Goal: Information Seeking & Learning: Check status

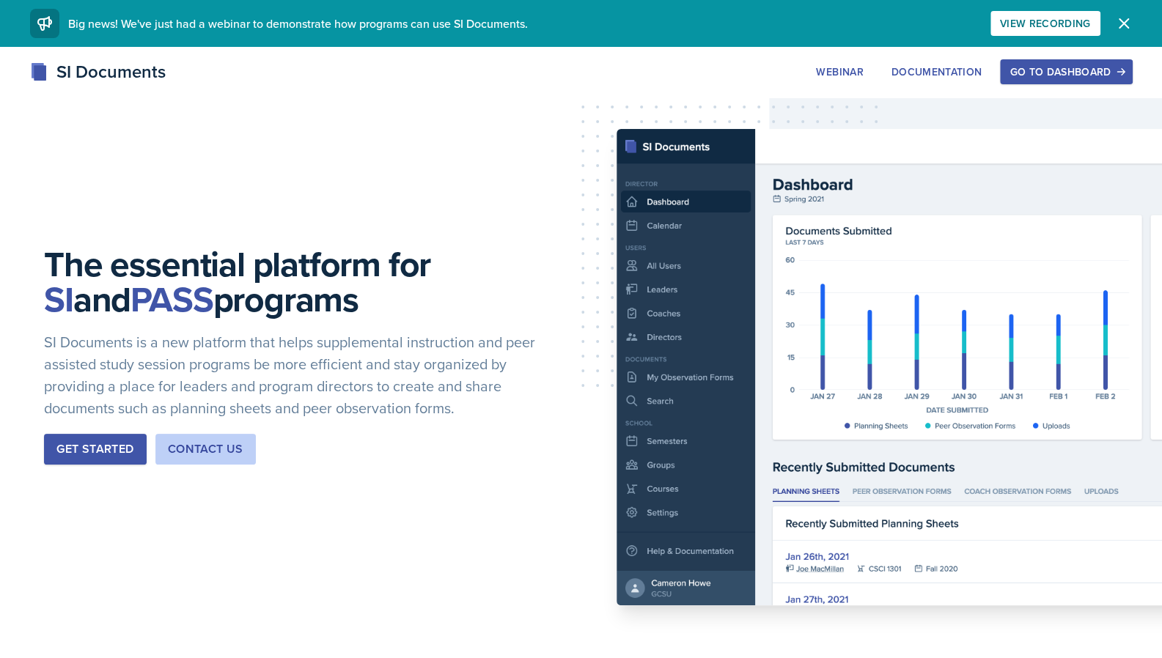
click at [1104, 74] on div "Go to Dashboard" at bounding box center [1065, 72] width 113 height 12
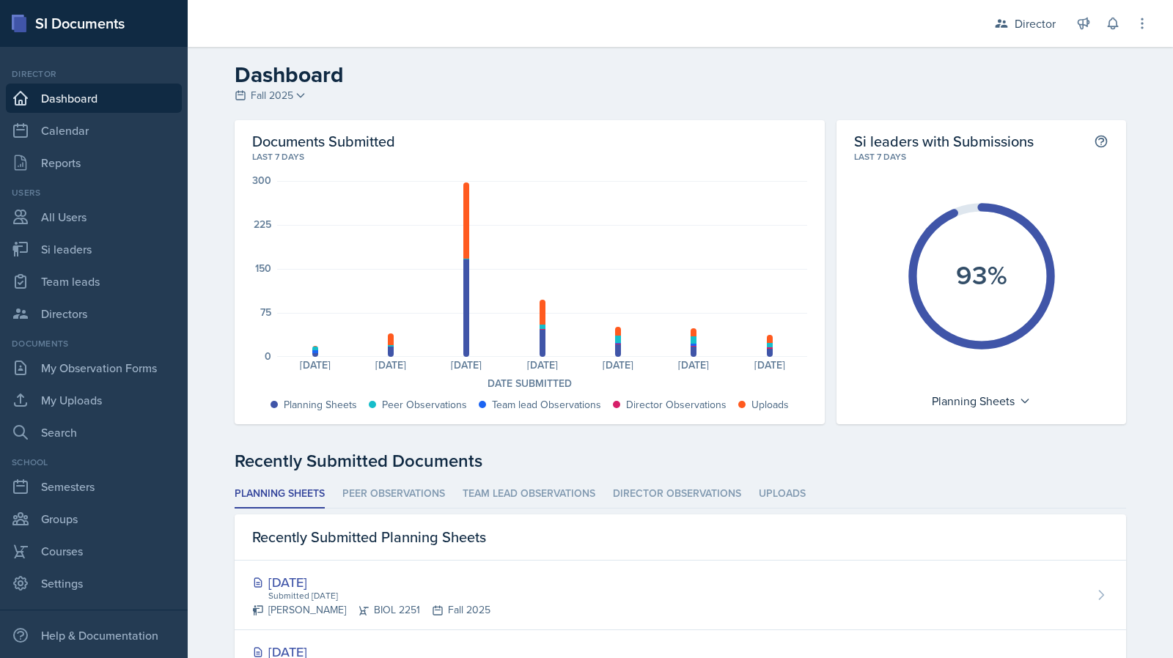
click at [284, 158] on div "Last 7 days" at bounding box center [529, 156] width 555 height 13
click at [277, 181] on div at bounding box center [542, 181] width 530 height 1
click at [100, 359] on link "My Observation Forms" at bounding box center [94, 367] width 176 height 29
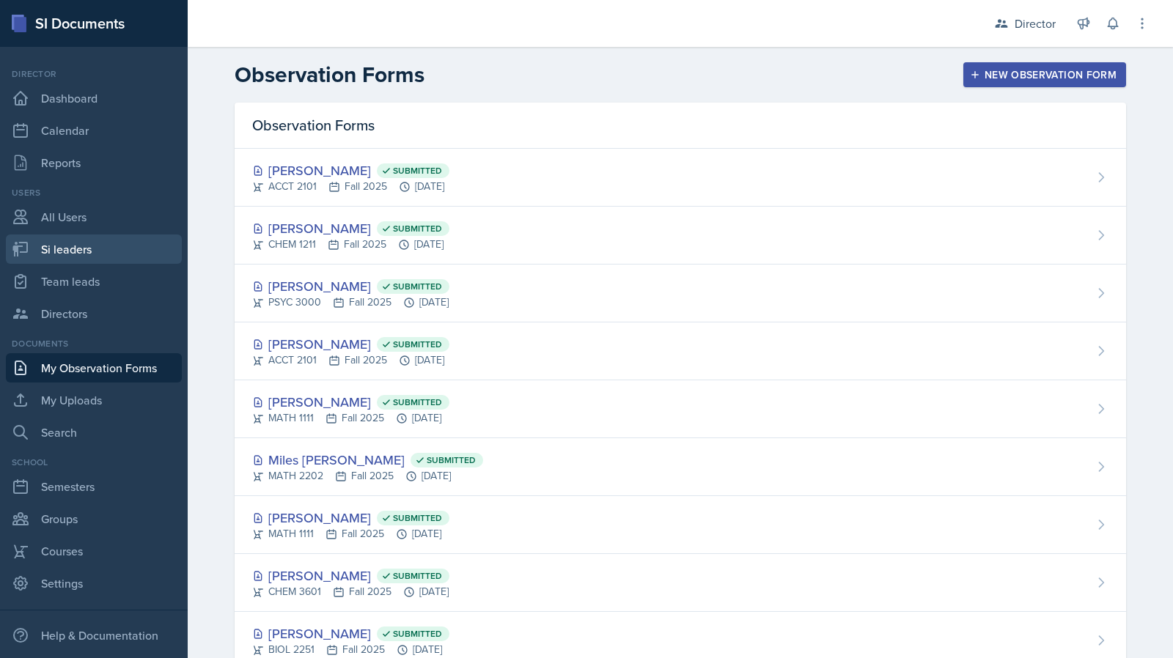
click at [78, 258] on link "Si leaders" at bounding box center [94, 249] width 176 height 29
select select "2bed604d-1099-4043-b1bc-2365e8740244"
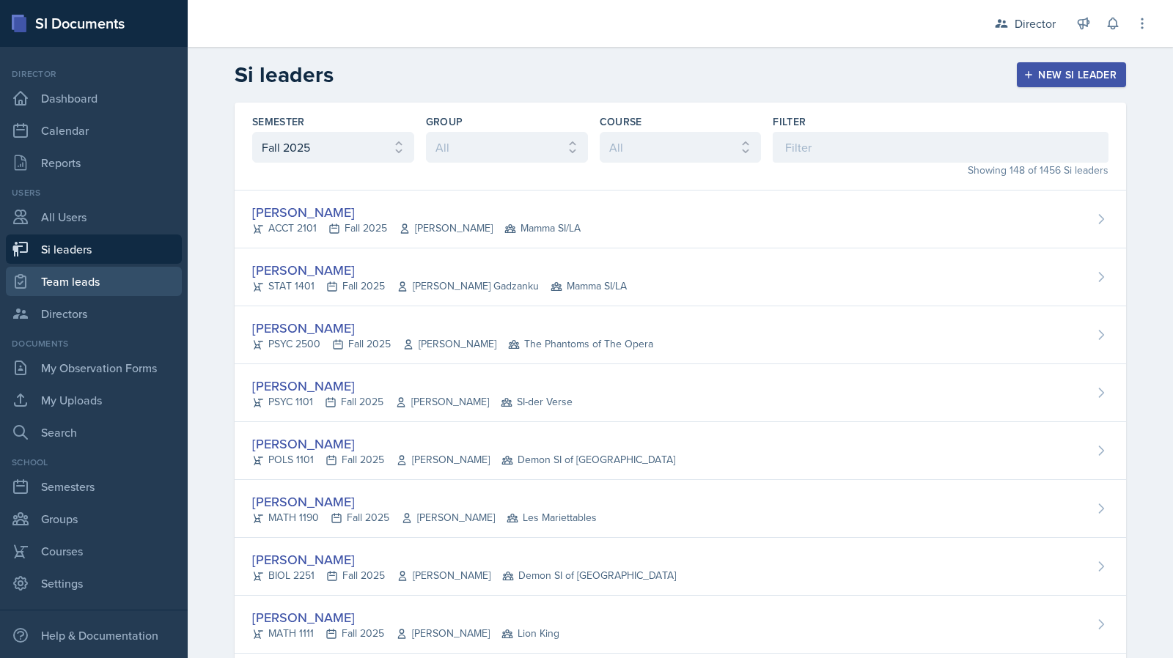
click at [95, 278] on link "Team leads" at bounding box center [94, 281] width 176 height 29
select select "2bed604d-1099-4043-b1bc-2365e8740244"
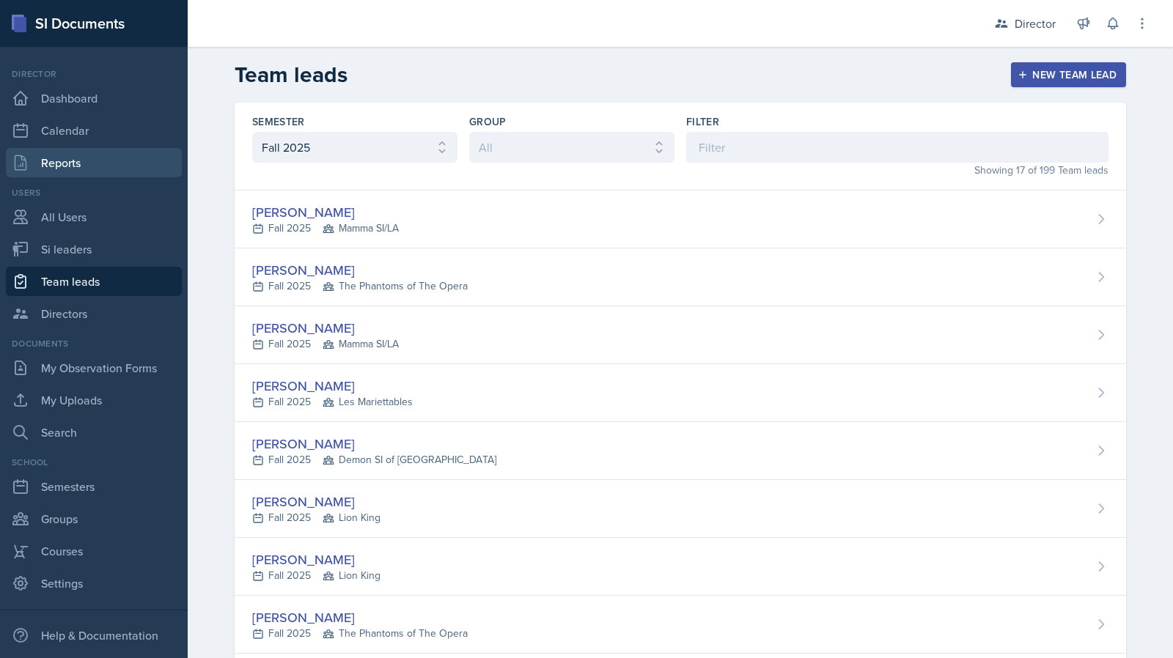
click at [87, 165] on link "Reports" at bounding box center [94, 162] width 176 height 29
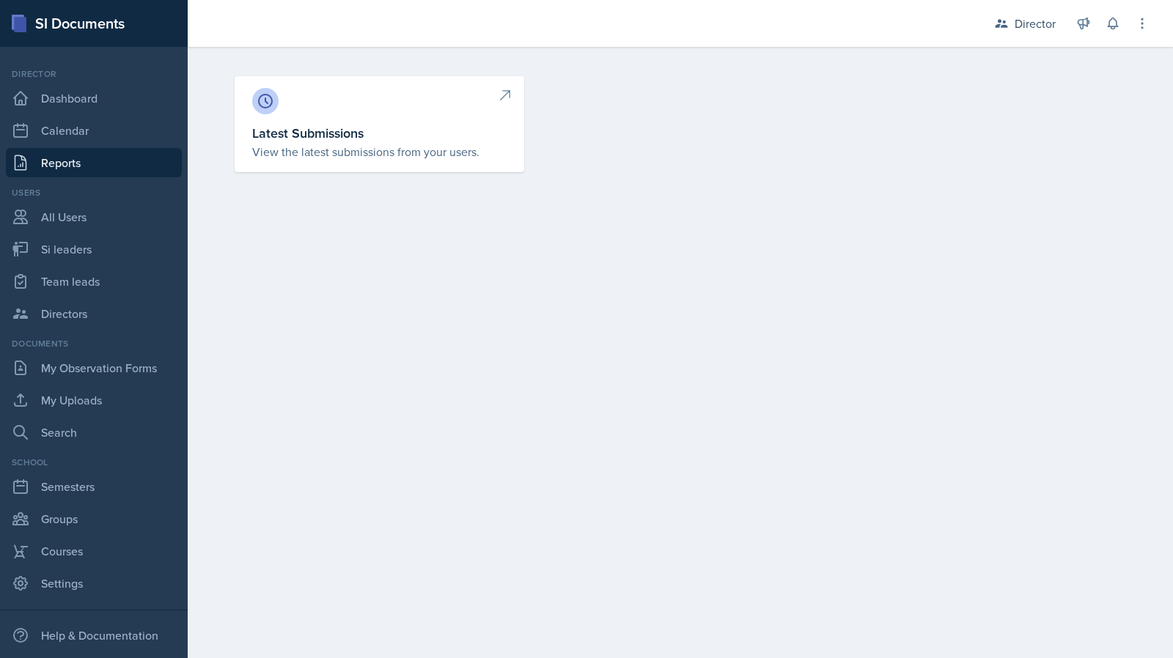
click at [247, 140] on link "Latest Submissions View the latest submissions from your users." at bounding box center [379, 124] width 289 height 96
select select "1"
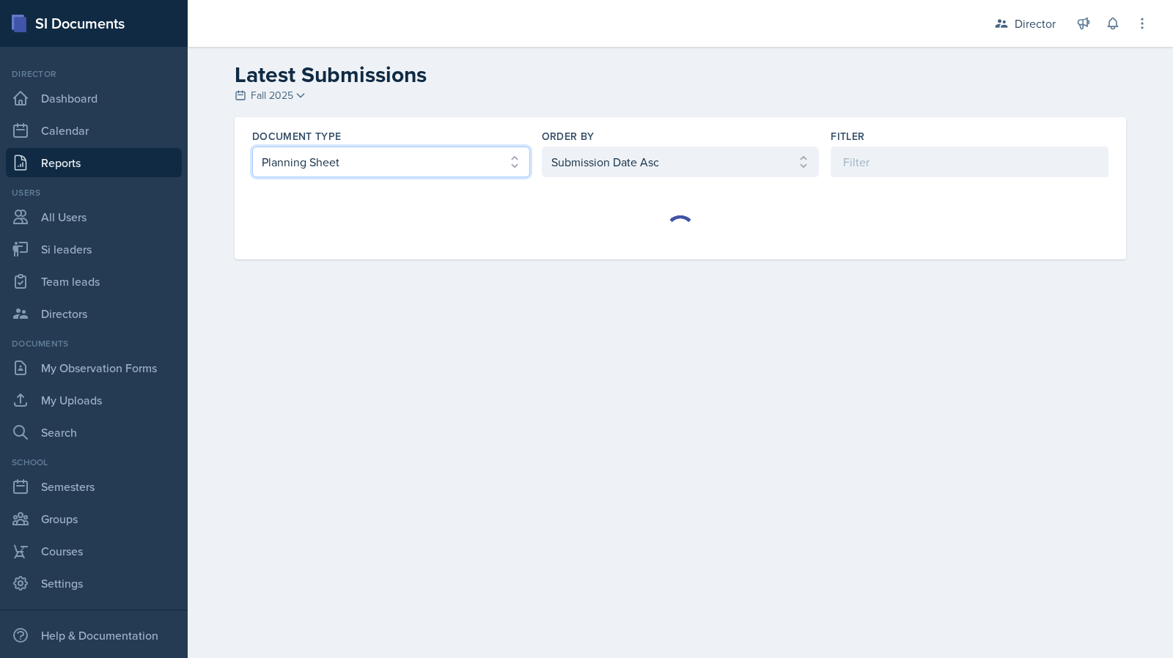
click at [427, 171] on select "Select document type Planning Sheet Peer Observation Form Team lead Observation…" at bounding box center [391, 162] width 278 height 31
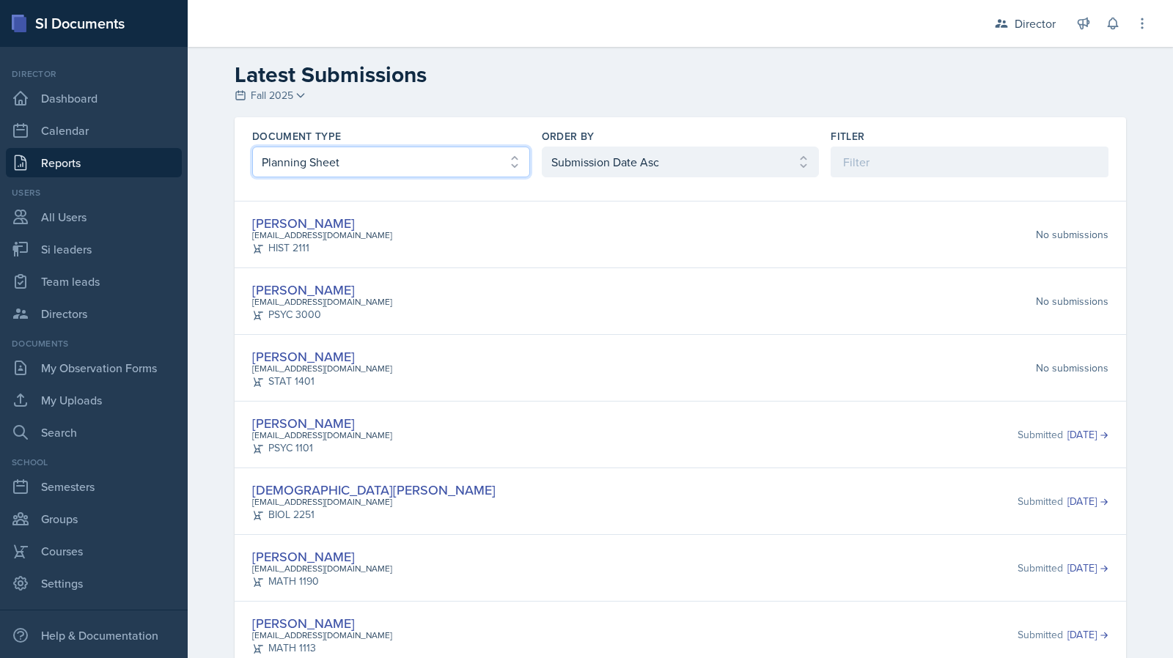
select select "3"
click at [252, 147] on select "Select document type Planning Sheet Peer Observation Form Team lead Observation…" at bounding box center [391, 162] width 278 height 31
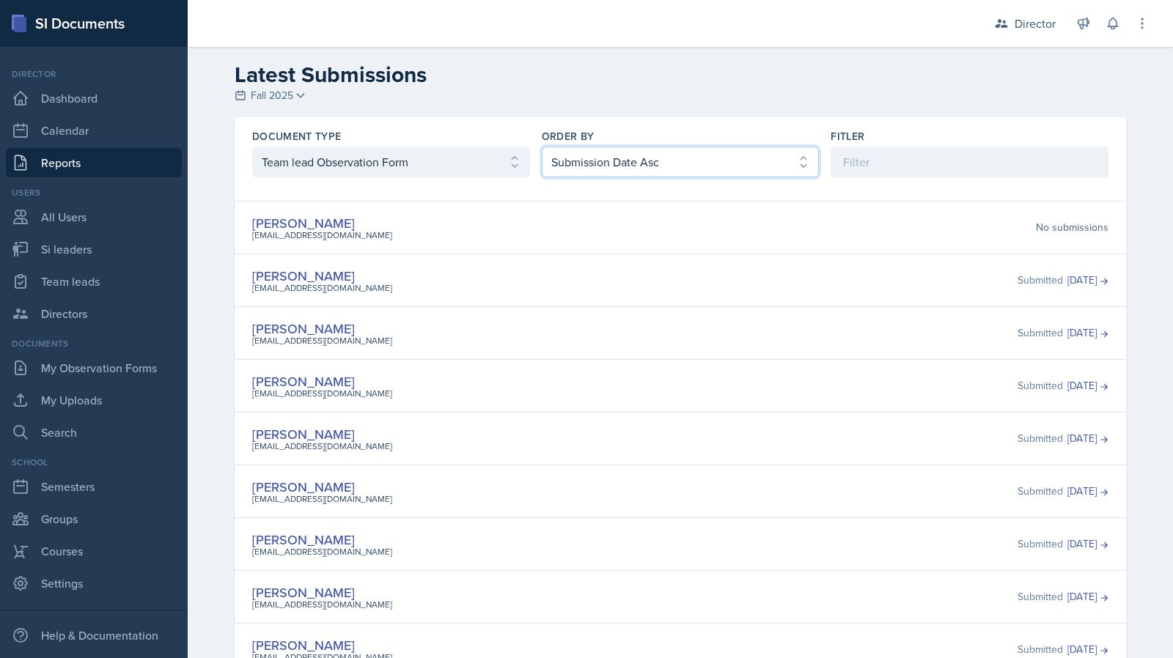
click at [621, 152] on select "Select order by Submission Date Asc Submission Date Desc User Last Name" at bounding box center [681, 162] width 278 height 31
select select "2"
click at [542, 147] on select "Select order by Submission Date Asc Submission Date Desc User Last Name" at bounding box center [681, 162] width 278 height 31
click at [501, 166] on select "Select document type Planning Sheet Peer Observation Form Team lead Observation…" at bounding box center [391, 162] width 278 height 31
click at [252, 147] on select "Select document type Planning Sheet Peer Observation Form Team lead Observation…" at bounding box center [391, 162] width 278 height 31
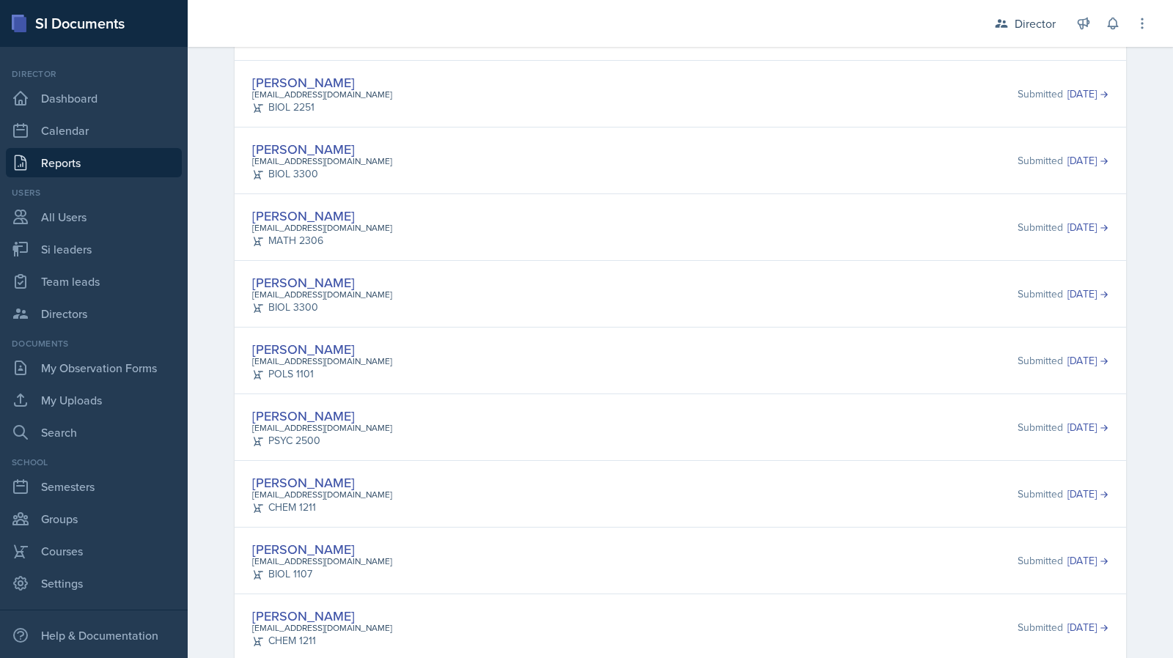
scroll to position [2129, 0]
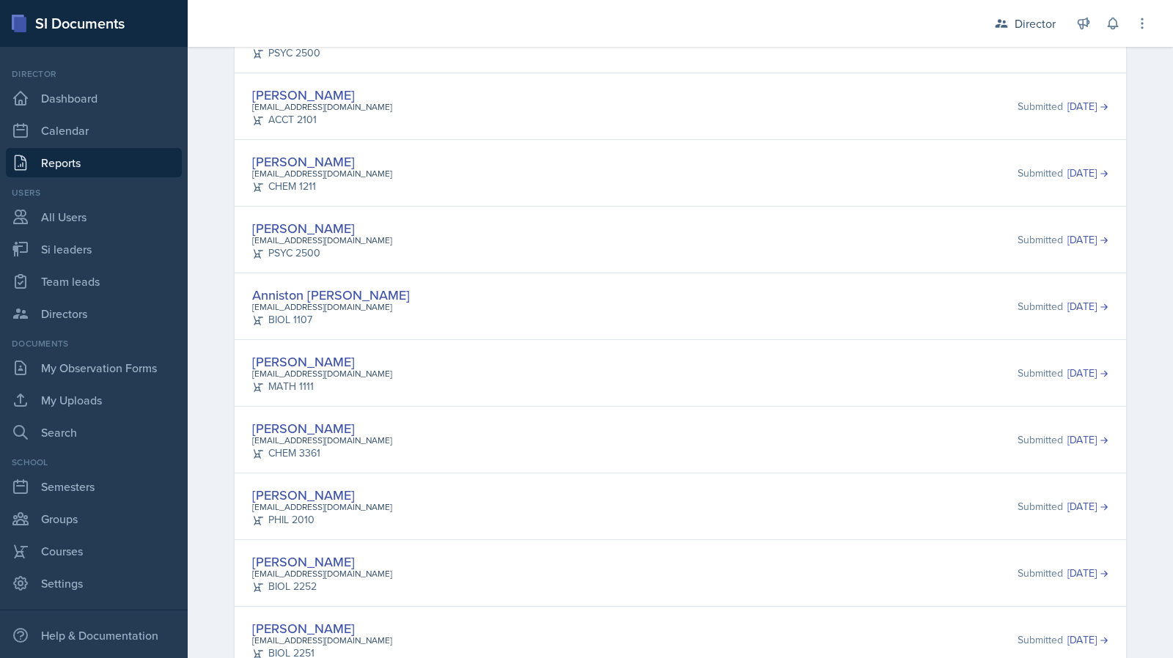
drag, startPoint x: 303, startPoint y: 361, endPoint x: 281, endPoint y: 359, distance: 22.1
drag, startPoint x: 281, startPoint y: 359, endPoint x: 262, endPoint y: 348, distance: 22.0
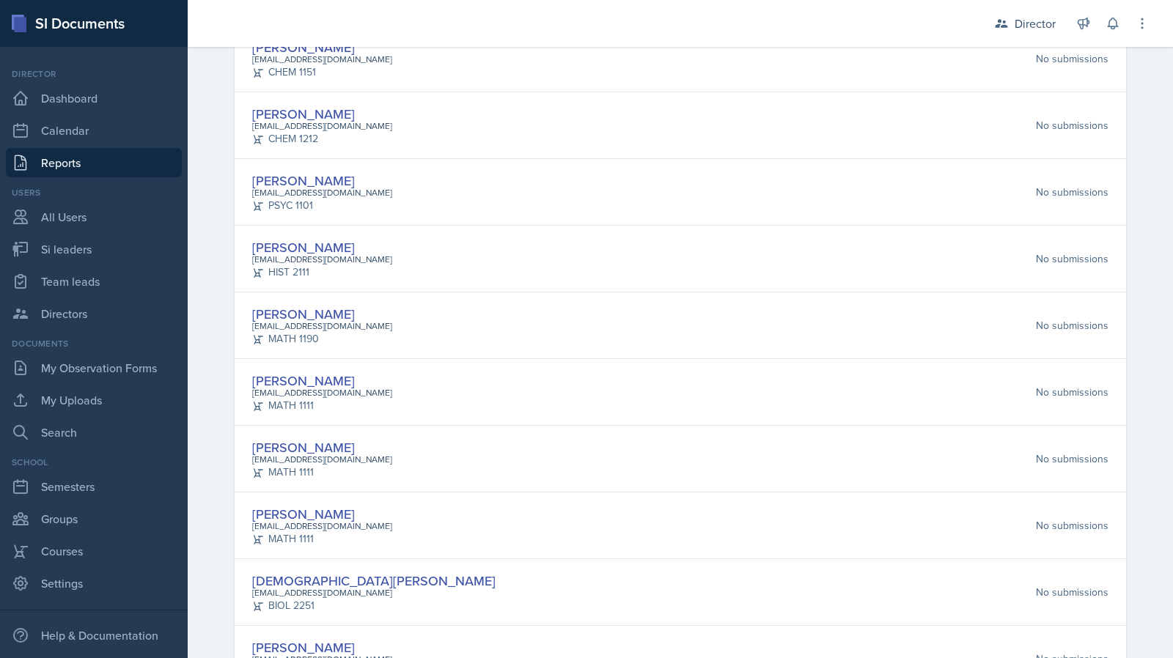
scroll to position [866, 0]
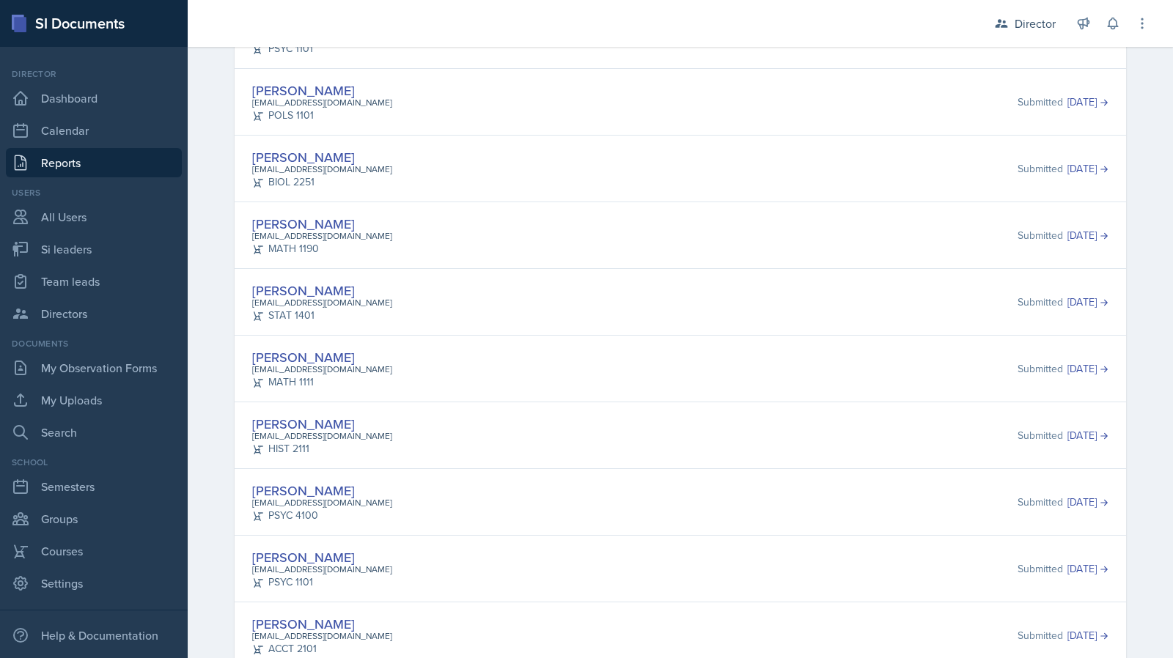
click at [458, 335] on div "Simmy Huynh shuynh7@students.kennesaw.edu MATH 1111 Submitted Sep 17th, 2025" at bounding box center [680, 368] width 891 height 67
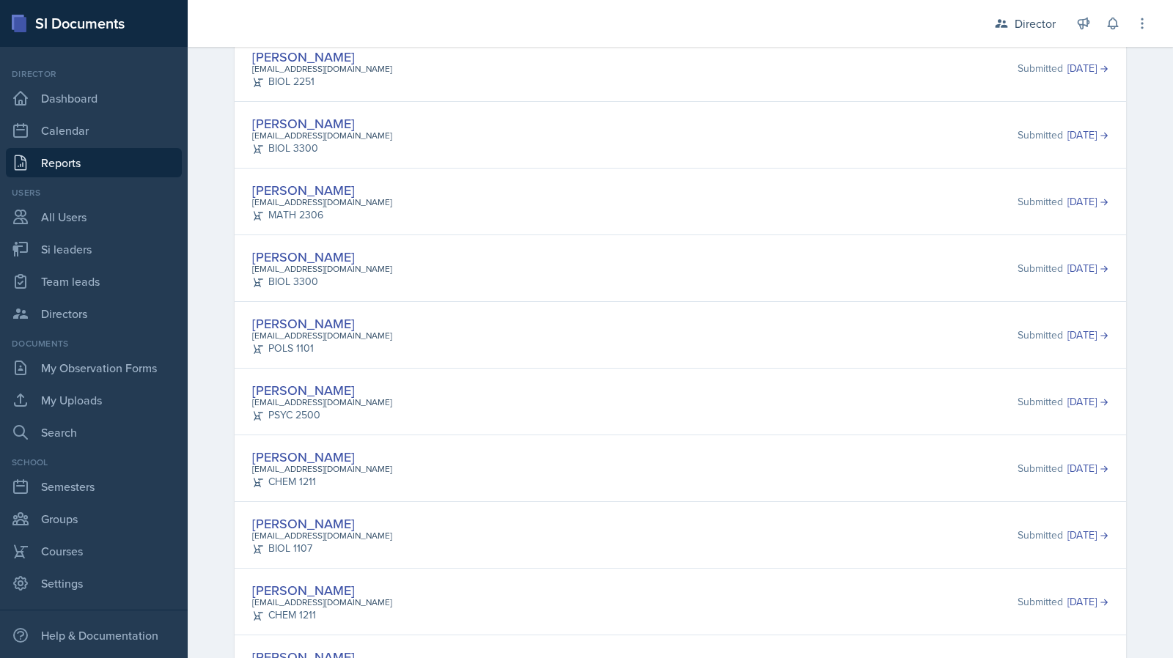
scroll to position [83, 0]
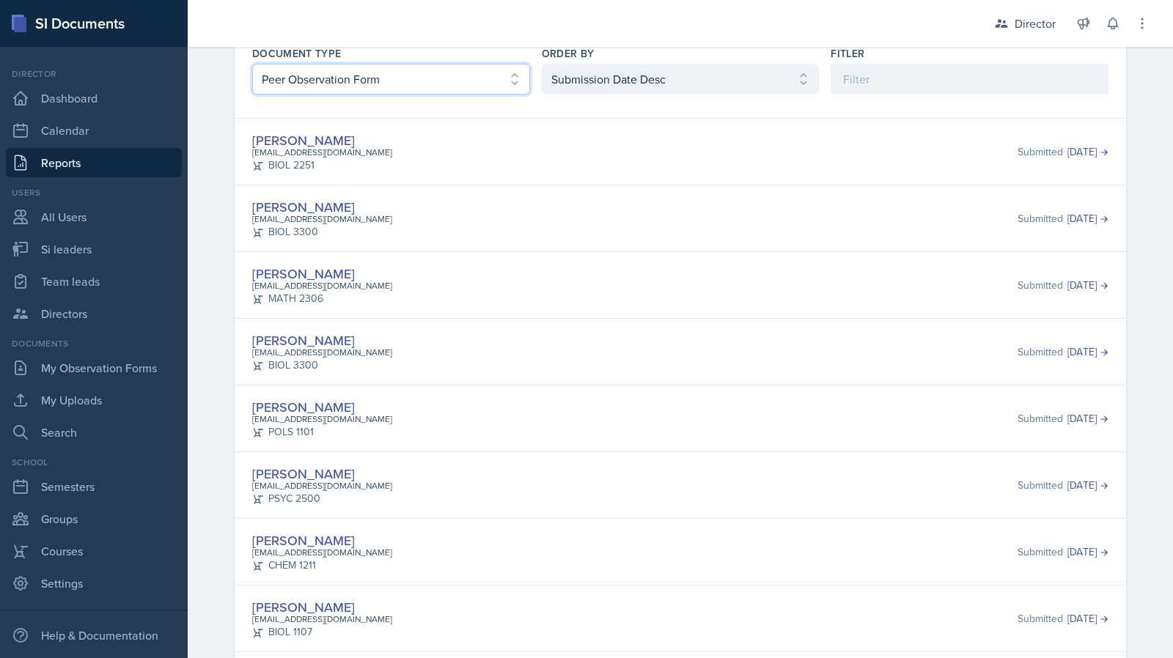
click at [289, 86] on select "Select document type Planning Sheet Peer Observation Form Team lead Observation…" at bounding box center [391, 79] width 278 height 31
select select "3"
click at [252, 95] on select "Select document type Planning Sheet Peer Observation Form Team lead Observation…" at bounding box center [391, 79] width 278 height 31
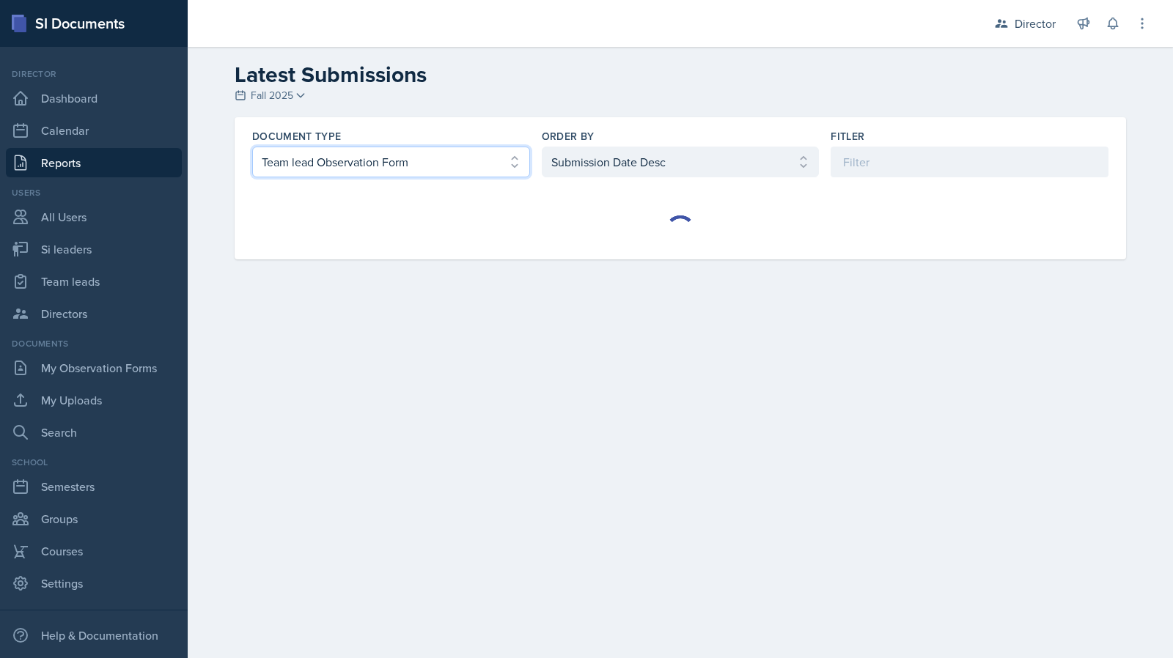
scroll to position [0, 0]
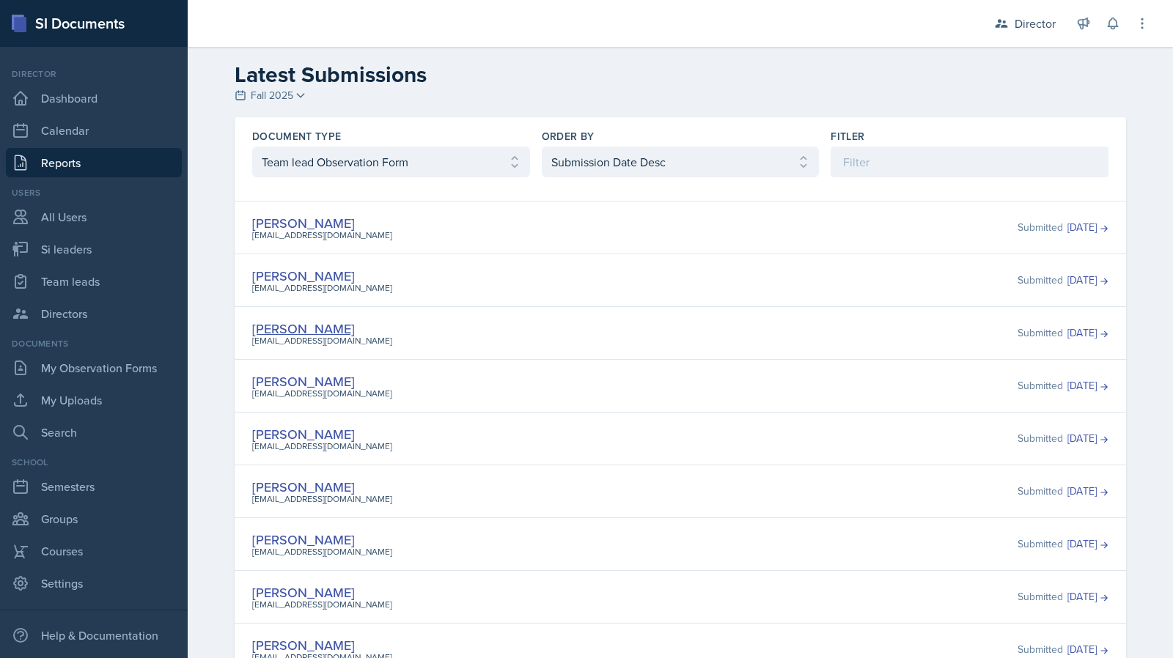
click at [276, 332] on link "Milla Eldridge" at bounding box center [303, 329] width 103 height 18
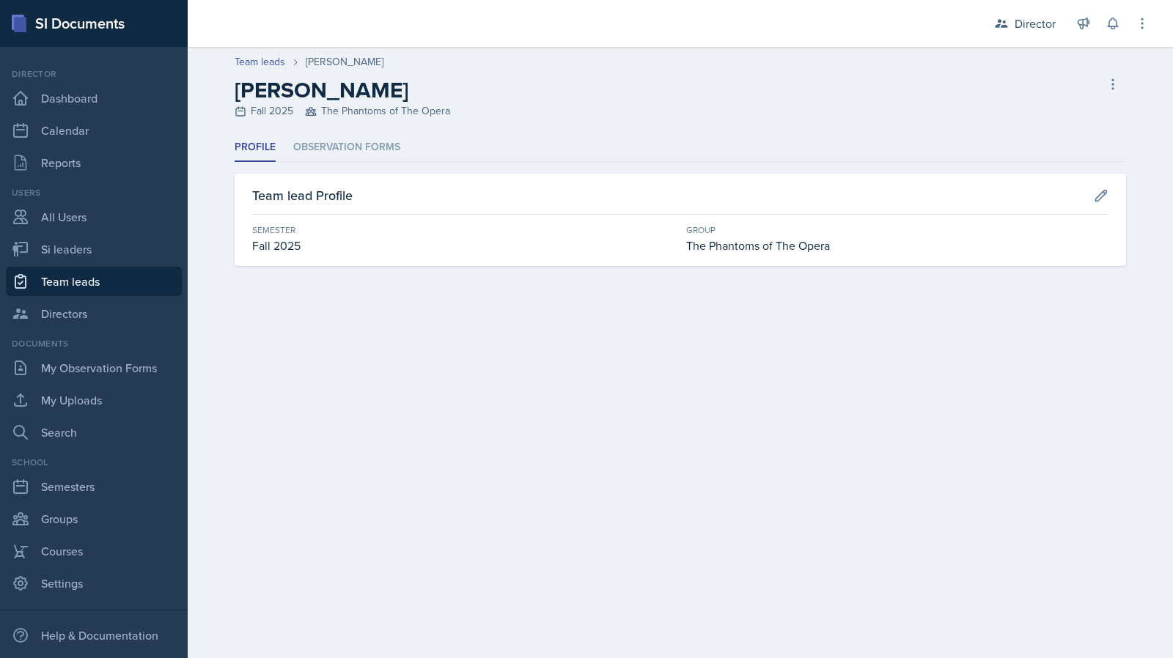
select select "1"
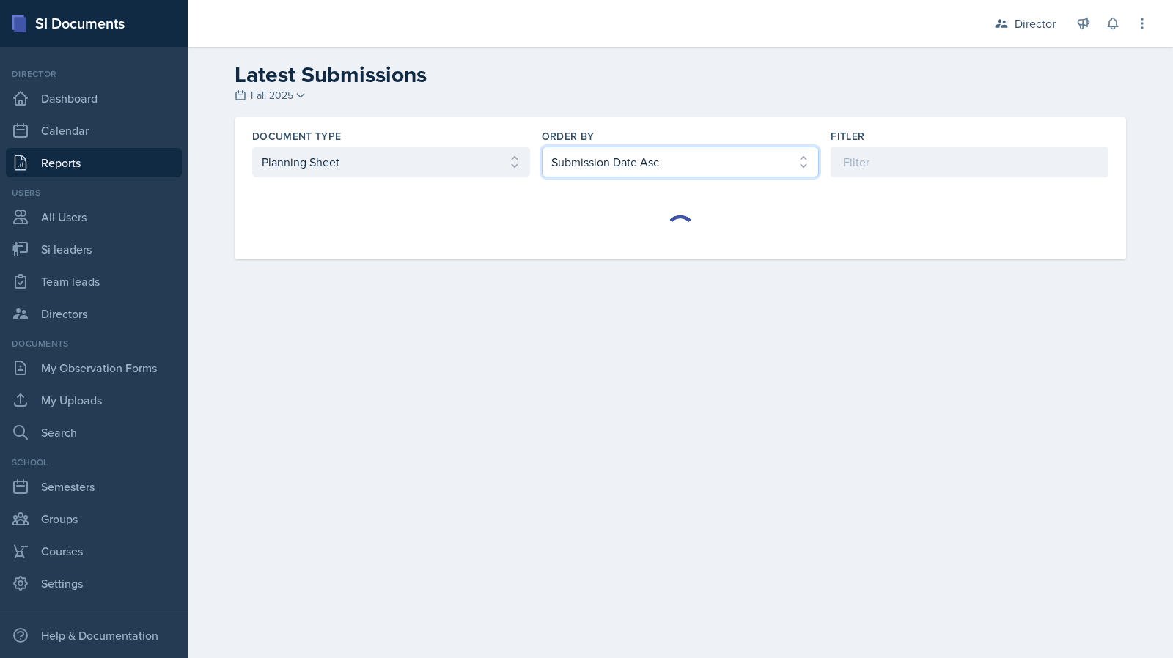
click at [627, 159] on select "Select order by Submission Date Asc Submission Date Desc User Last Name" at bounding box center [681, 162] width 278 height 31
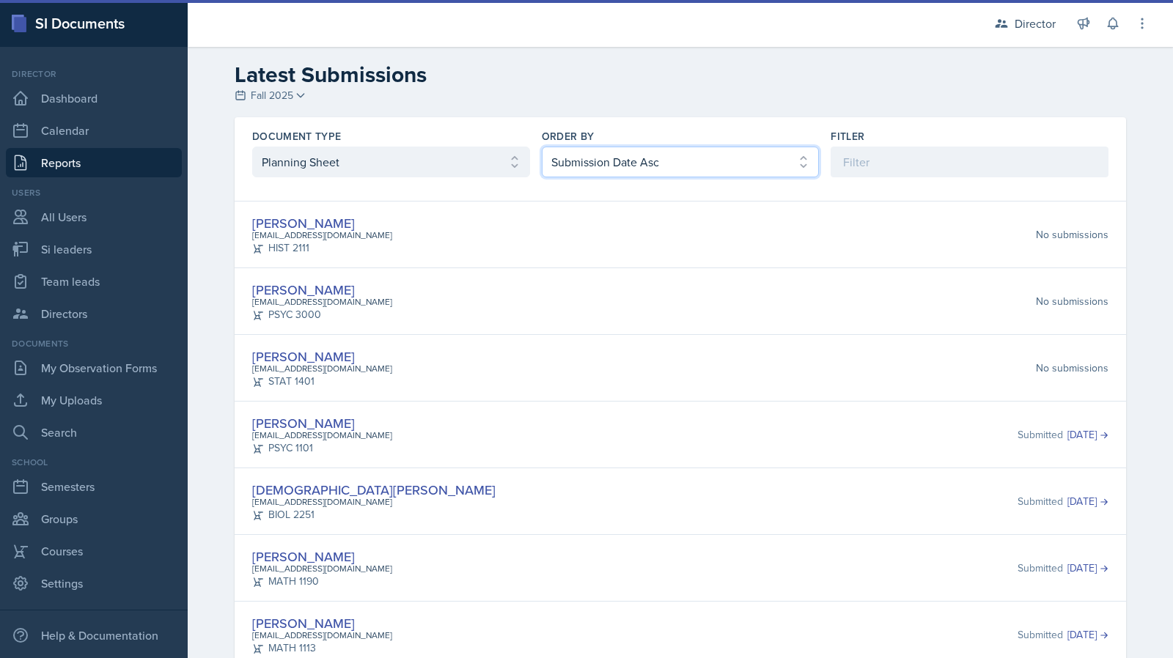
select select "2"
click at [542, 147] on select "Select order by Submission Date Asc Submission Date Desc User Last Name" at bounding box center [681, 162] width 278 height 31
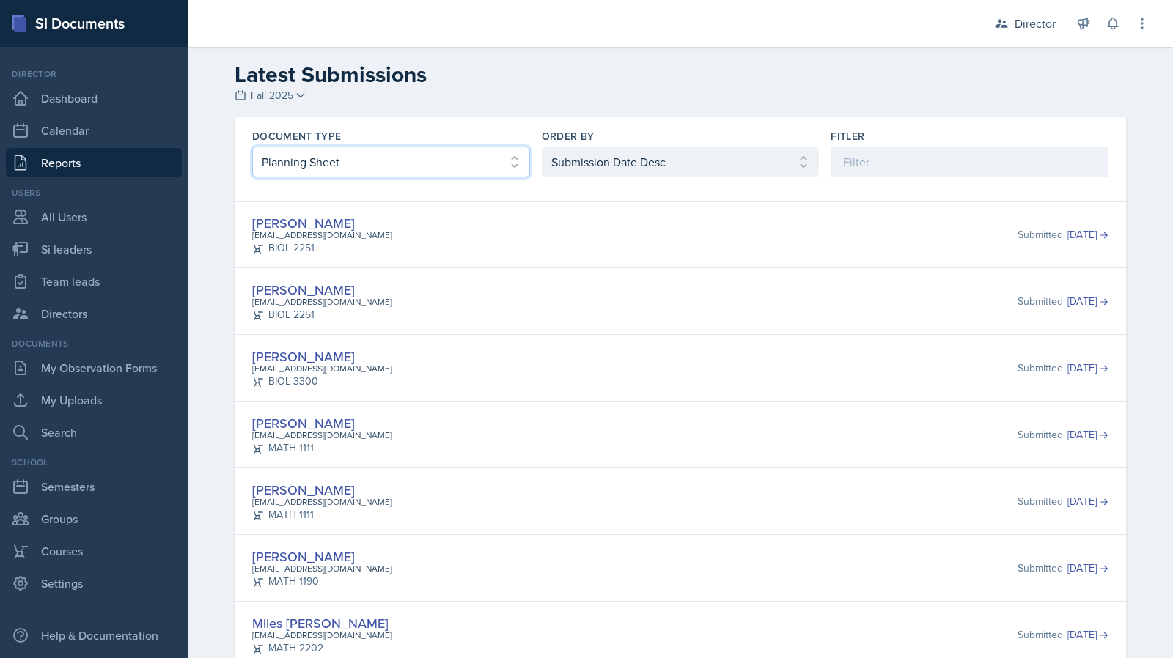
click at [438, 177] on select "Select document type Planning Sheet Peer Observation Form Team lead Observation…" at bounding box center [391, 162] width 278 height 31
select select "3"
click at [252, 147] on select "Select document type Planning Sheet Peer Observation Form Team lead Observation…" at bounding box center [391, 162] width 278 height 31
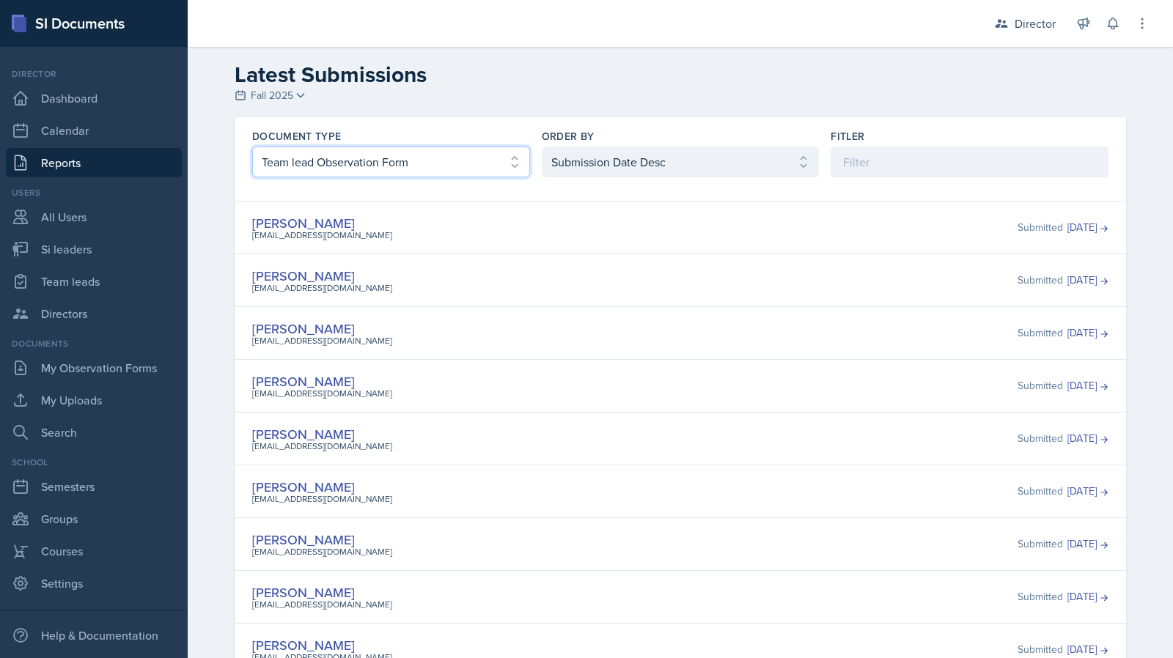
scroll to position [90, 0]
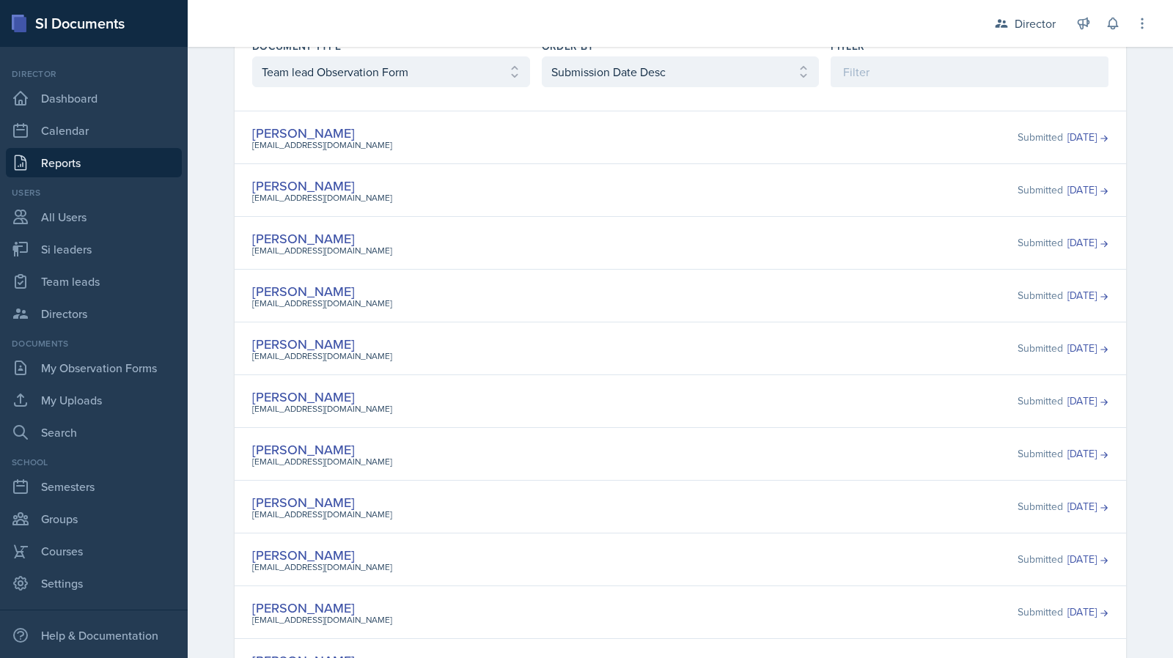
click at [471, 50] on div "Document Type" at bounding box center [391, 46] width 278 height 15
click at [90, 251] on link "Si leaders" at bounding box center [94, 249] width 176 height 29
select select "2bed604d-1099-4043-b1bc-2365e8740244"
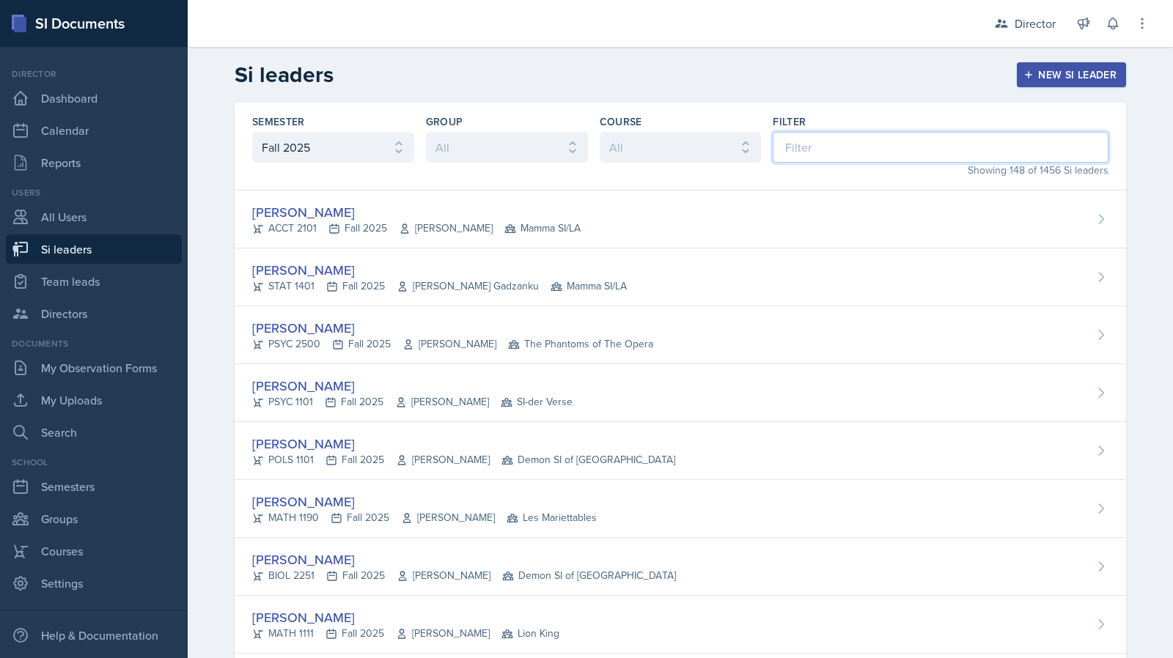
click at [830, 142] on input at bounding box center [940, 147] width 336 height 31
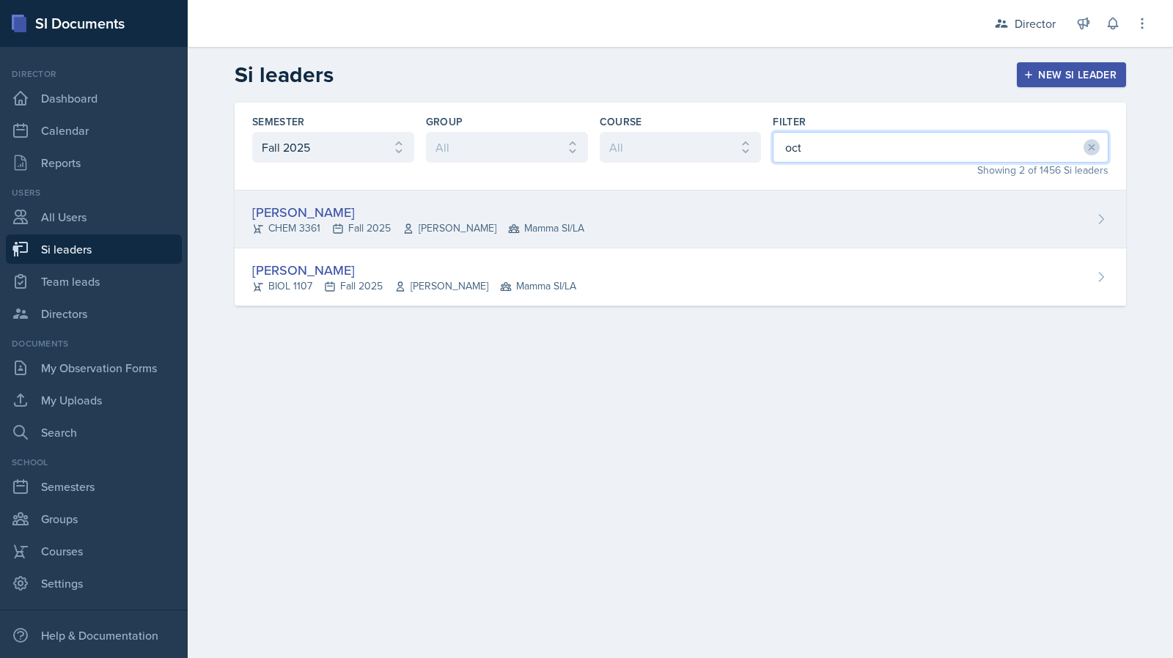
type input "oct"
click at [761, 225] on div "Octavia Kaham CHEM 3361 Fall 2025 Jack Duff Mamma SI/LA" at bounding box center [680, 220] width 891 height 58
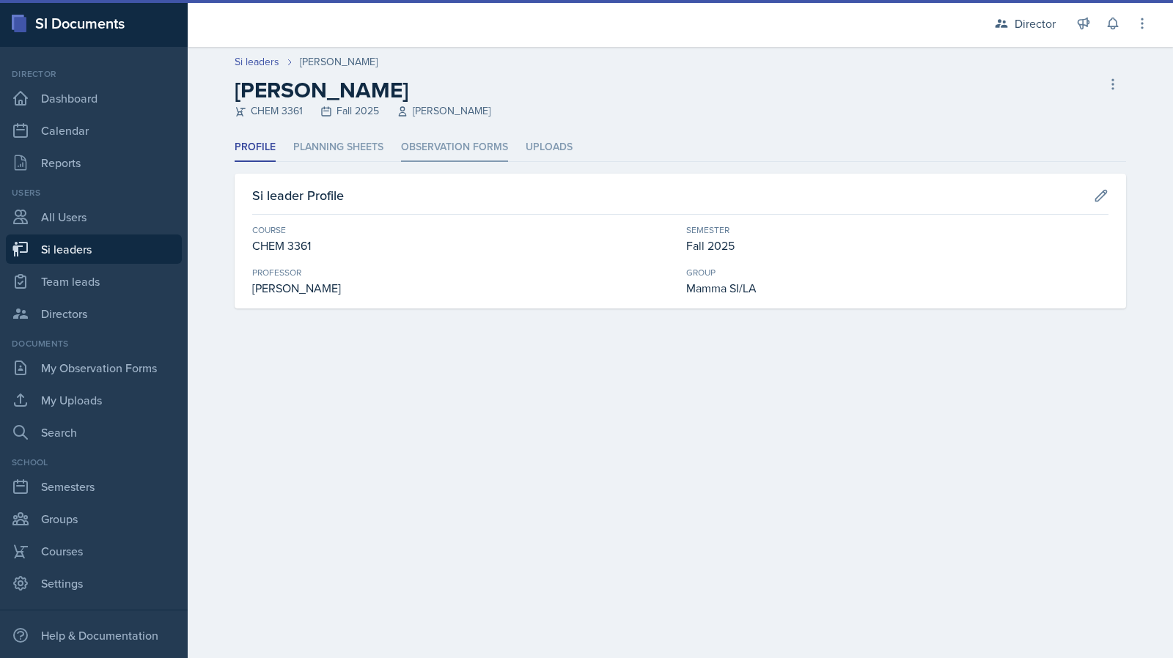
click at [502, 144] on li "Observation Forms" at bounding box center [454, 147] width 107 height 29
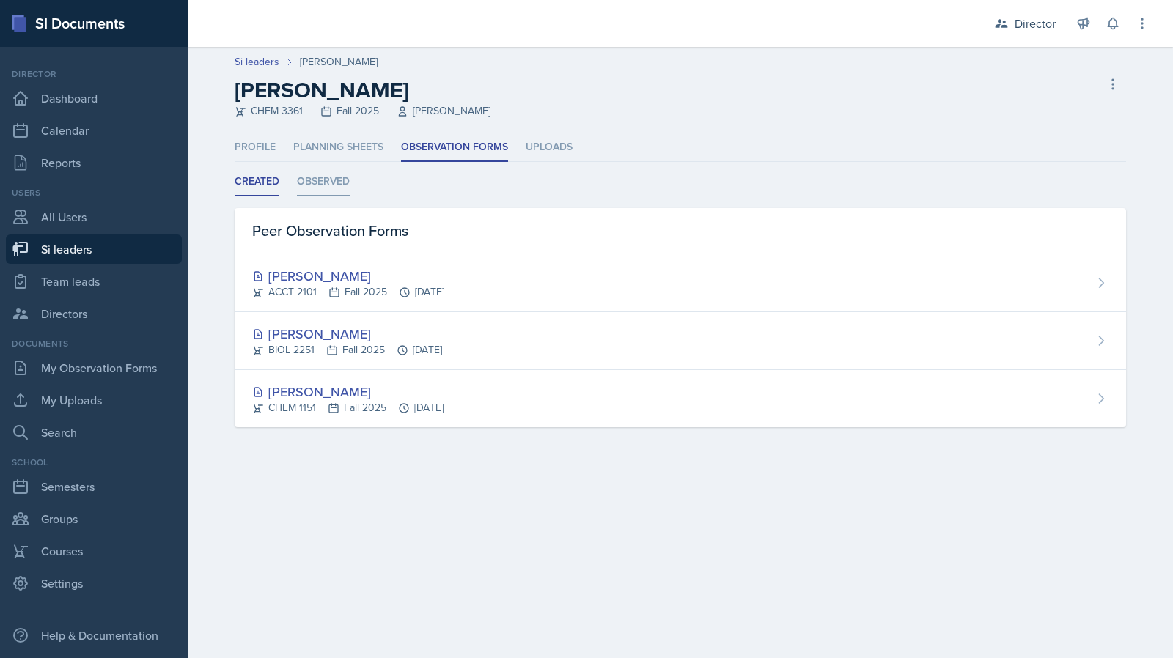
click at [333, 193] on li "Observed" at bounding box center [323, 182] width 53 height 29
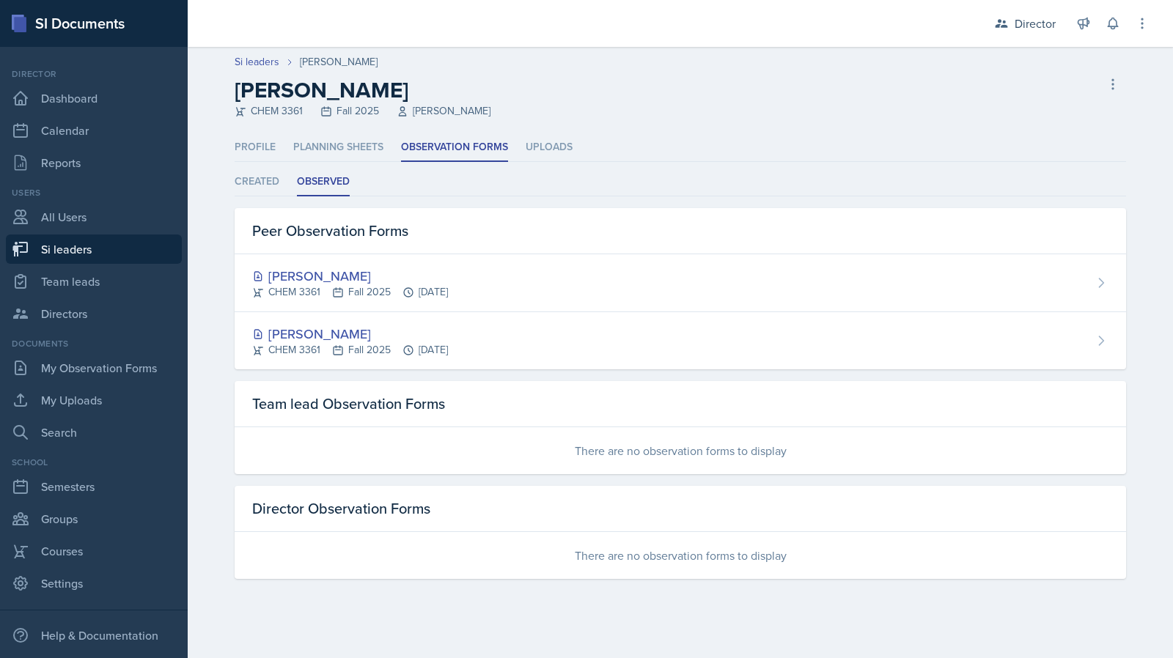
select select "2bed604d-1099-4043-b1bc-2365e8740244"
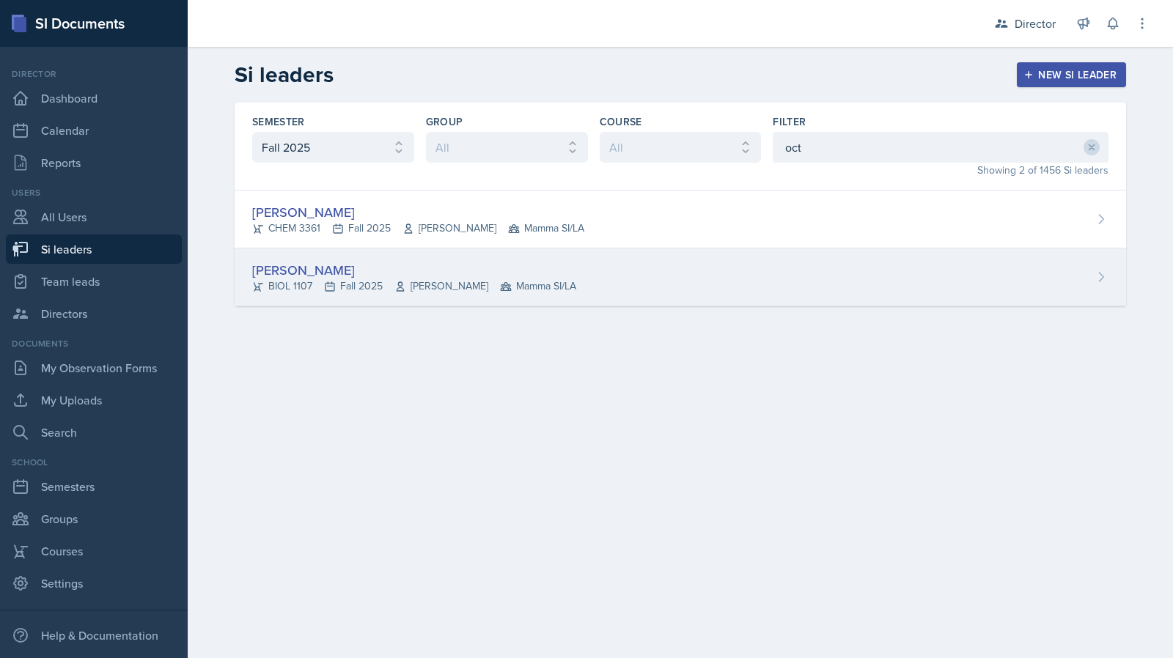
click at [381, 298] on div "Octavia Kaham BIOL 1107 Fall 2025 Farnaz Shoja-Taheri Mamma SI/LA" at bounding box center [680, 277] width 891 height 58
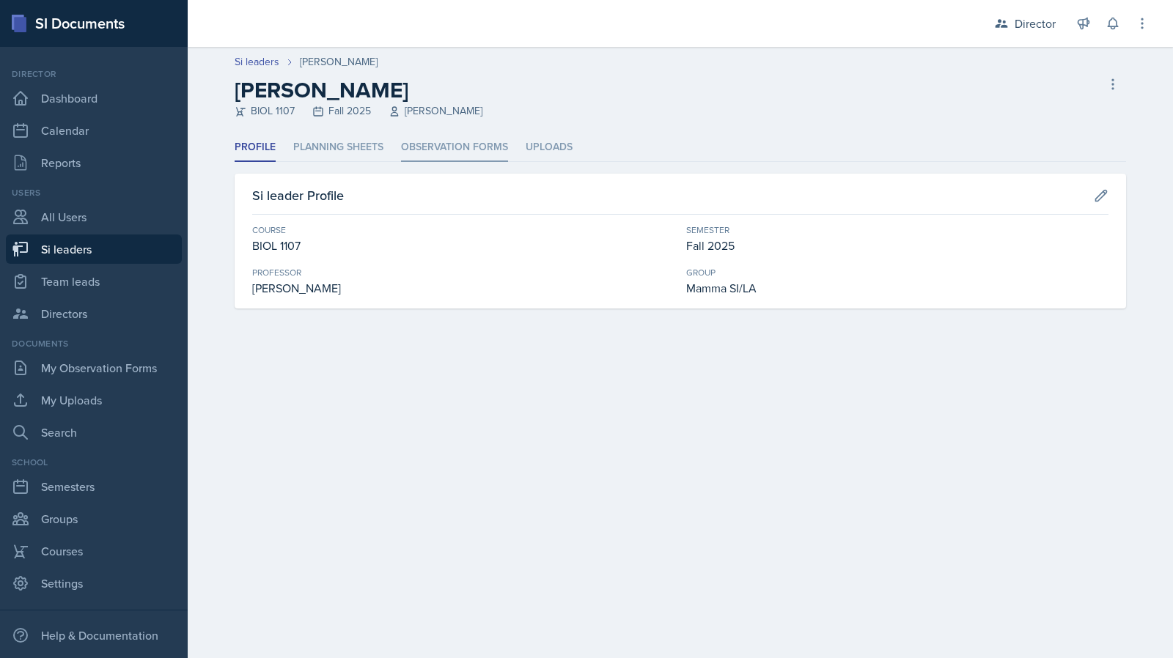
click at [432, 148] on li "Observation Forms" at bounding box center [454, 147] width 107 height 29
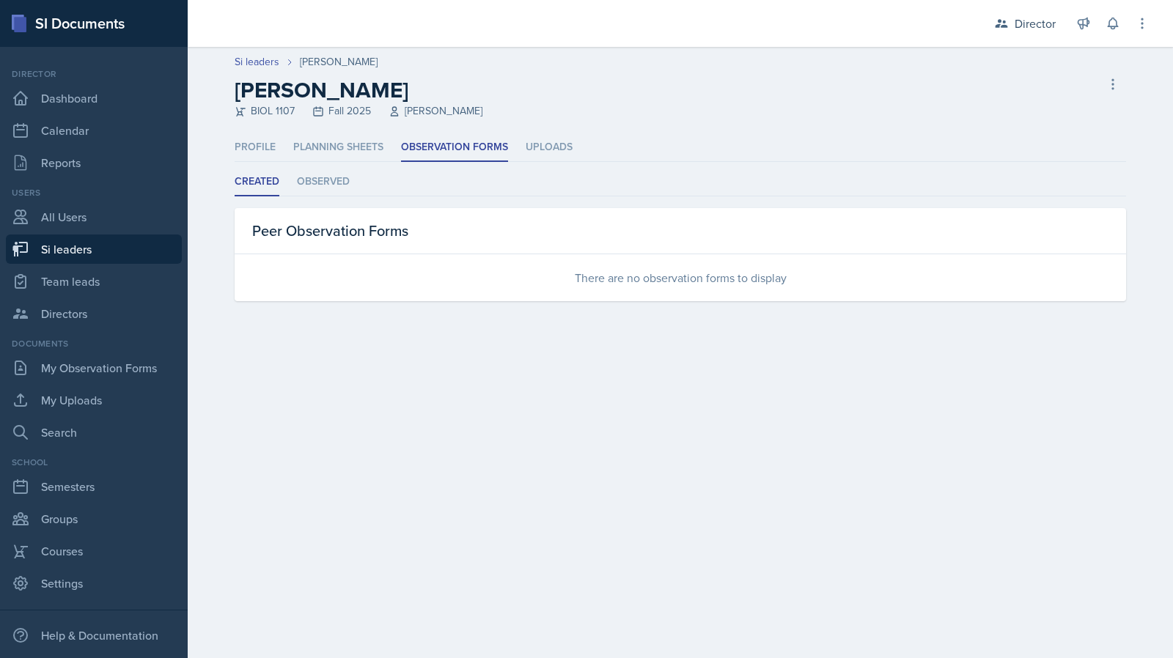
click at [328, 203] on div "Created Observed Created Observed Peer Observation Forms There are no observati…" at bounding box center [680, 234] width 891 height 133
click at [324, 193] on li "Observed" at bounding box center [323, 182] width 53 height 29
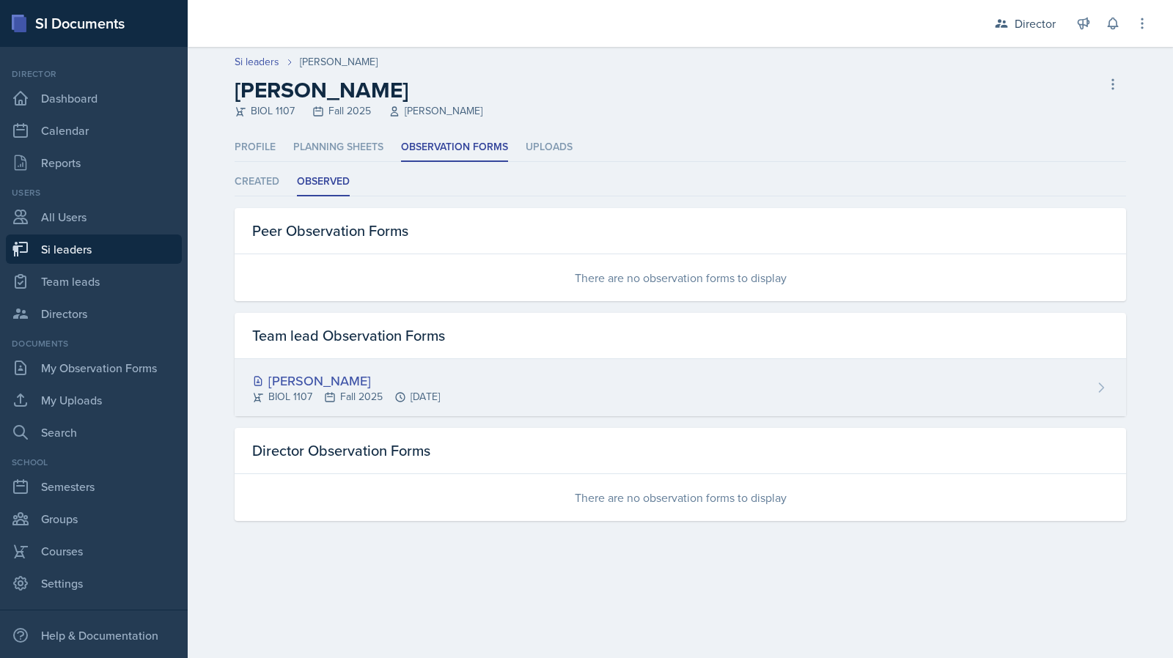
click at [377, 394] on div "BIOL 1107 Fall 2025 Sep 2nd, 2025" at bounding box center [346, 396] width 188 height 15
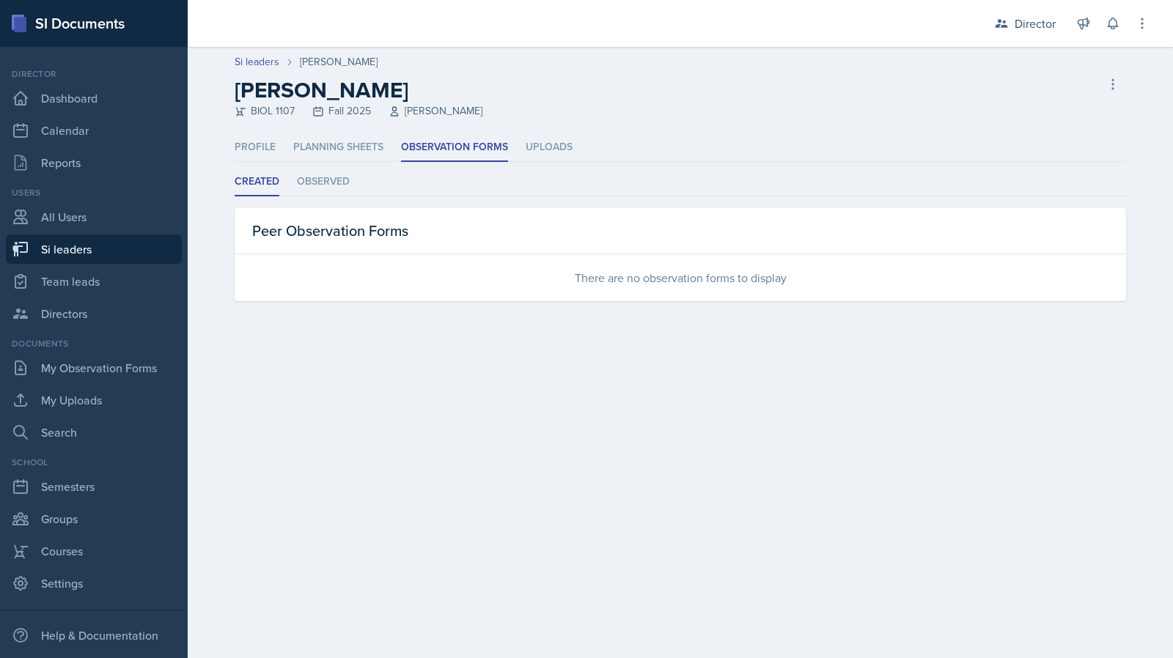
select select "2bed604d-1099-4043-b1bc-2365e8740244"
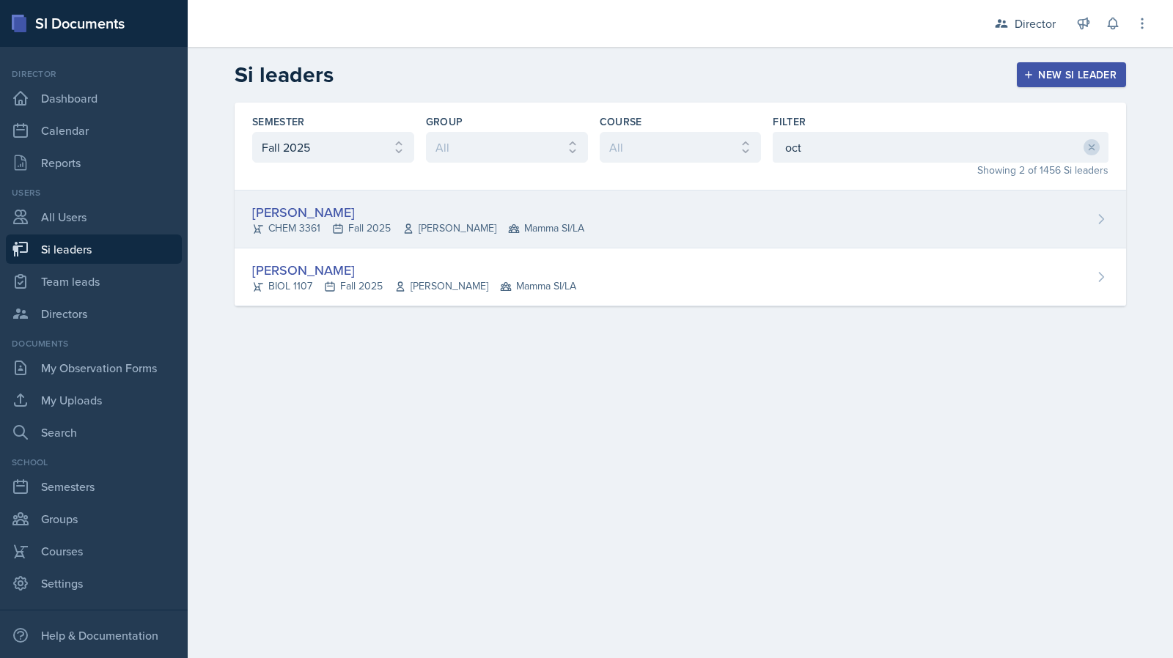
click at [354, 224] on div "CHEM 3361 Fall 2025 Jack Duff Mamma SI/LA" at bounding box center [418, 228] width 332 height 15
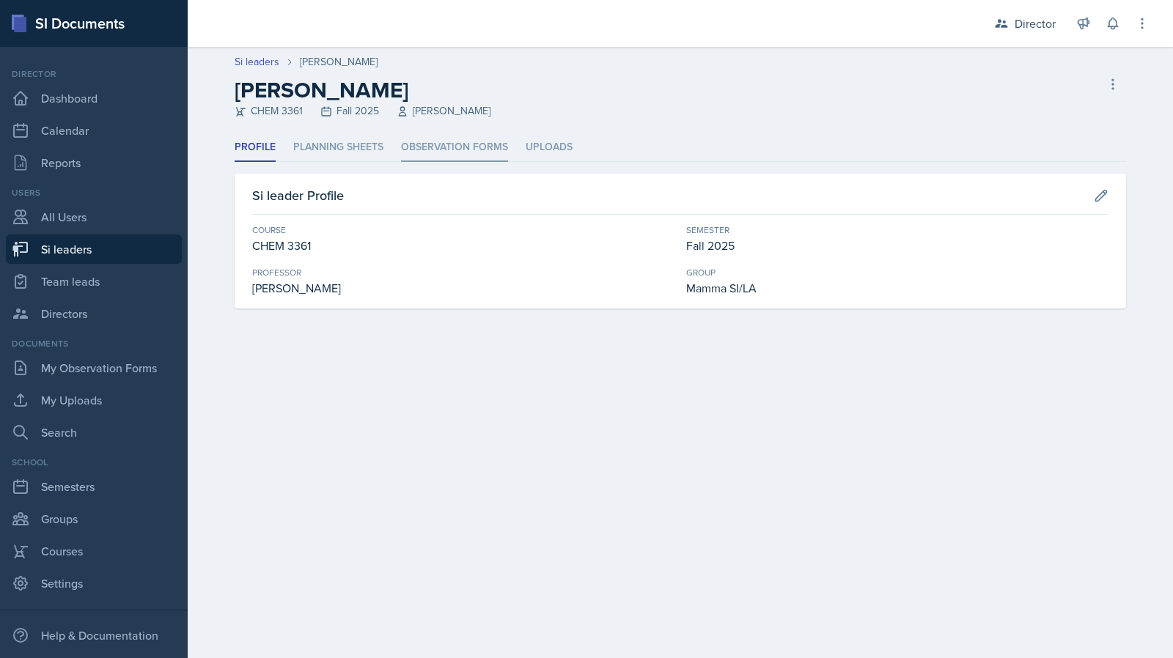
click at [411, 160] on li "Observation Forms" at bounding box center [454, 147] width 107 height 29
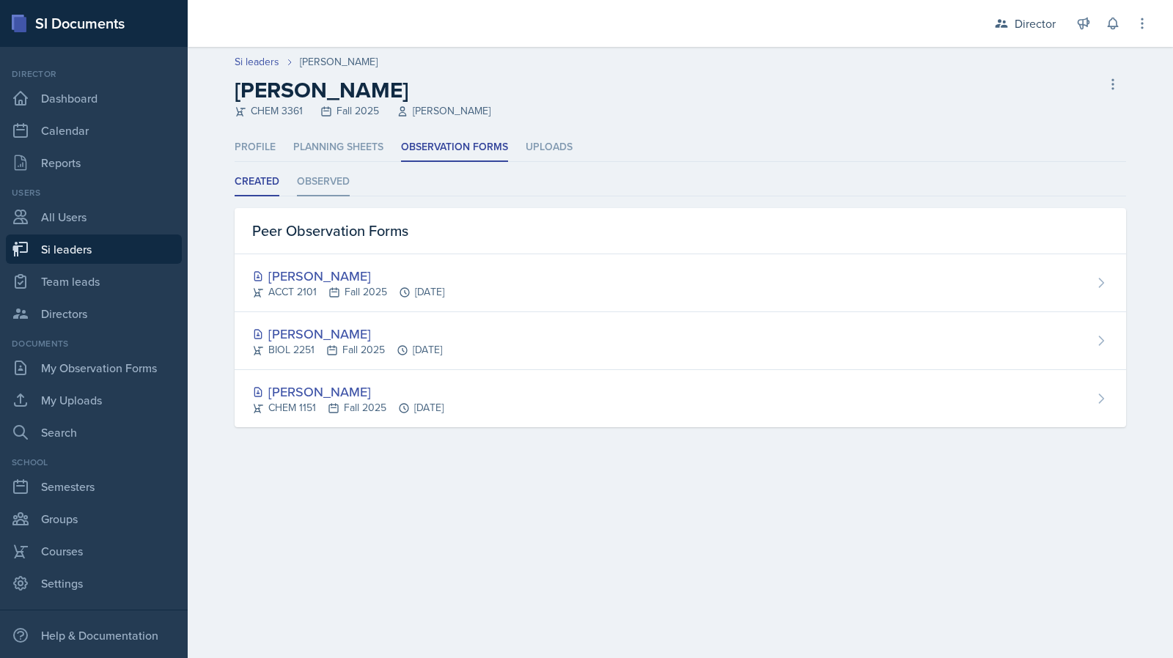
click at [327, 171] on li "Observed" at bounding box center [323, 182] width 53 height 29
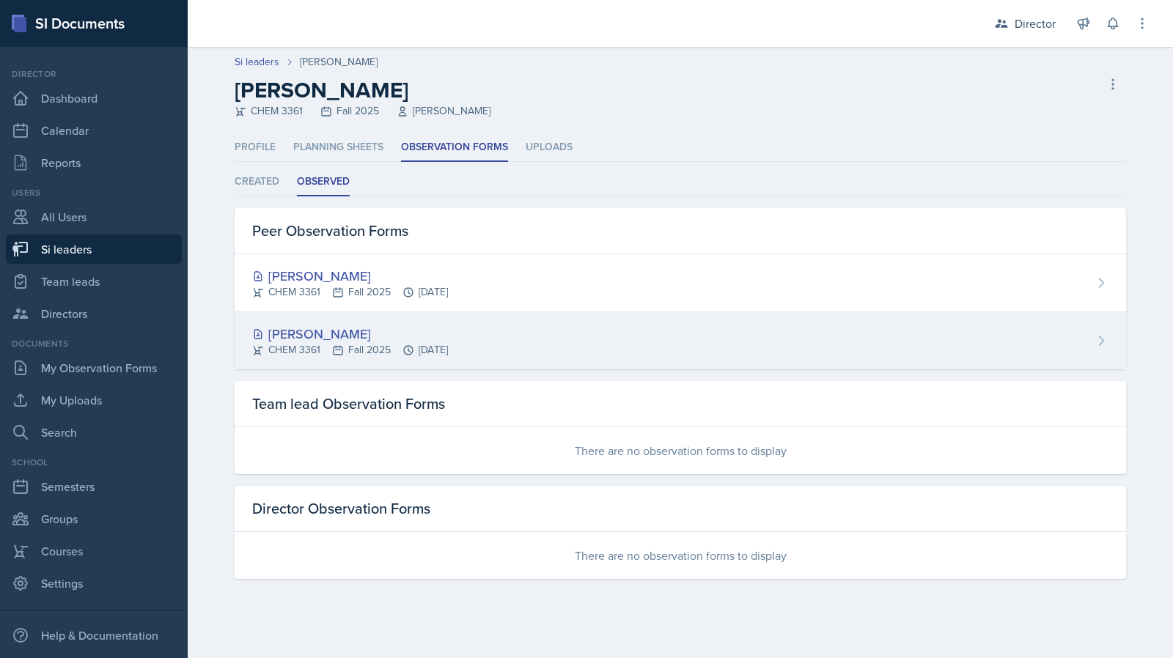
click at [345, 339] on div "[PERSON_NAME]" at bounding box center [350, 334] width 196 height 20
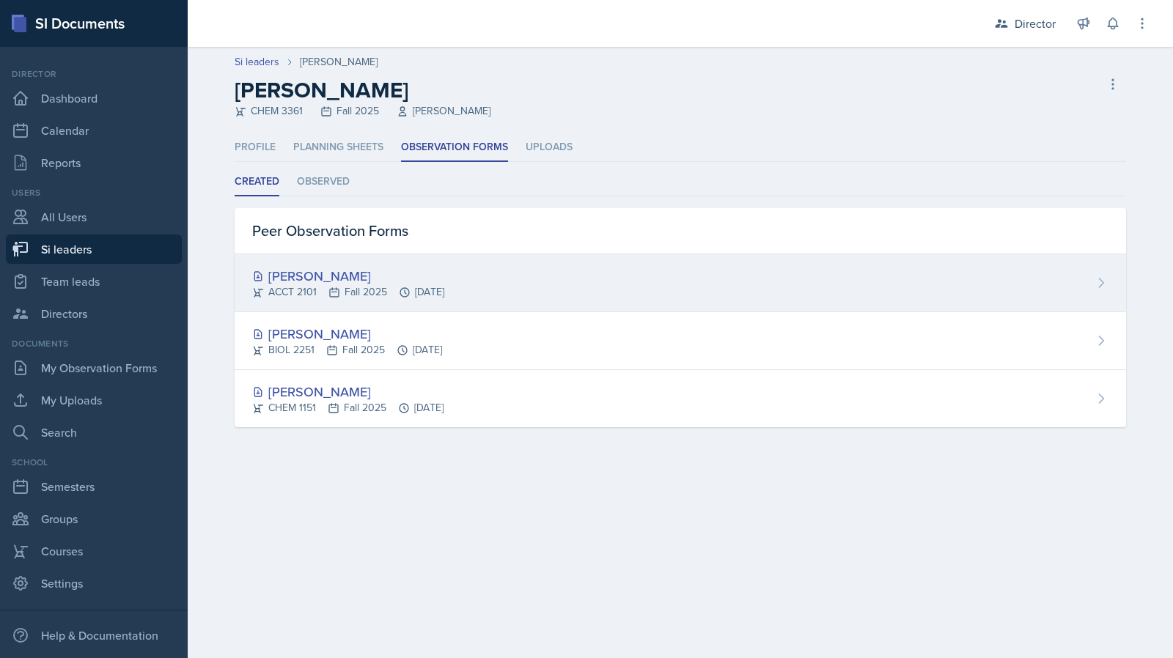
click at [385, 286] on div "ACCT 2101 Fall 2025 Sep 15th, 2025" at bounding box center [348, 291] width 192 height 15
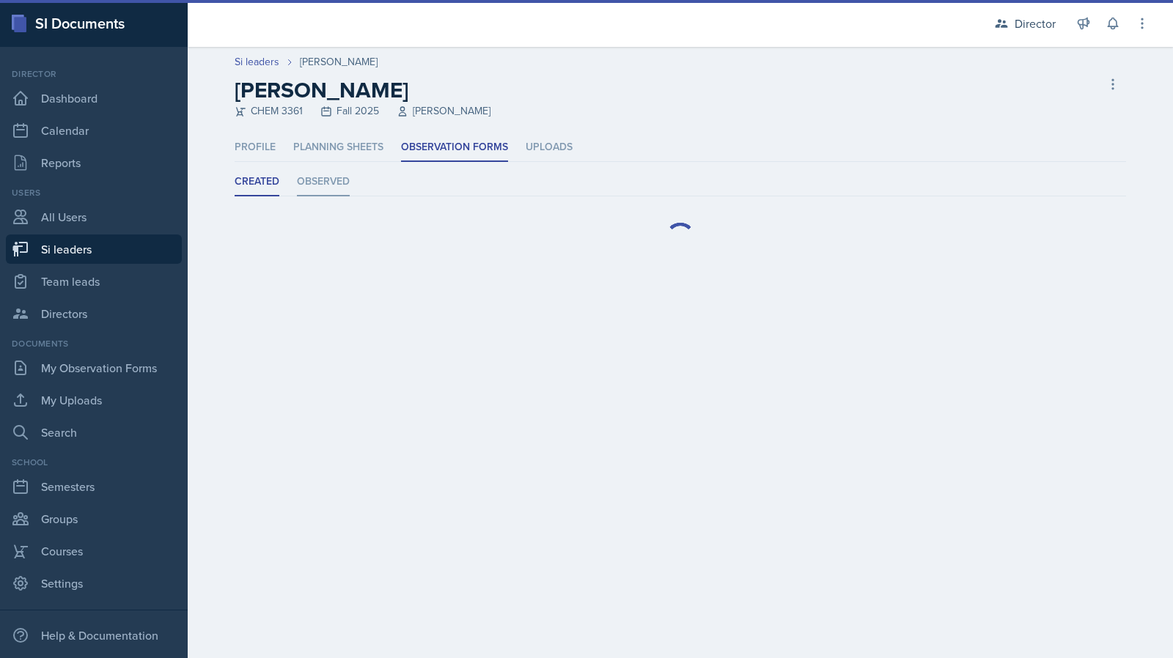
click at [325, 188] on li "Observed" at bounding box center [323, 182] width 53 height 29
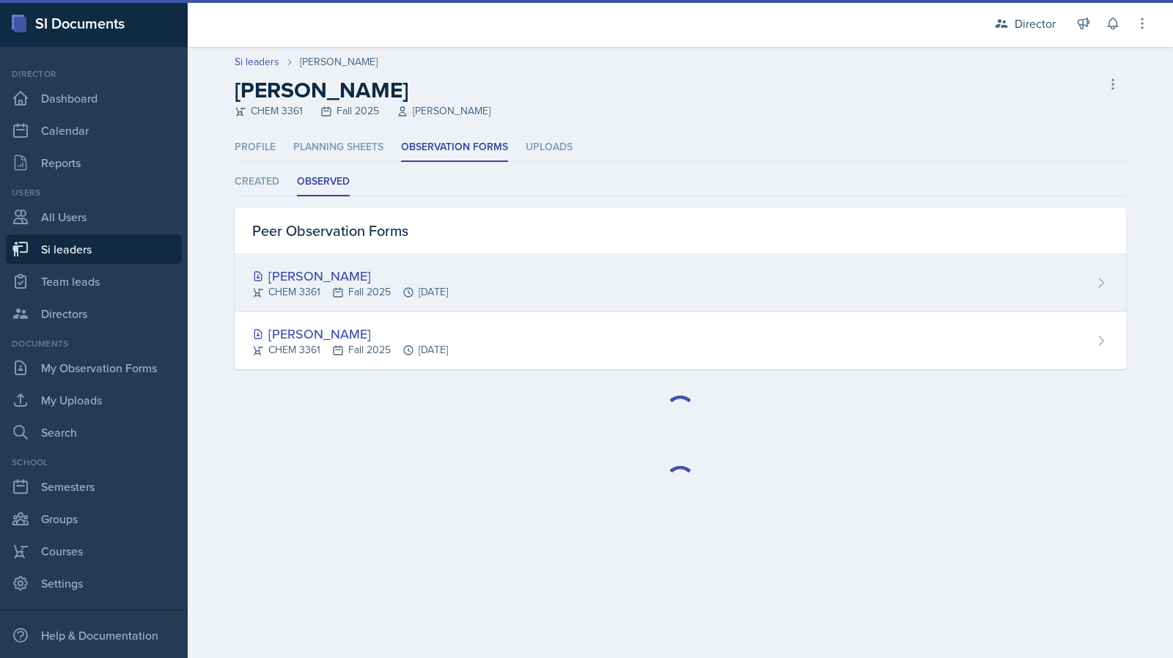
click at [336, 284] on div "[PERSON_NAME]" at bounding box center [350, 276] width 196 height 20
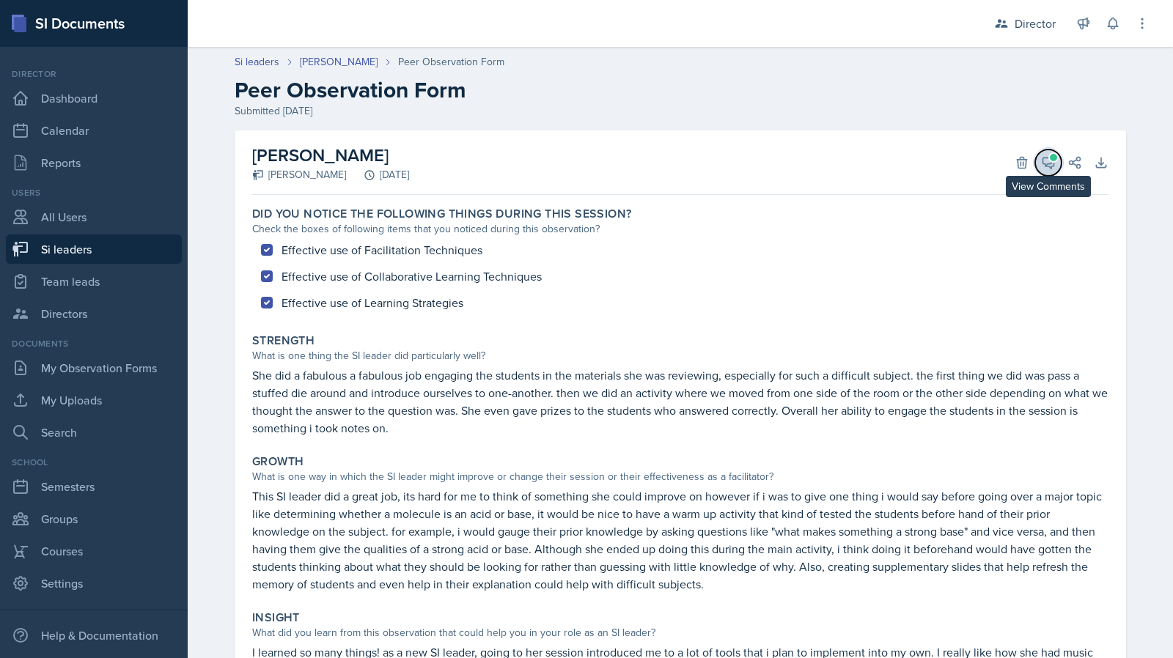
click at [1041, 156] on icon at bounding box center [1048, 162] width 15 height 15
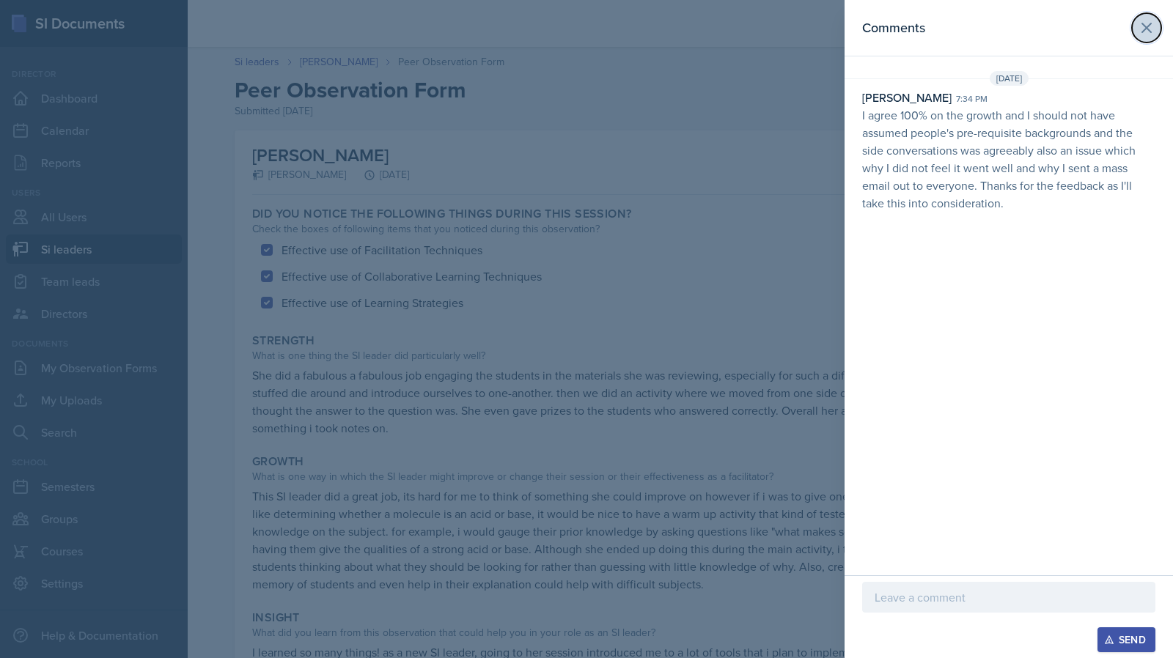
click at [1137, 32] on button at bounding box center [1146, 27] width 29 height 29
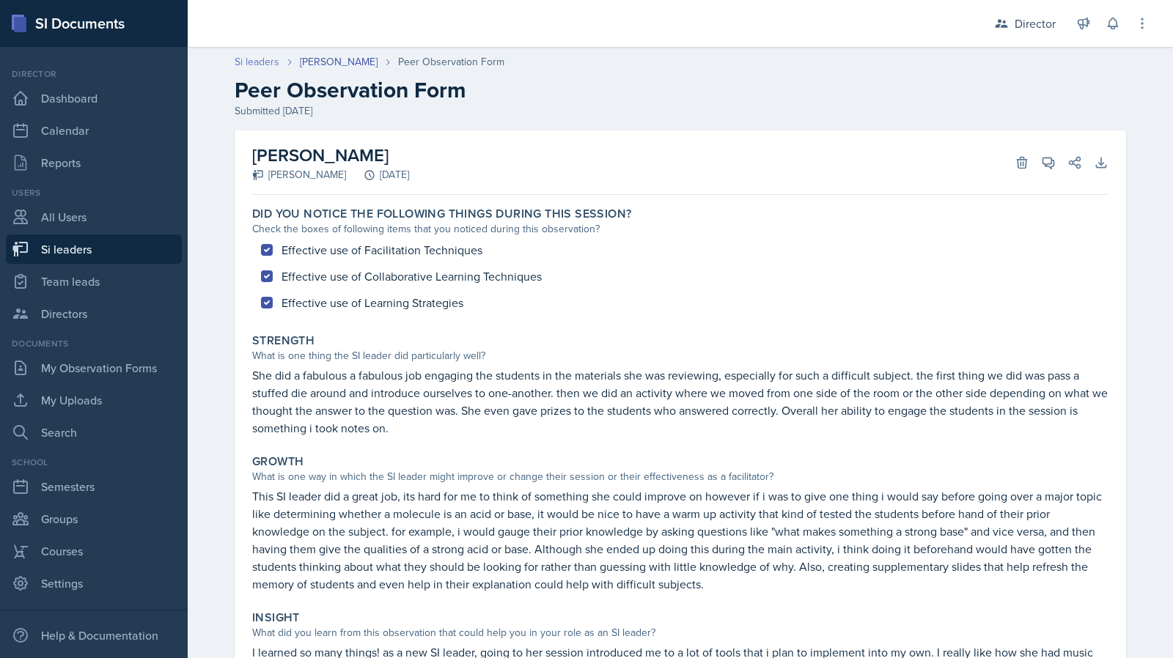
click at [256, 62] on link "Si leaders" at bounding box center [257, 61] width 45 height 15
select select "2bed604d-1099-4043-b1bc-2365e8740244"
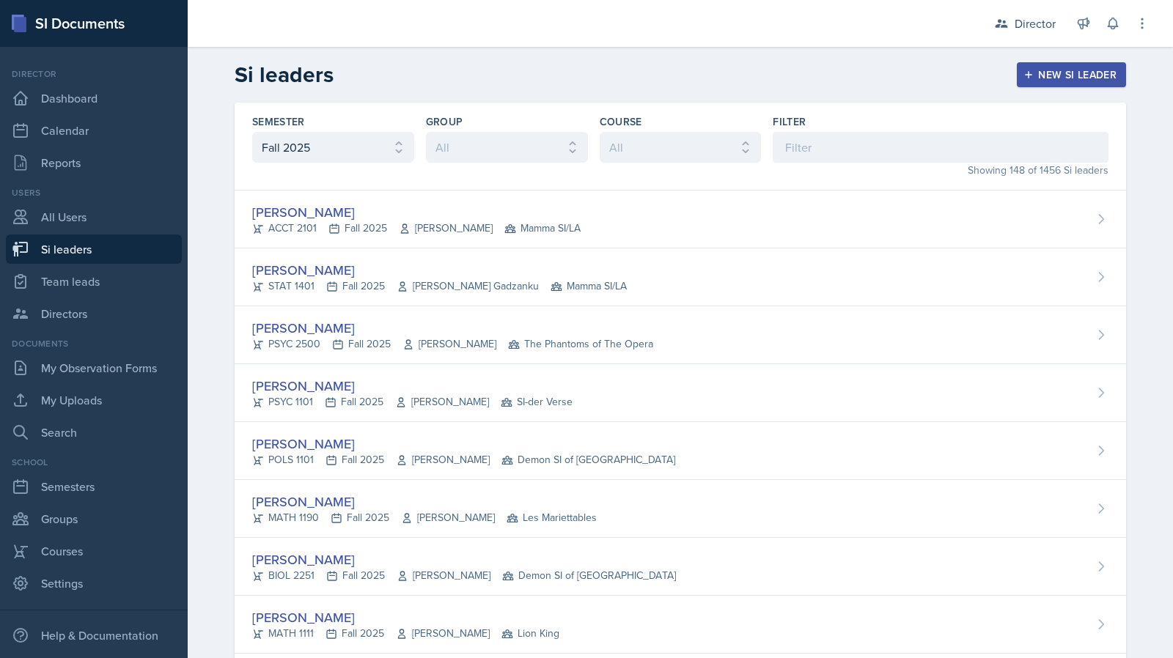
click at [835, 163] on div "Showing 148 of 1456 Si leaders" at bounding box center [940, 170] width 336 height 15
click at [835, 147] on input at bounding box center [940, 147] width 336 height 31
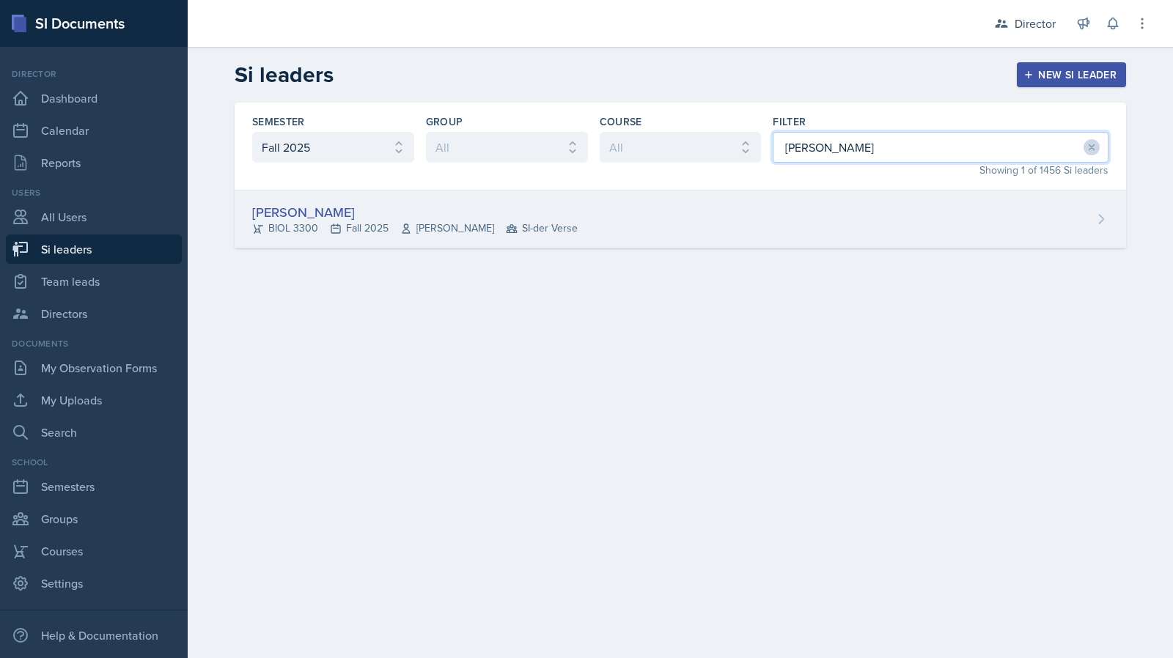
type input "jill"
click at [781, 197] on div "Jillian Guye BIOL 3300 Fall 2025 Richard Quintana Feliciano SI-der Verse" at bounding box center [680, 220] width 891 height 58
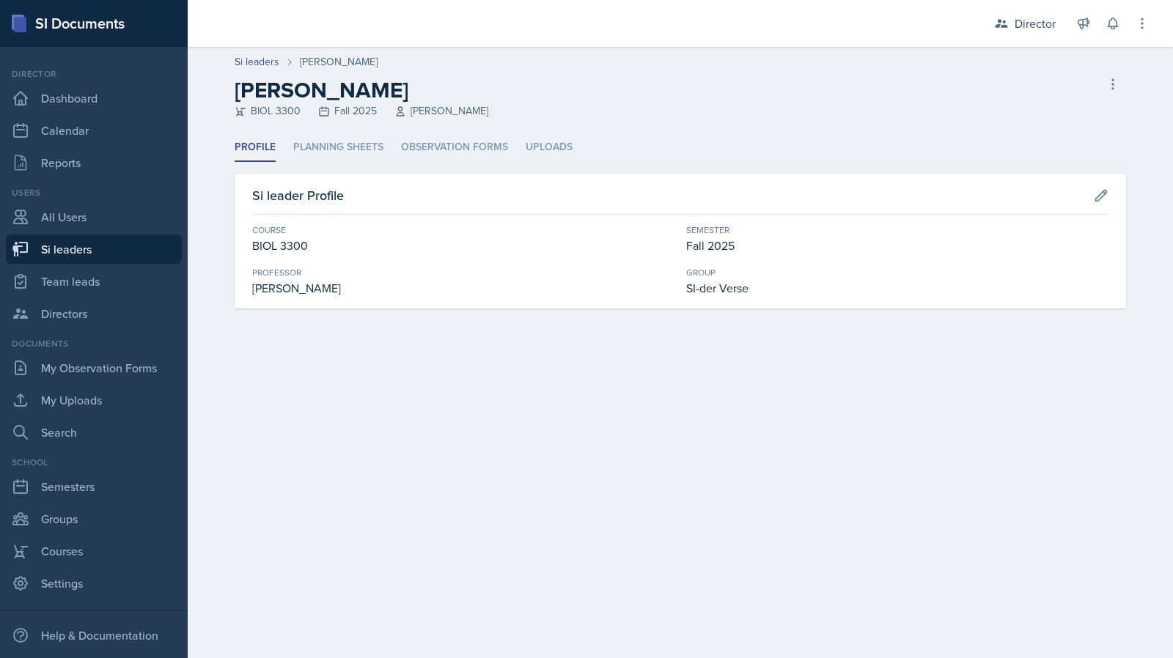
click at [388, 153] on ul "Profile Planning Sheets Observation Forms Uploads" at bounding box center [680, 147] width 891 height 29
click at [397, 153] on ul "Profile Planning Sheets Observation Forms Uploads" at bounding box center [680, 147] width 891 height 29
click at [424, 157] on li "Observation Forms" at bounding box center [454, 147] width 107 height 29
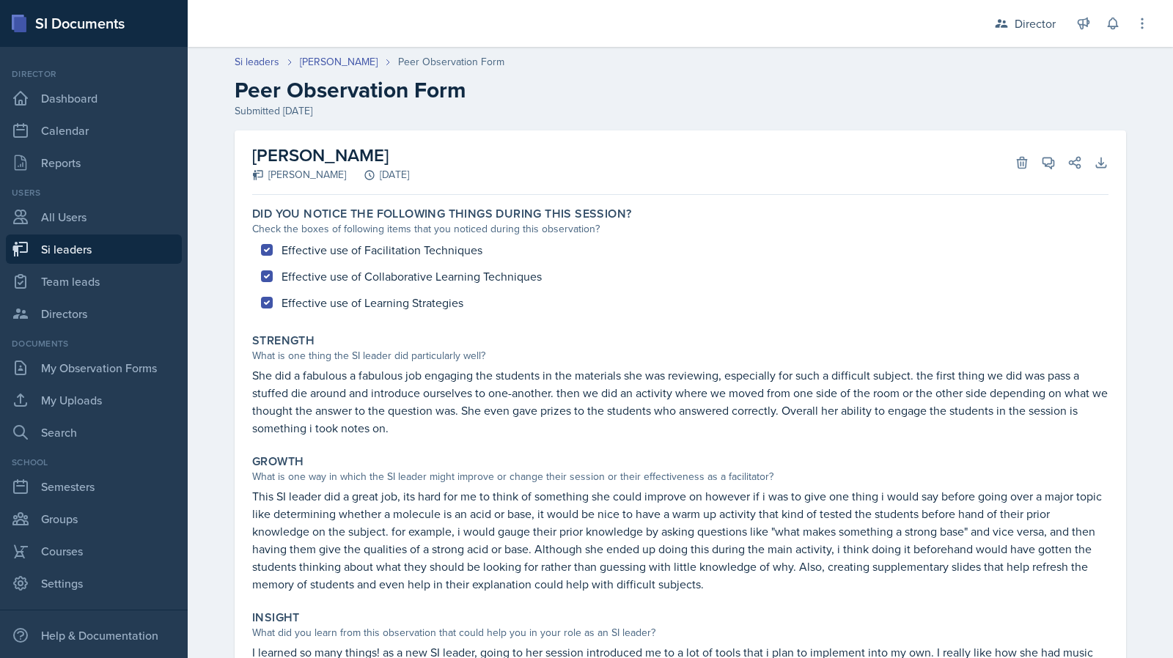
select select "2bed604d-1099-4043-b1bc-2365e8740244"
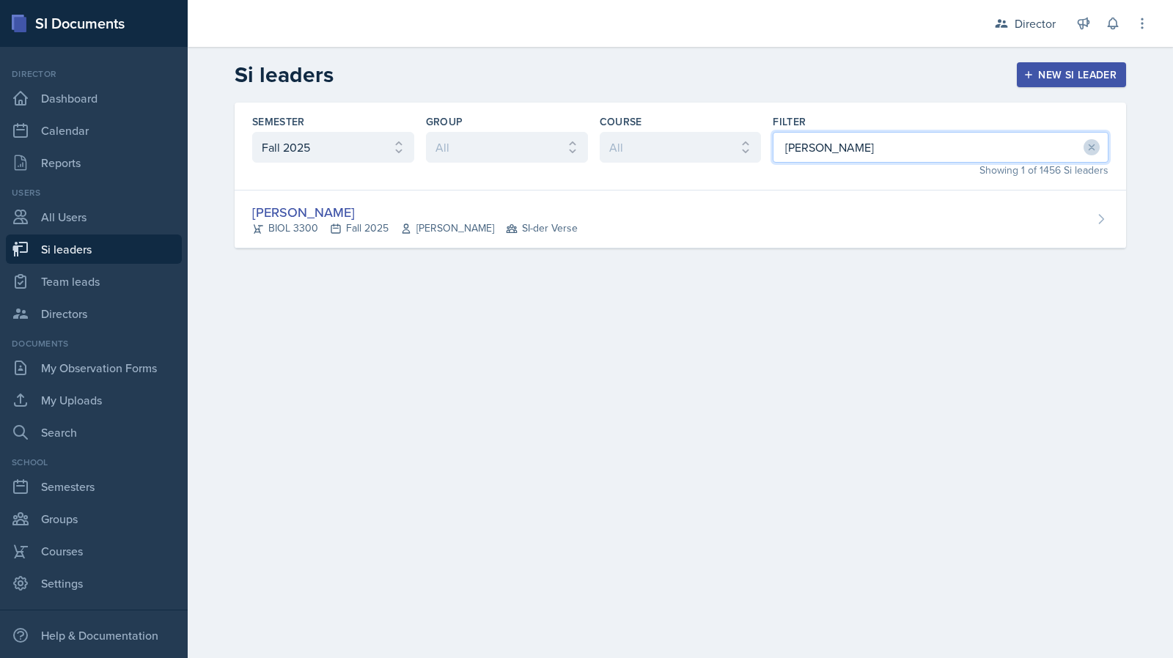
click at [866, 155] on input "jill" at bounding box center [940, 147] width 336 height 31
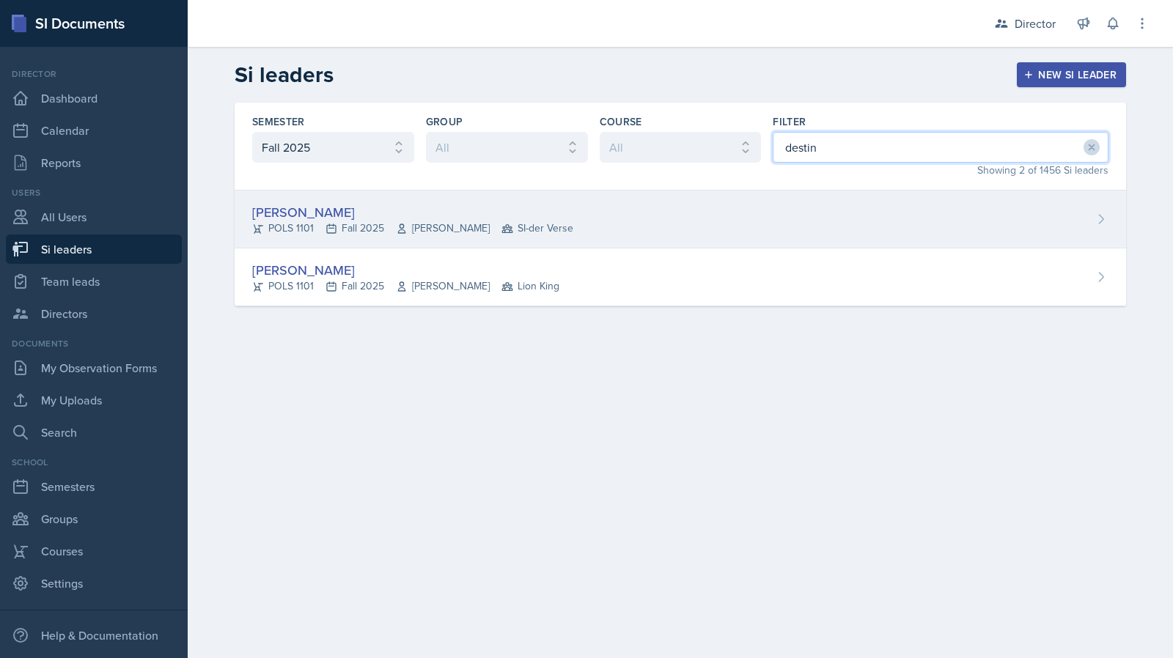
type input "destin"
click at [768, 194] on div "Destiny Hopson POLS 1101 Fall 2025 Gary Carrico SI-der Verse" at bounding box center [680, 220] width 891 height 58
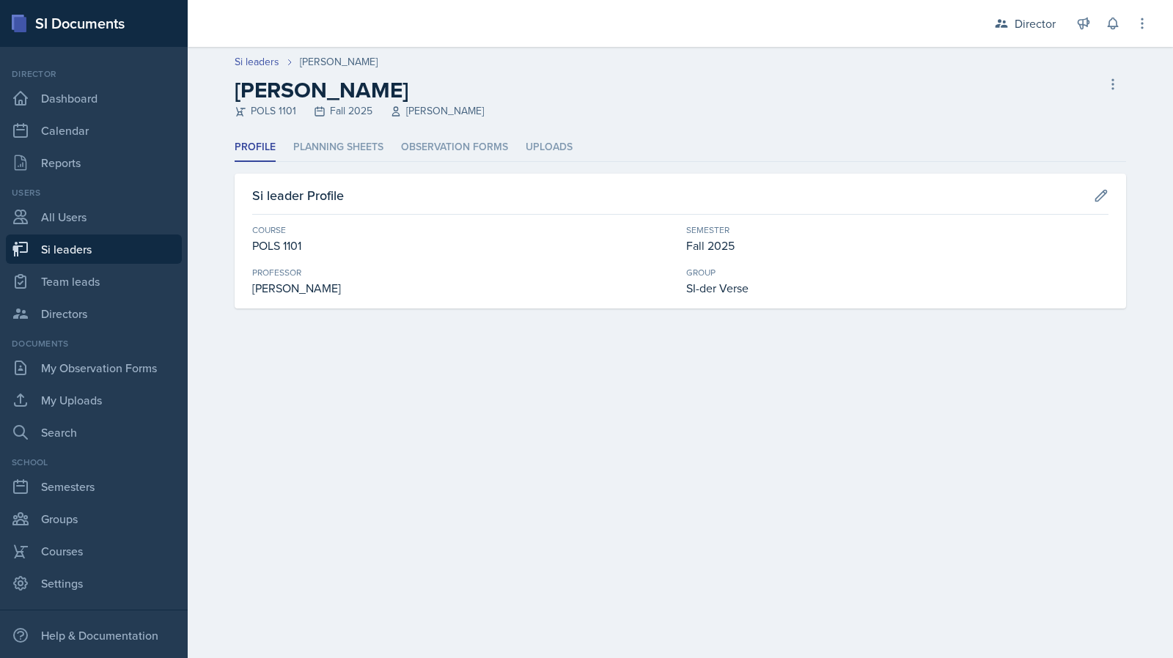
click at [509, 150] on ul "Profile Planning Sheets Observation Forms Uploads" at bounding box center [680, 147] width 891 height 29
click at [484, 150] on li "Observation Forms" at bounding box center [454, 147] width 107 height 29
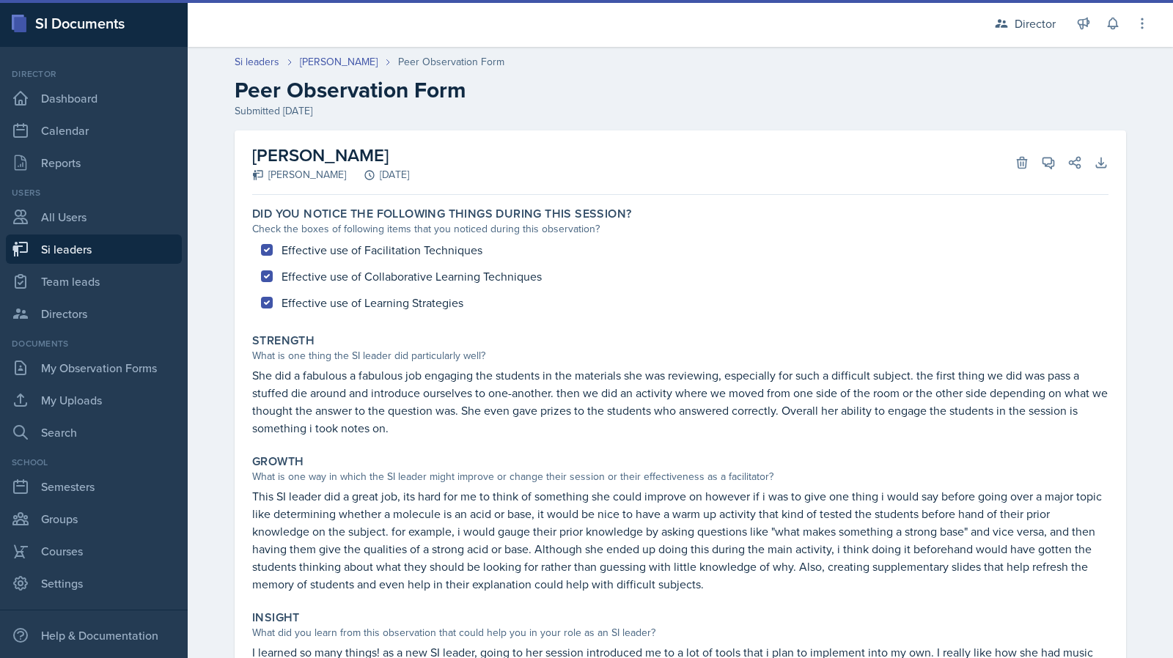
select select "2bed604d-1099-4043-b1bc-2365e8740244"
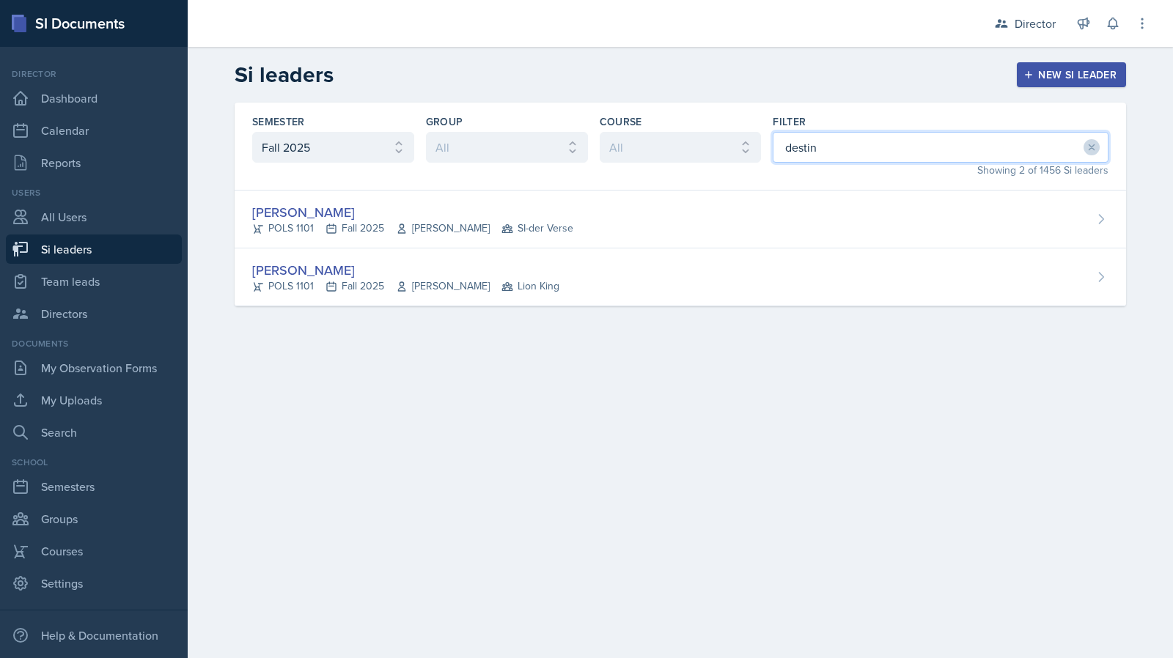
click at [865, 158] on input "destin" at bounding box center [940, 147] width 336 height 31
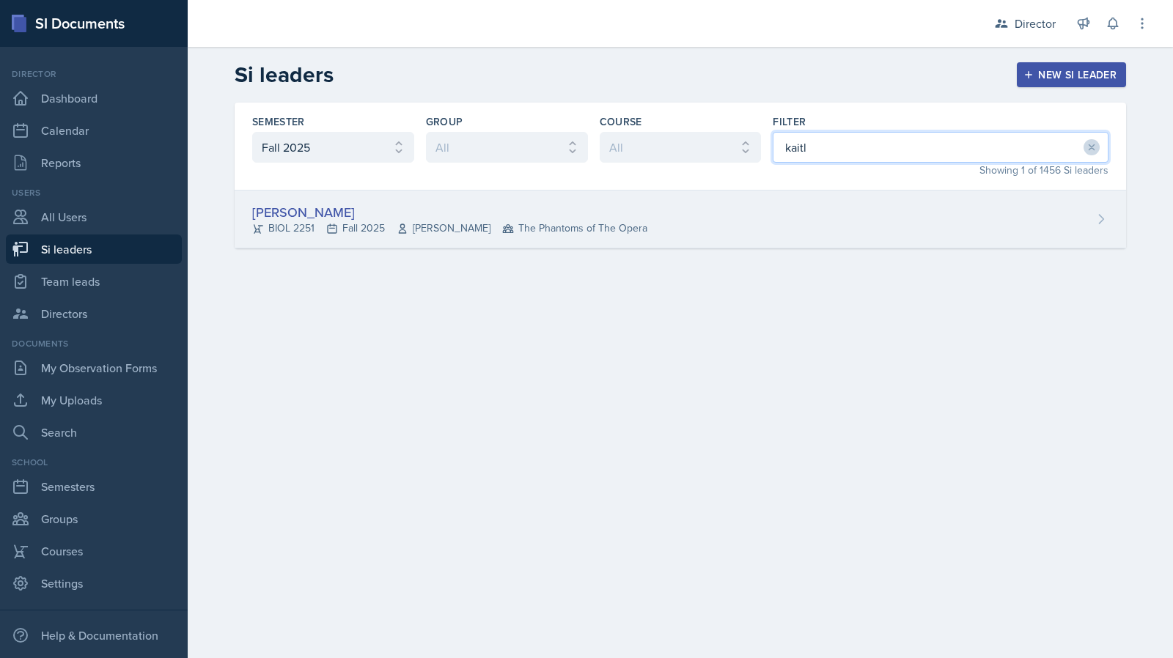
type input "kaitl"
click at [819, 199] on div "Kaitlyn Medley BIOL 2251 Fall 2025 Vennece Fowlkes The Phantoms of The Opera" at bounding box center [680, 220] width 891 height 58
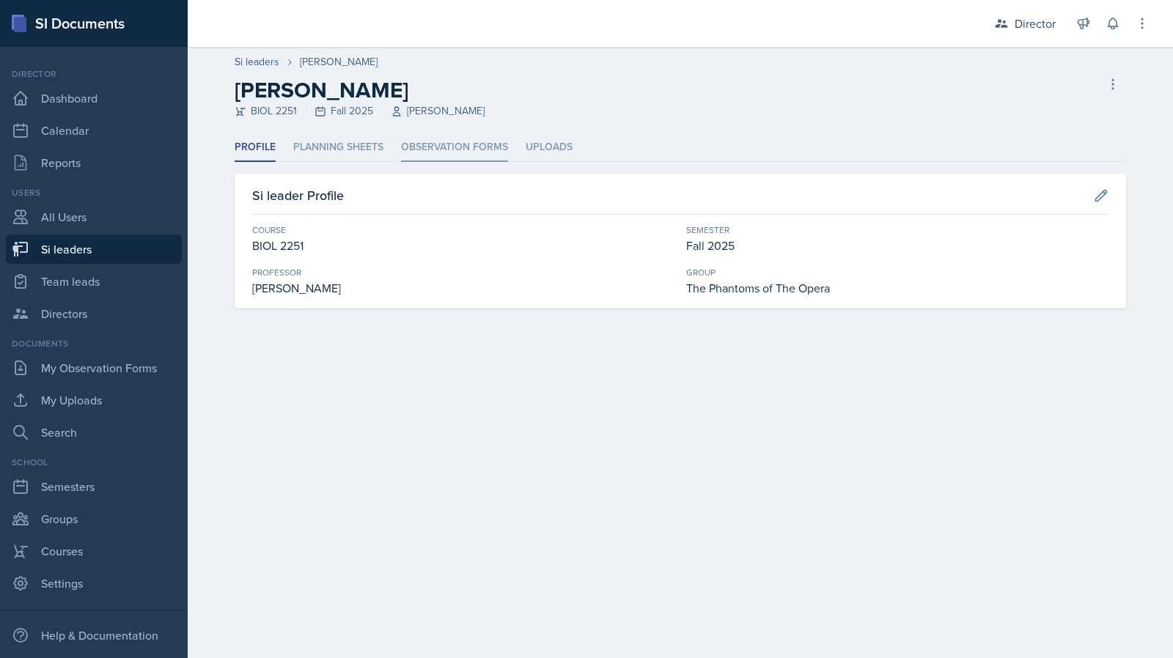
click at [467, 160] on li "Observation Forms" at bounding box center [454, 147] width 107 height 29
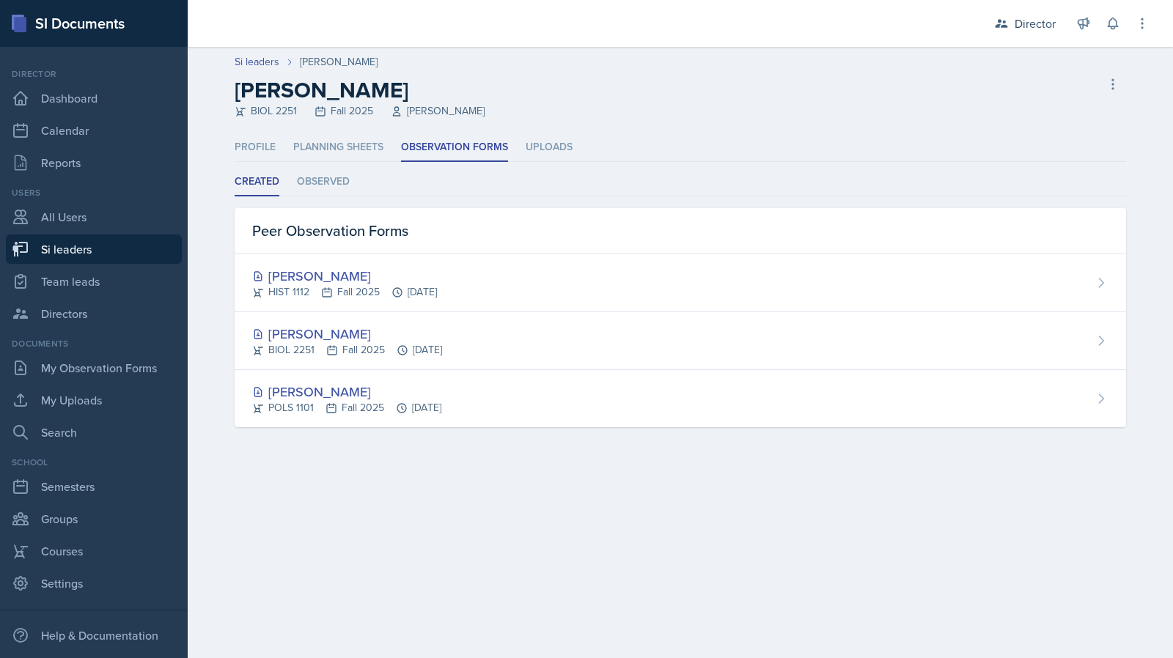
select select "2bed604d-1099-4043-b1bc-2365e8740244"
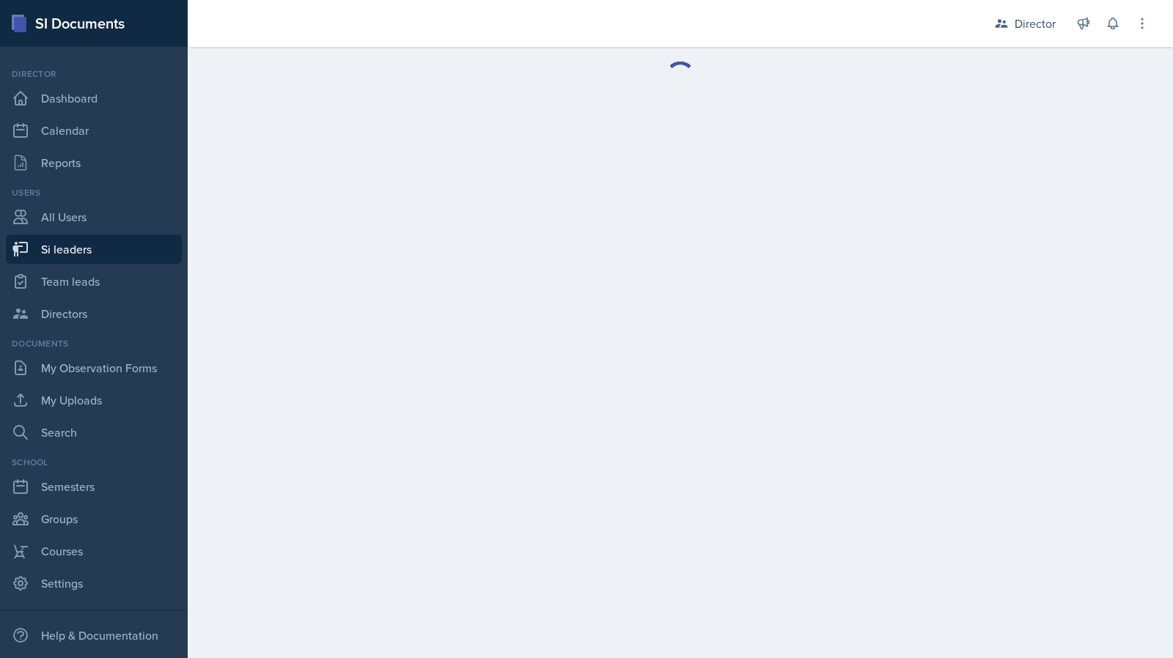
select select "2bed604d-1099-4043-b1bc-2365e8740244"
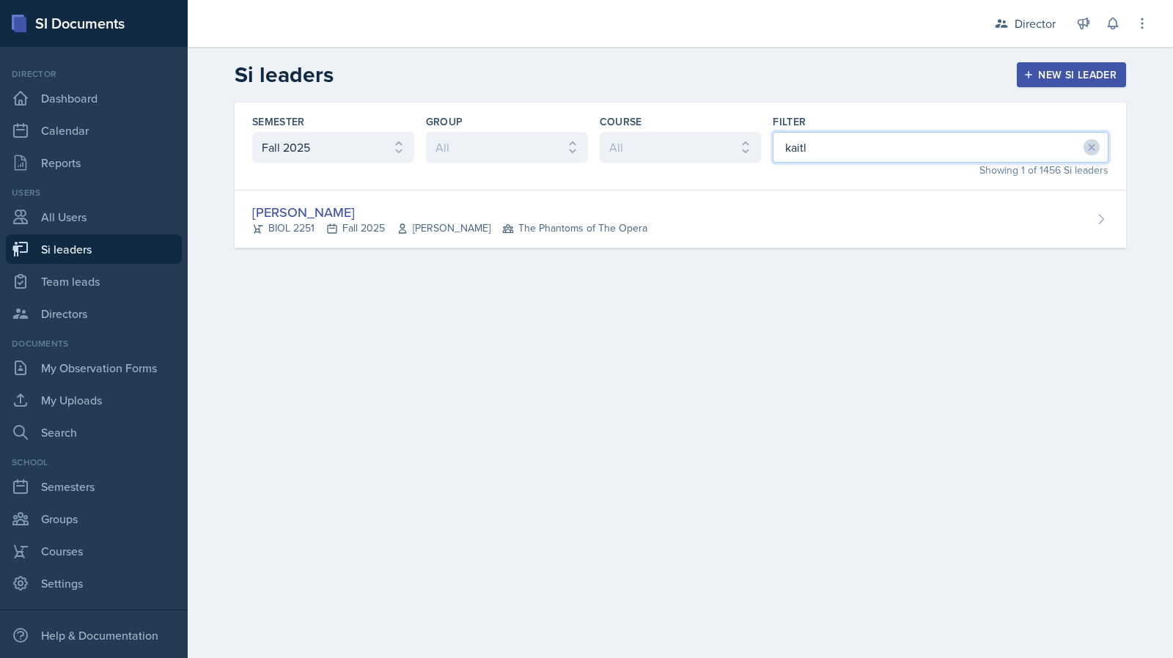
click at [811, 153] on input "kaitl" at bounding box center [940, 147] width 336 height 31
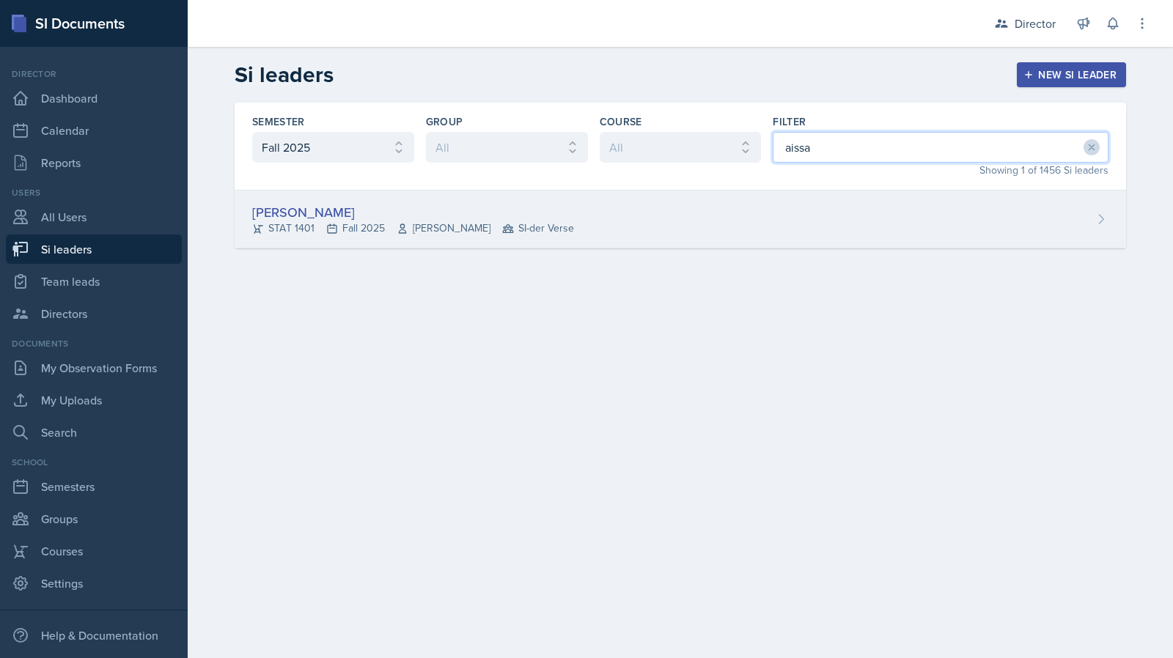
type input "aissa"
click at [750, 216] on div "Aissa Sylla STAT 1401 Fall 2025 Prativa Basnet SI-der Verse" at bounding box center [680, 220] width 891 height 58
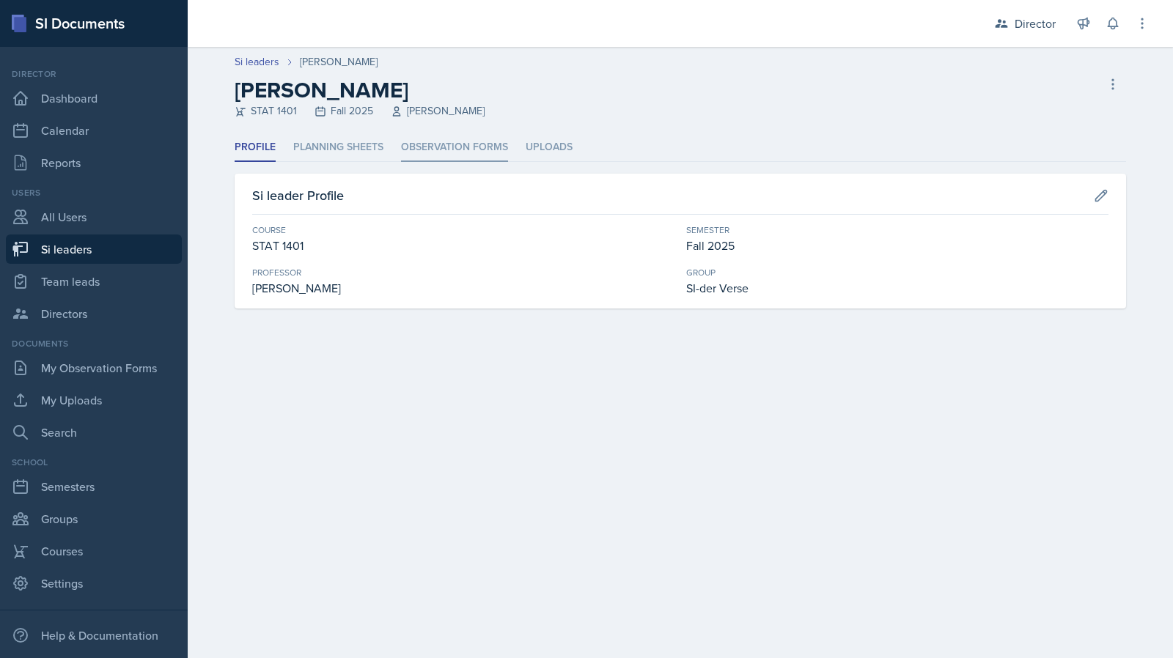
click at [412, 147] on li "Observation Forms" at bounding box center [454, 147] width 107 height 29
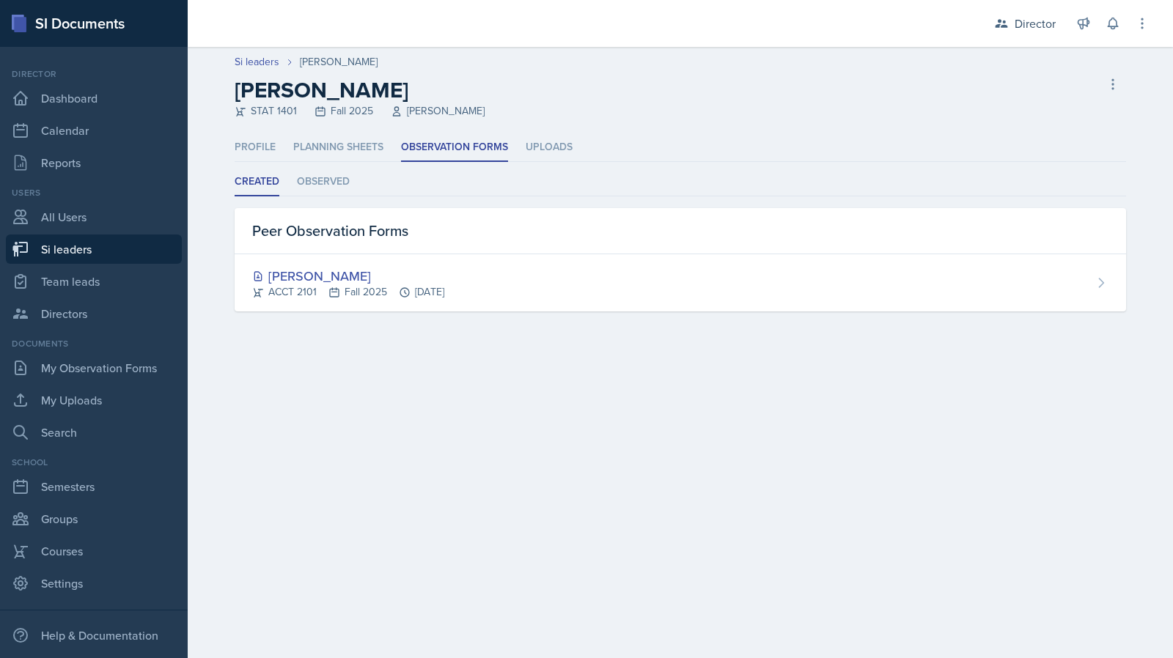
select select "2bed604d-1099-4043-b1bc-2365e8740244"
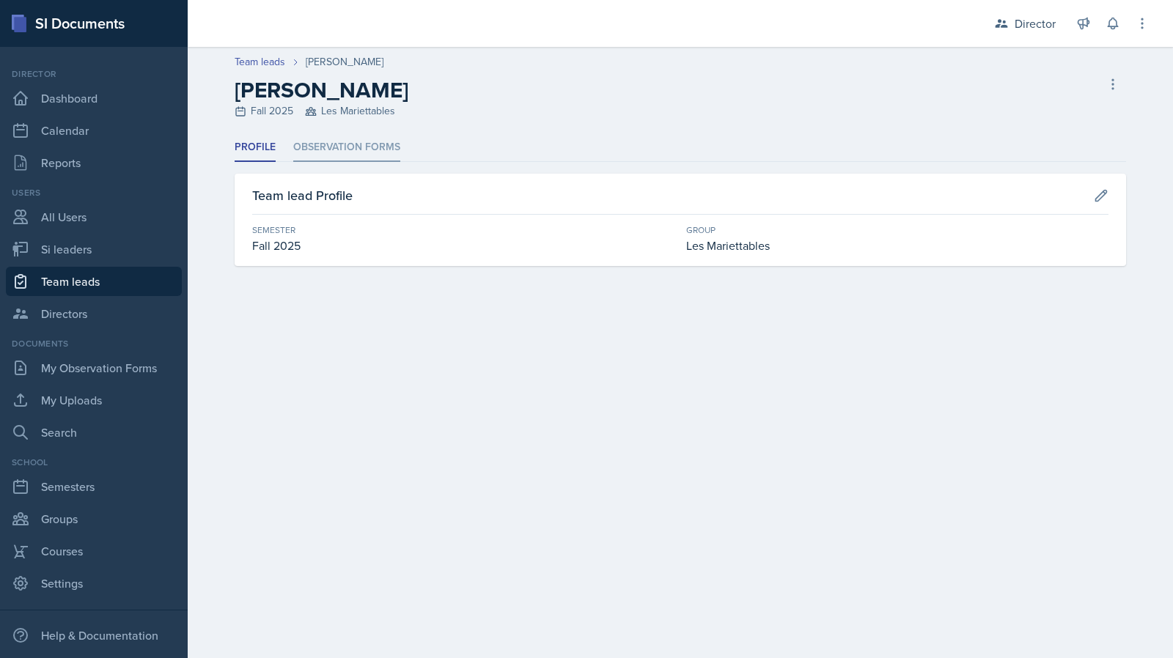
click at [387, 155] on li "Observation Forms" at bounding box center [346, 147] width 107 height 29
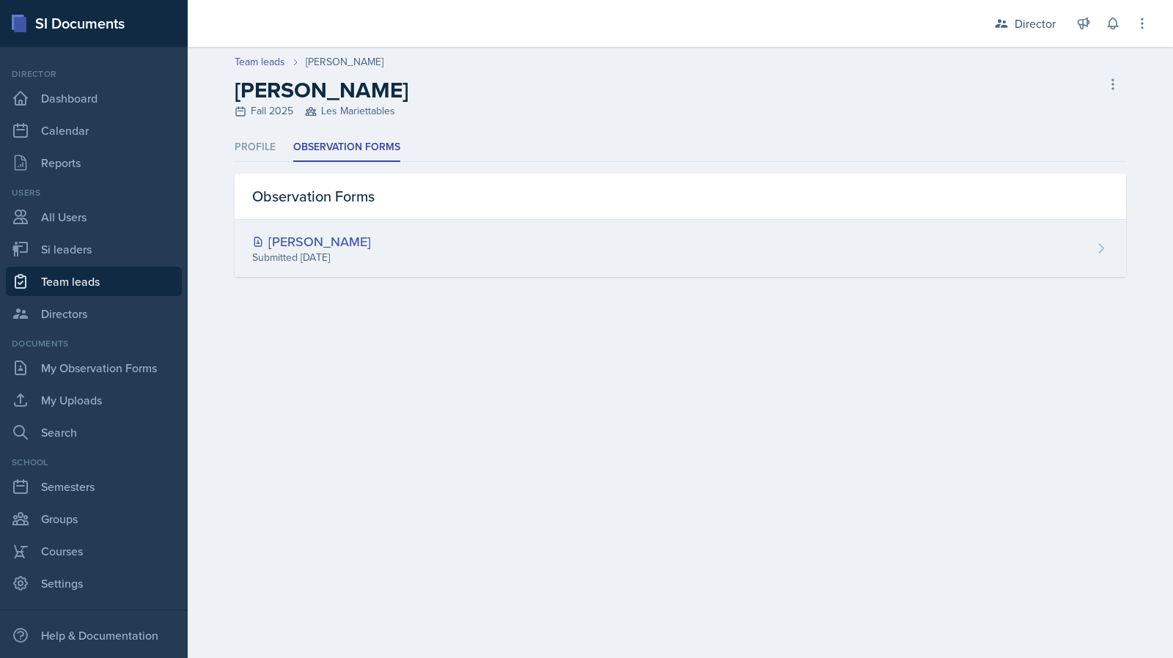
click at [400, 235] on div "[PERSON_NAME] Submitted [DATE]" at bounding box center [680, 248] width 891 height 57
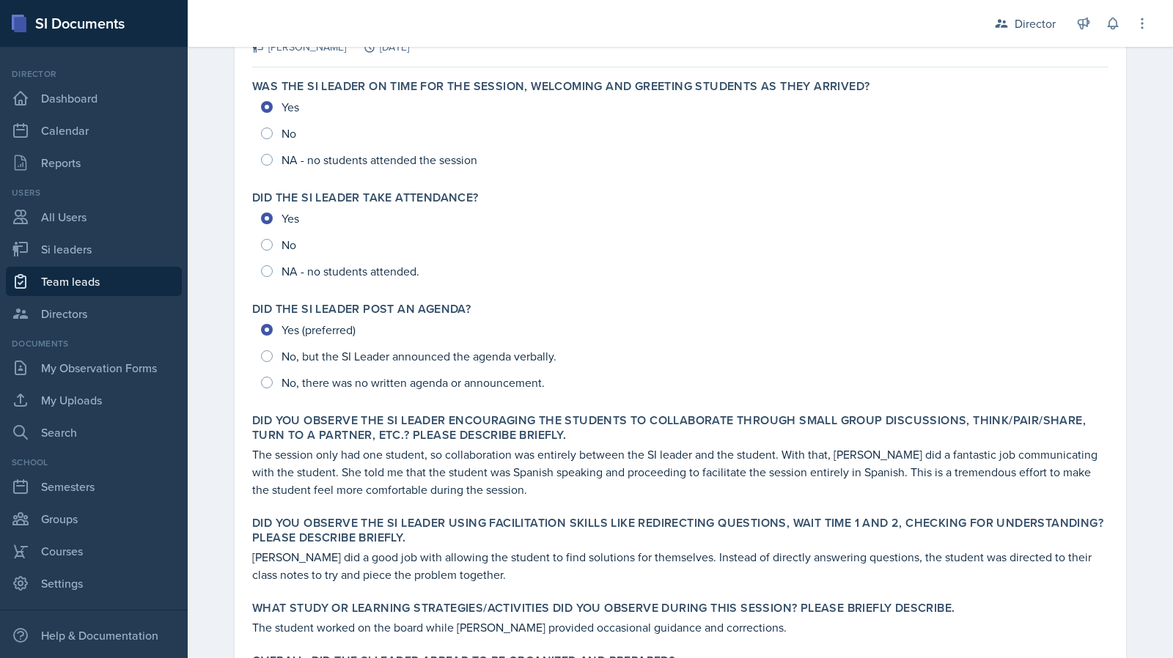
scroll to position [84, 0]
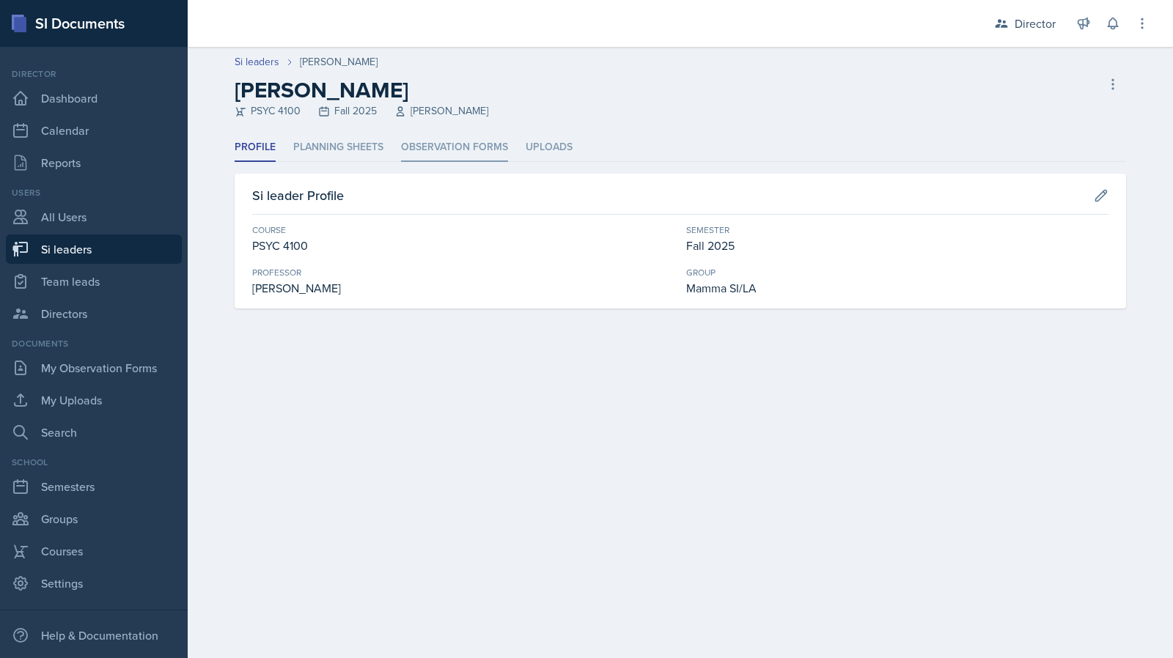
click at [415, 143] on li "Observation Forms" at bounding box center [454, 147] width 107 height 29
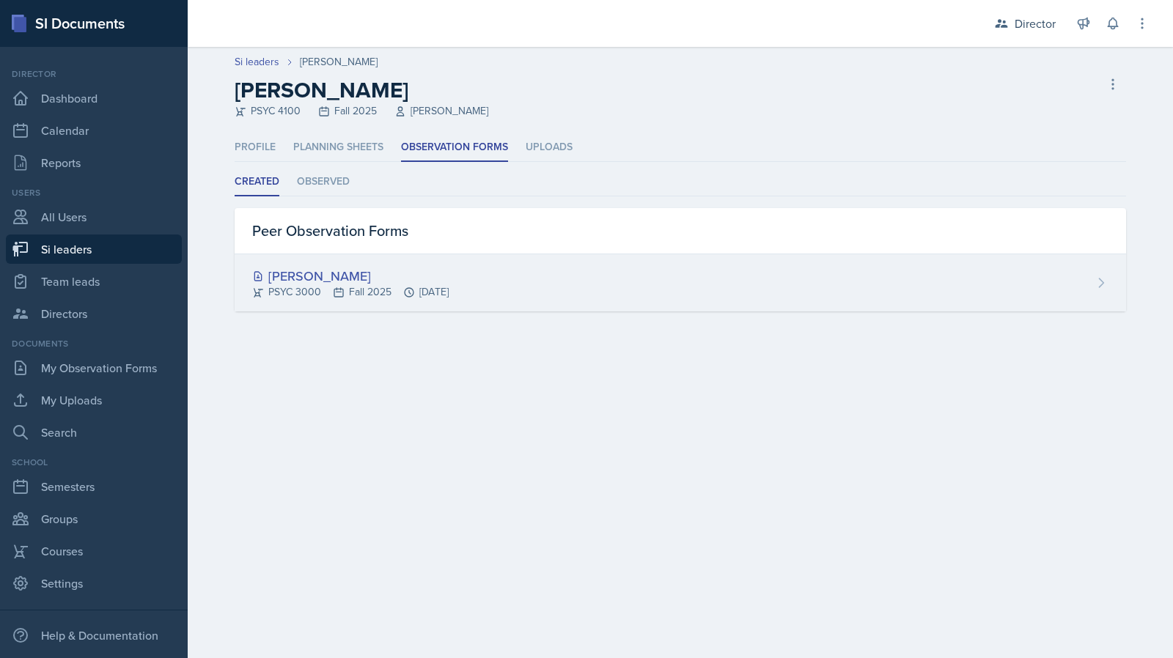
click at [344, 288] on div "PSYC 3000 Fall 2025 Sep 17th, 2025" at bounding box center [350, 291] width 196 height 15
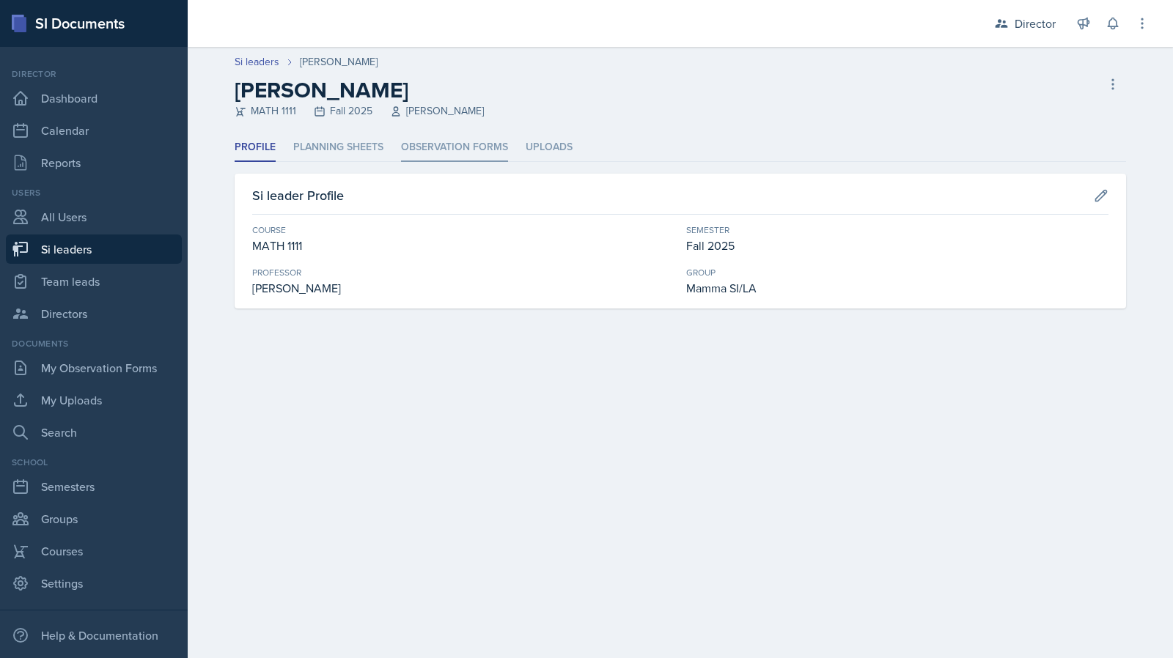
click at [413, 141] on li "Observation Forms" at bounding box center [454, 147] width 107 height 29
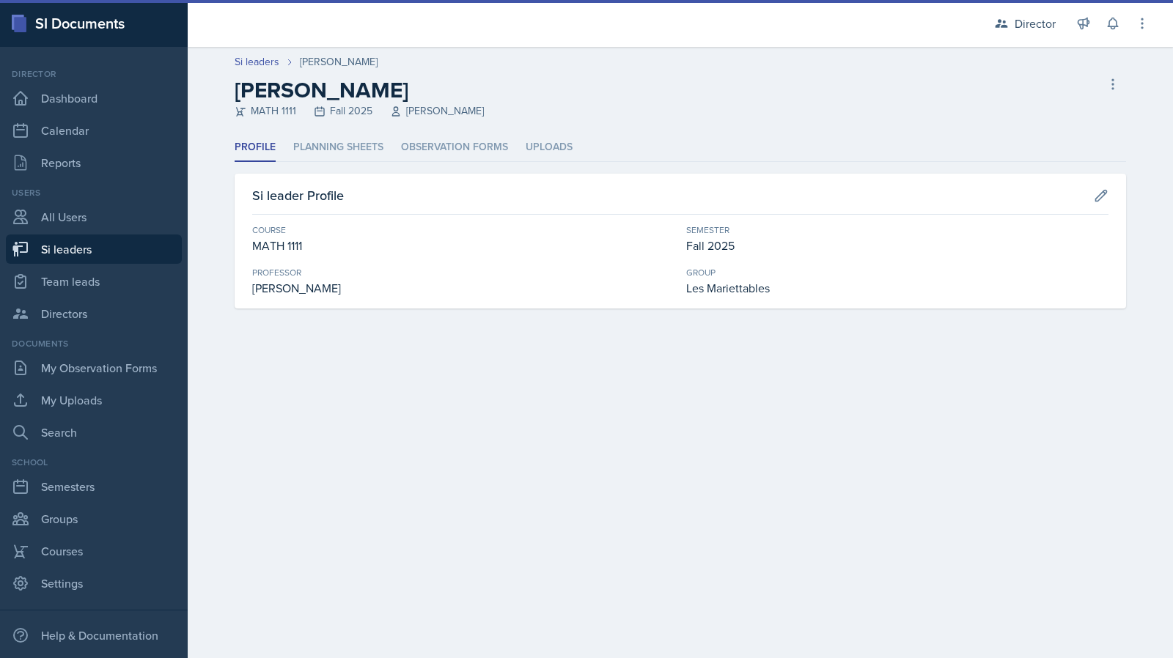
click at [428, 171] on div "Profile Planning Sheets Observation Forms Uploads Profile Planning Sheets Obser…" at bounding box center [680, 220] width 891 height 175
click at [442, 151] on li "Observation Forms" at bounding box center [454, 147] width 107 height 29
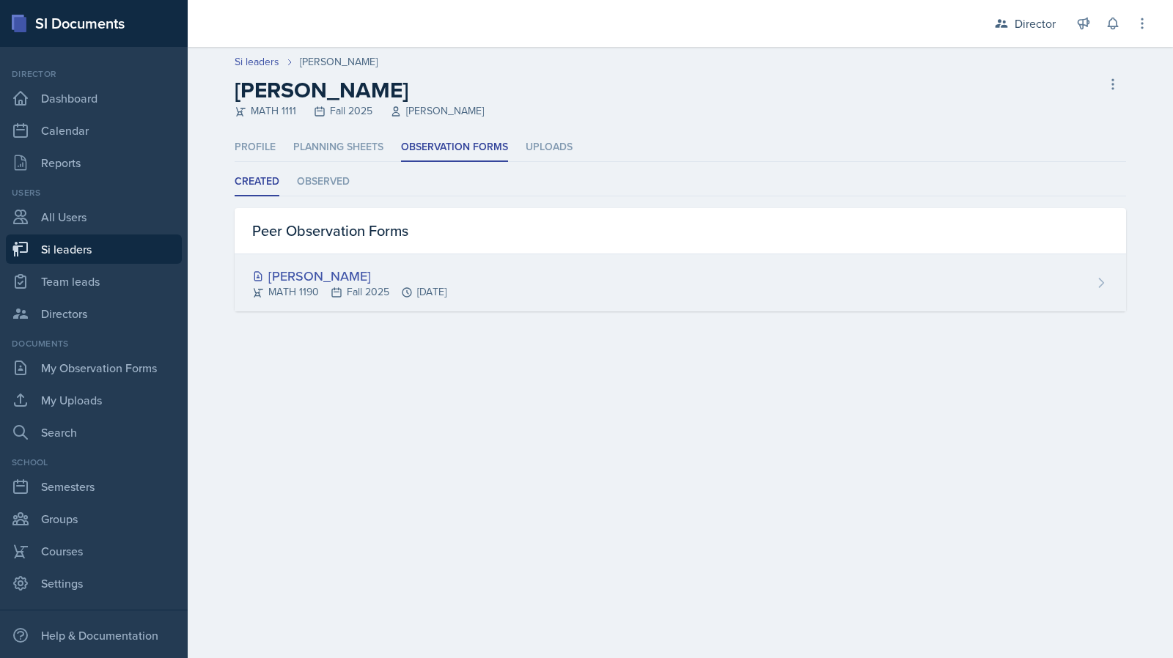
click at [338, 295] on icon at bounding box center [337, 293] width 12 height 12
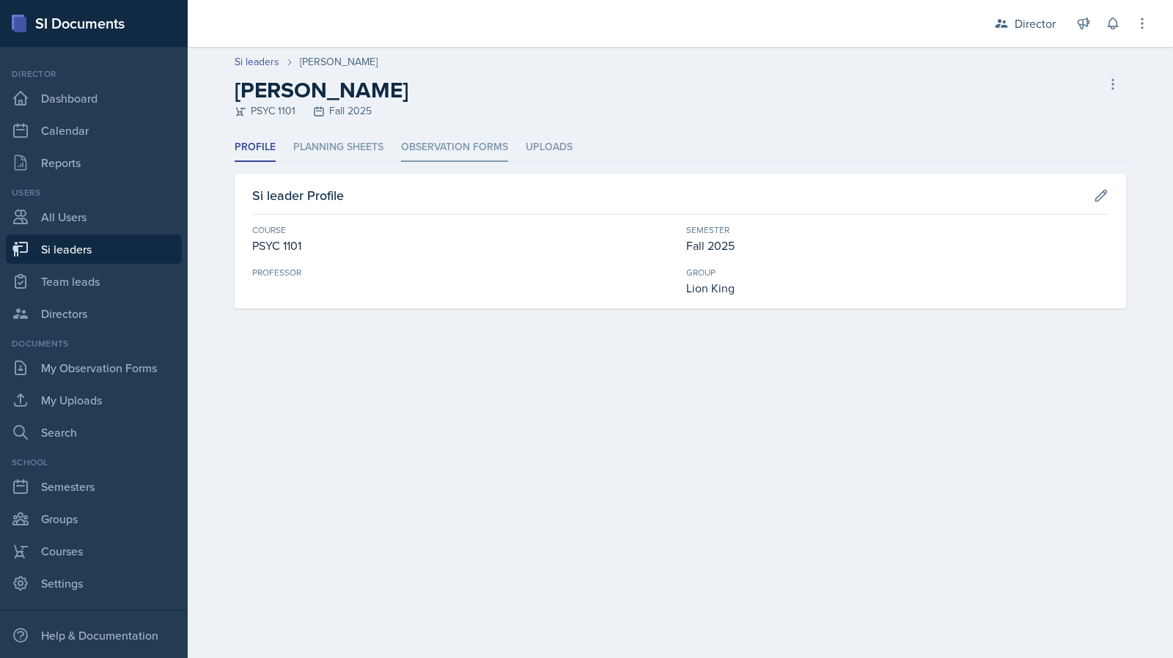
click at [416, 136] on li "Observation Forms" at bounding box center [454, 147] width 107 height 29
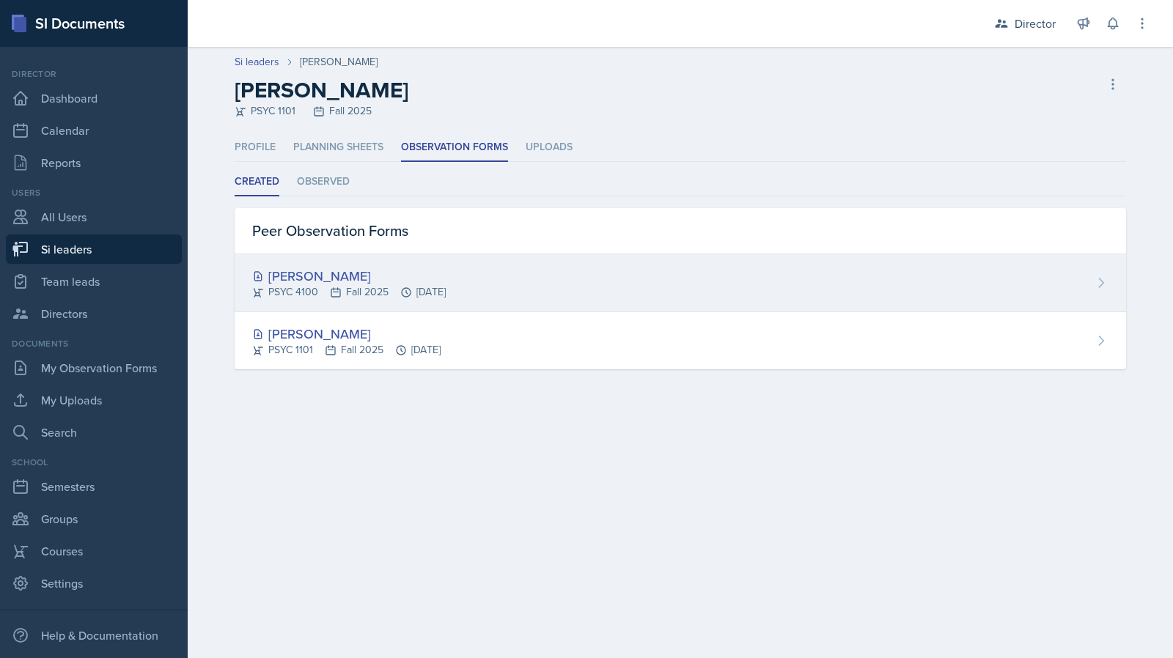
click at [387, 270] on div "Grace Julian" at bounding box center [348, 276] width 193 height 20
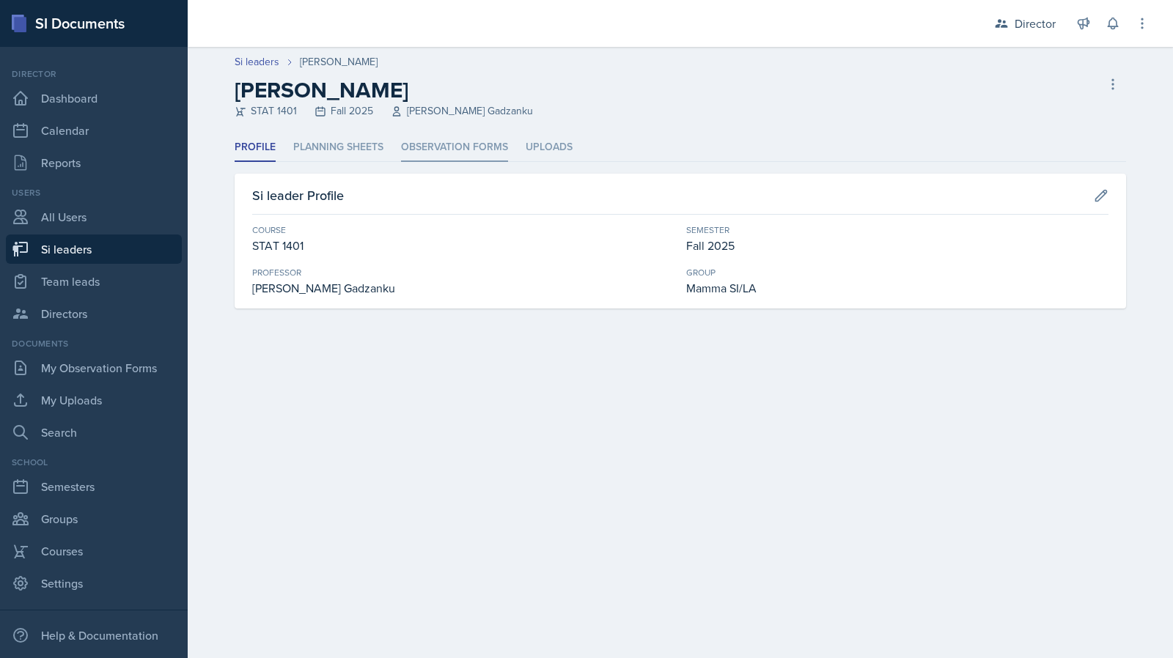
click at [435, 142] on li "Observation Forms" at bounding box center [454, 147] width 107 height 29
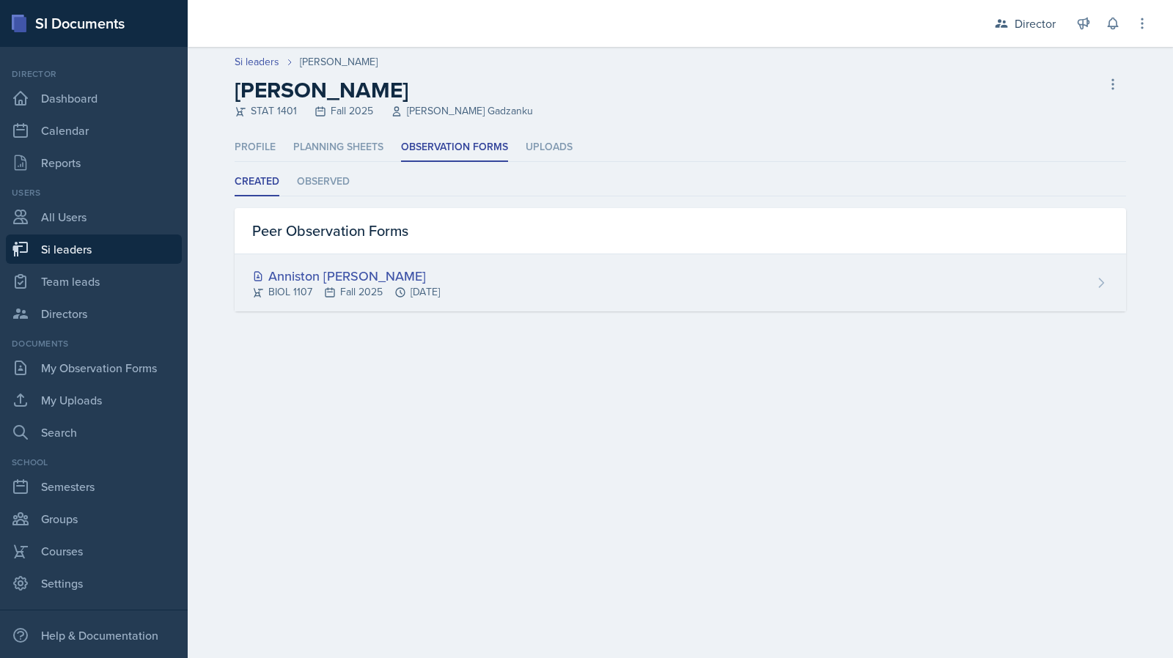
click at [415, 267] on div "Anniston [PERSON_NAME]" at bounding box center [346, 276] width 188 height 20
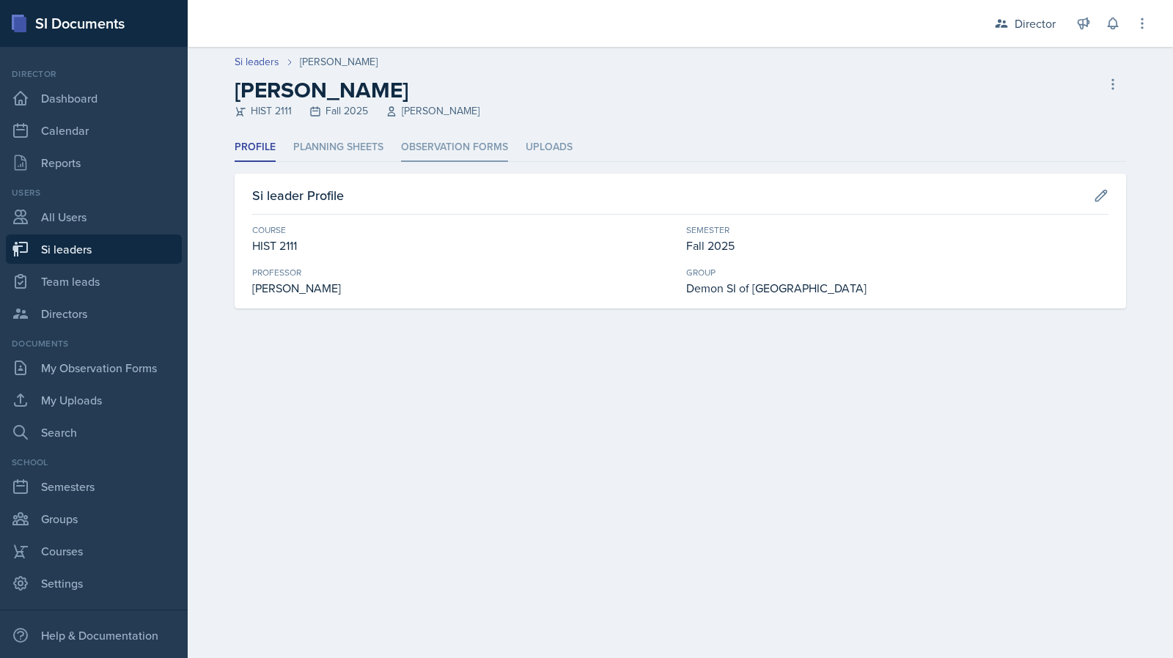
click at [432, 150] on li "Observation Forms" at bounding box center [454, 147] width 107 height 29
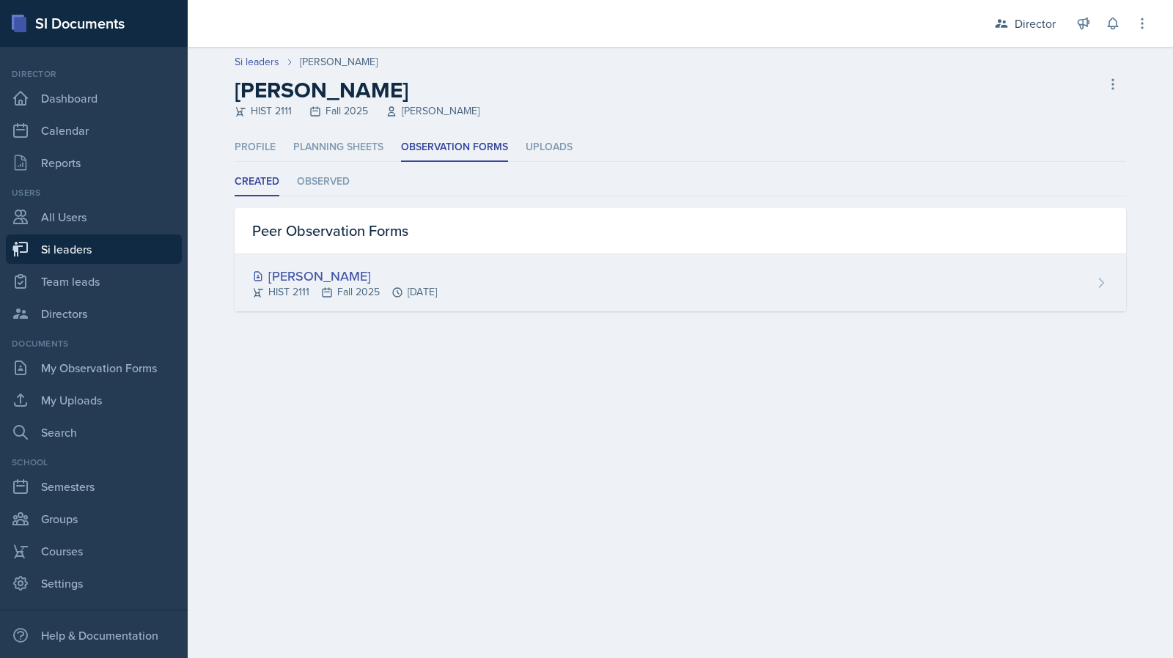
click at [325, 281] on div "[PERSON_NAME]" at bounding box center [344, 276] width 185 height 20
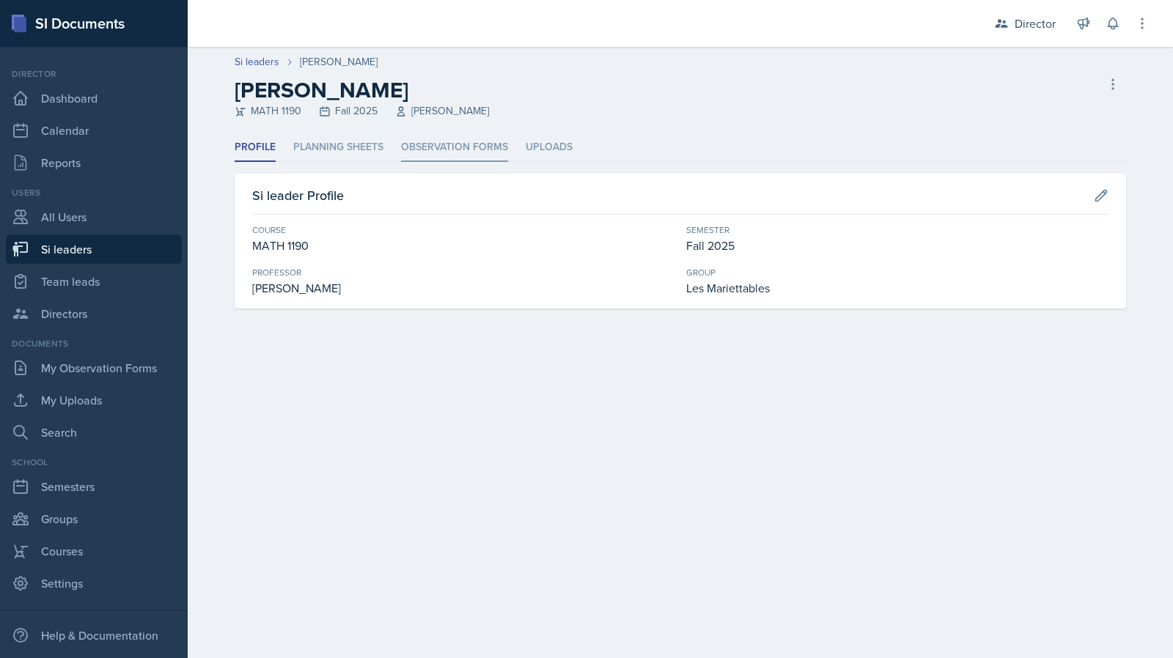
click at [429, 138] on li "Observation Forms" at bounding box center [454, 147] width 107 height 29
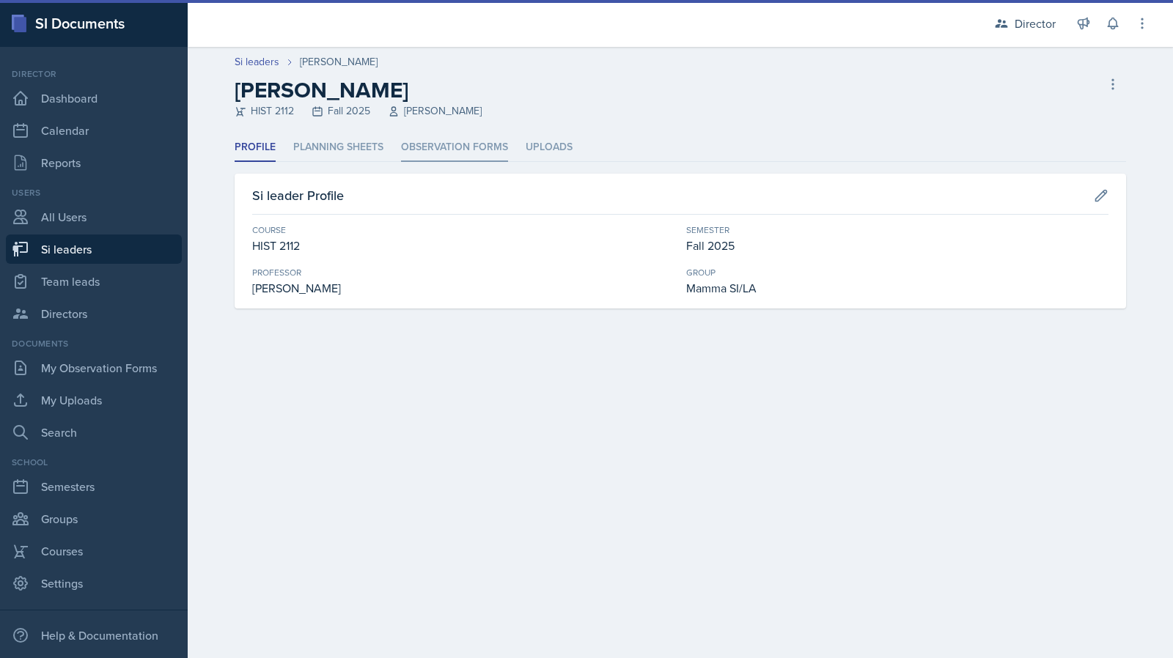
click at [443, 146] on li "Observation Forms" at bounding box center [454, 147] width 107 height 29
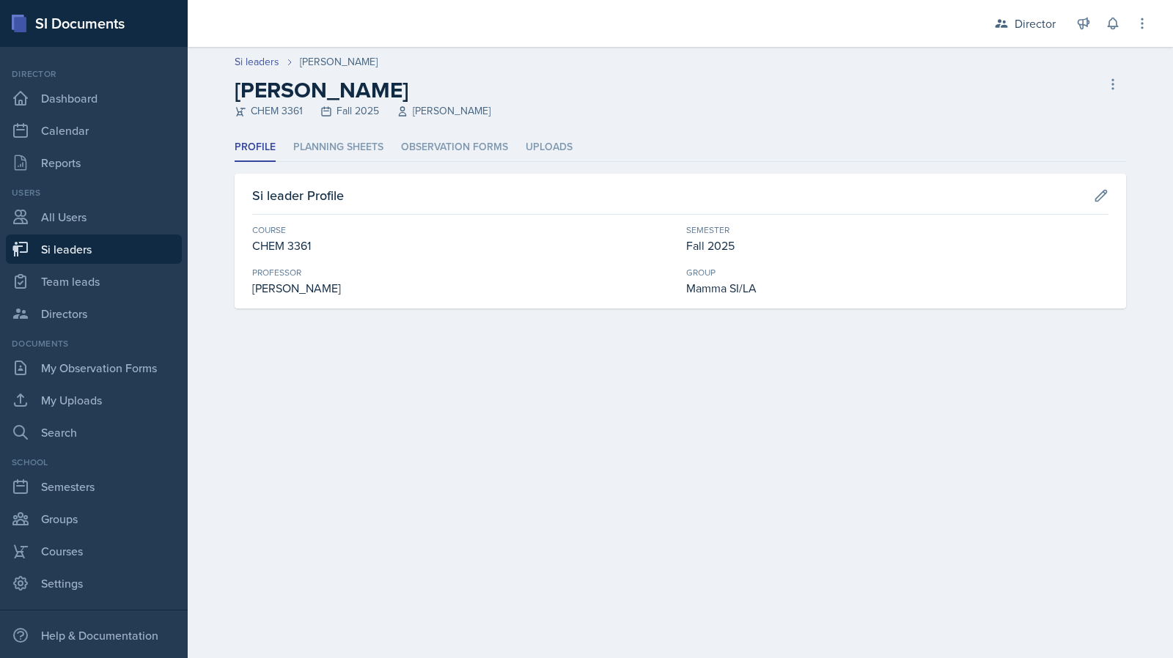
click at [447, 171] on div "Profile Planning Sheets Observation Forms Uploads Profile Planning Sheets Obser…" at bounding box center [680, 220] width 891 height 175
click at [455, 149] on li "Observation Forms" at bounding box center [454, 147] width 107 height 29
click at [466, 139] on li "Observation Forms" at bounding box center [454, 147] width 107 height 29
click at [447, 160] on li "Observation Forms" at bounding box center [454, 147] width 107 height 29
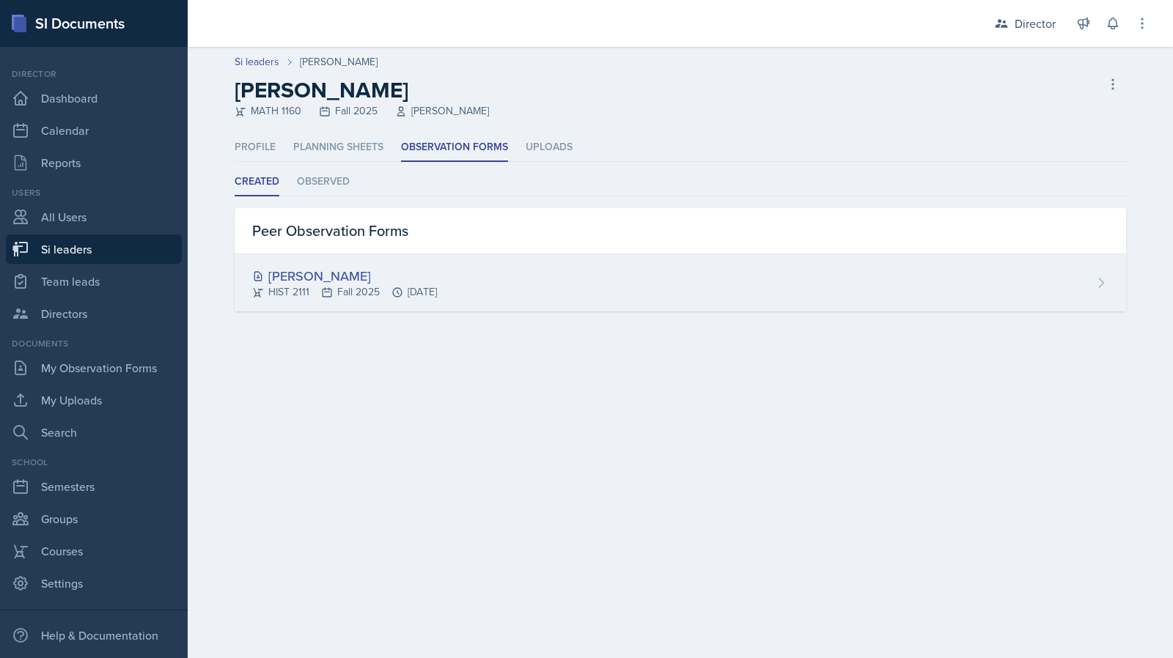
click at [406, 276] on div "[PERSON_NAME]" at bounding box center [344, 276] width 185 height 20
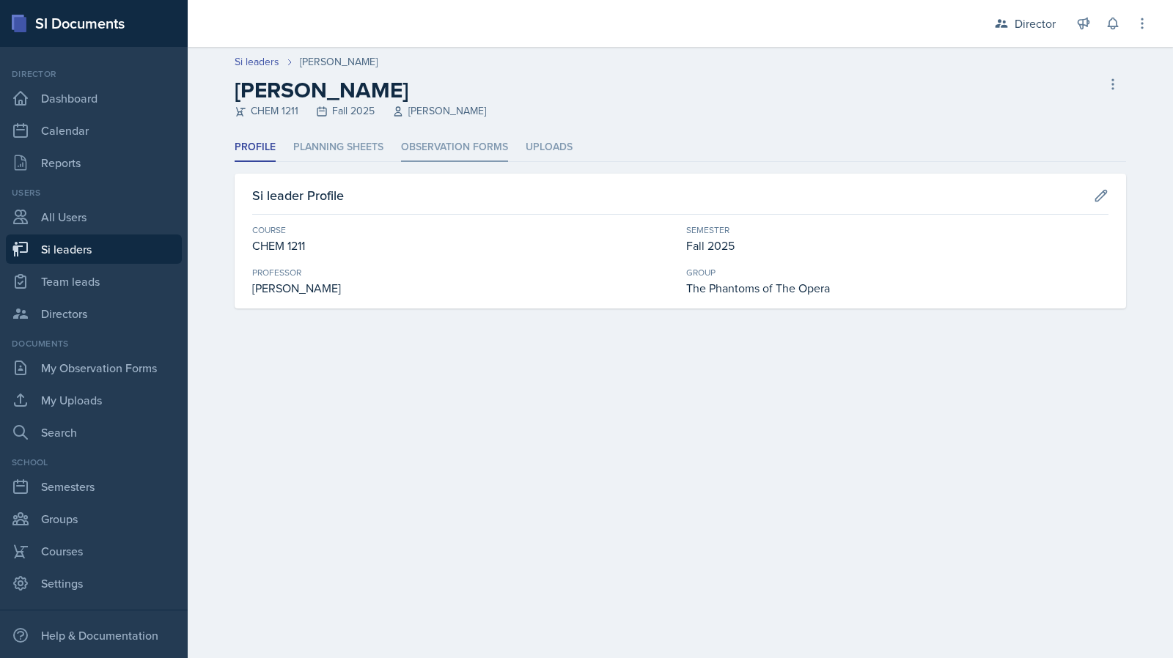
click at [442, 152] on li "Observation Forms" at bounding box center [454, 147] width 107 height 29
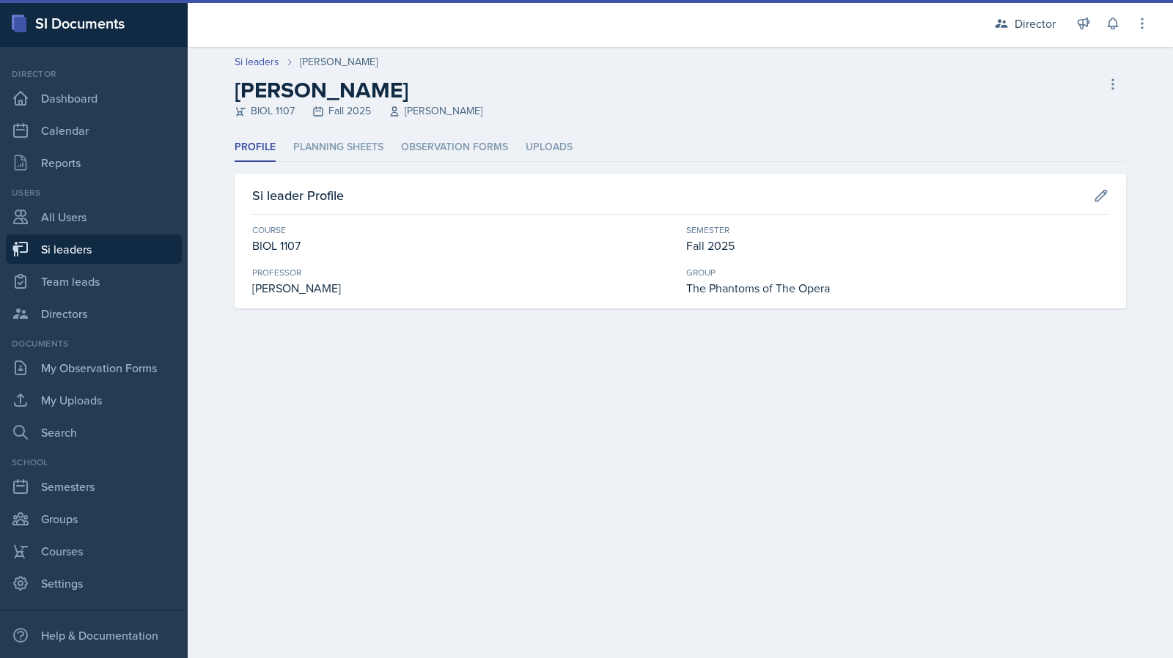
click at [399, 145] on ul "Profile Planning Sheets Observation Forms Uploads" at bounding box center [680, 147] width 891 height 29
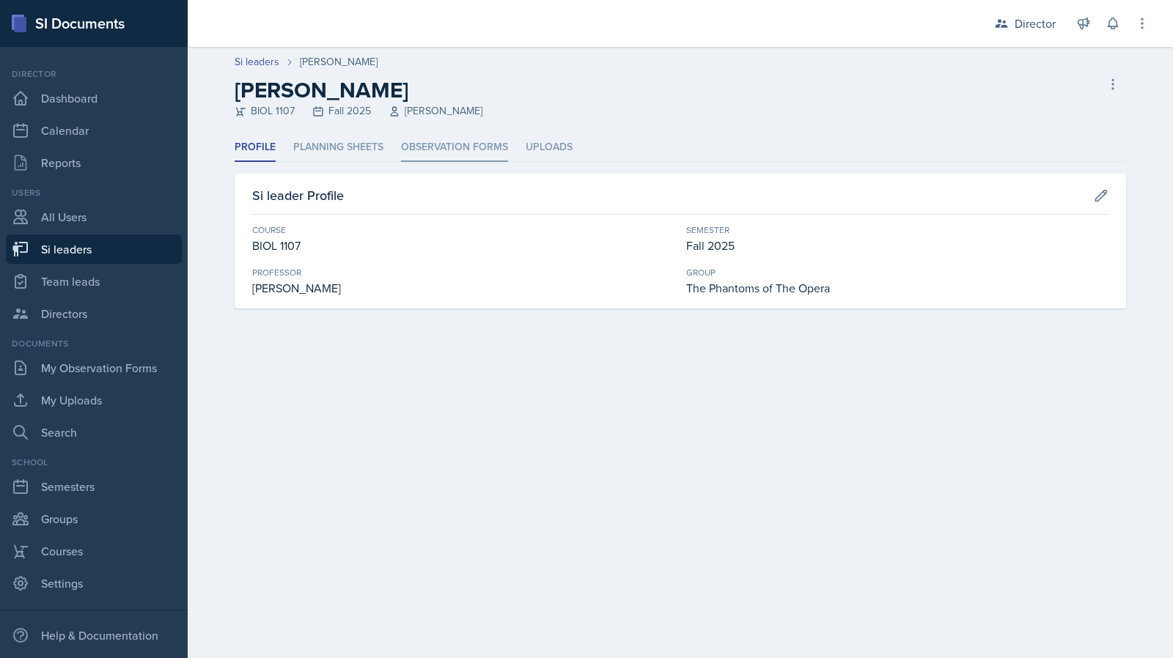
click at [415, 149] on li "Observation Forms" at bounding box center [454, 147] width 107 height 29
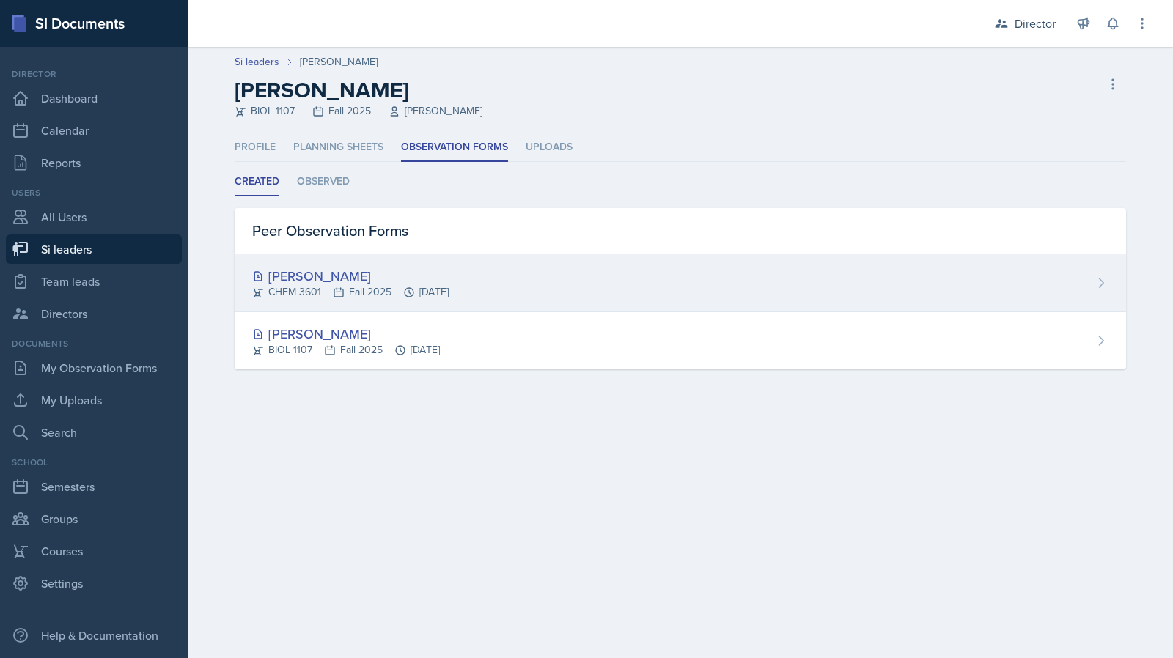
click at [419, 300] on div "[PERSON_NAME] CHEM 3601 Fall 2025 [DATE]" at bounding box center [680, 283] width 891 height 58
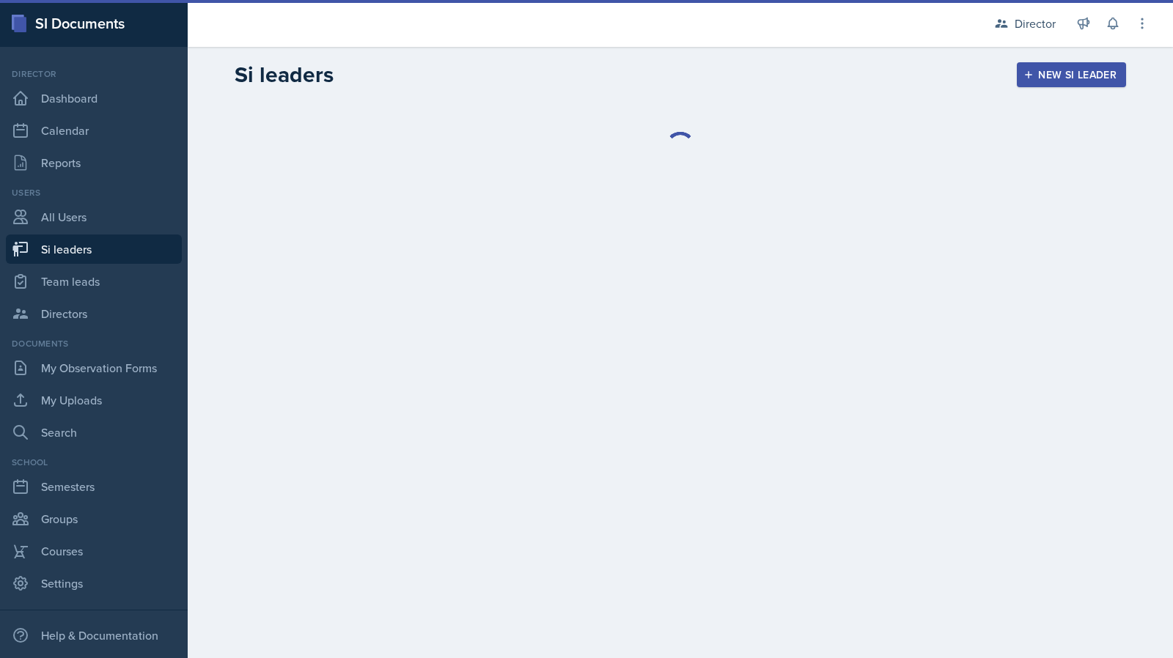
select select "2bed604d-1099-4043-b1bc-2365e8740244"
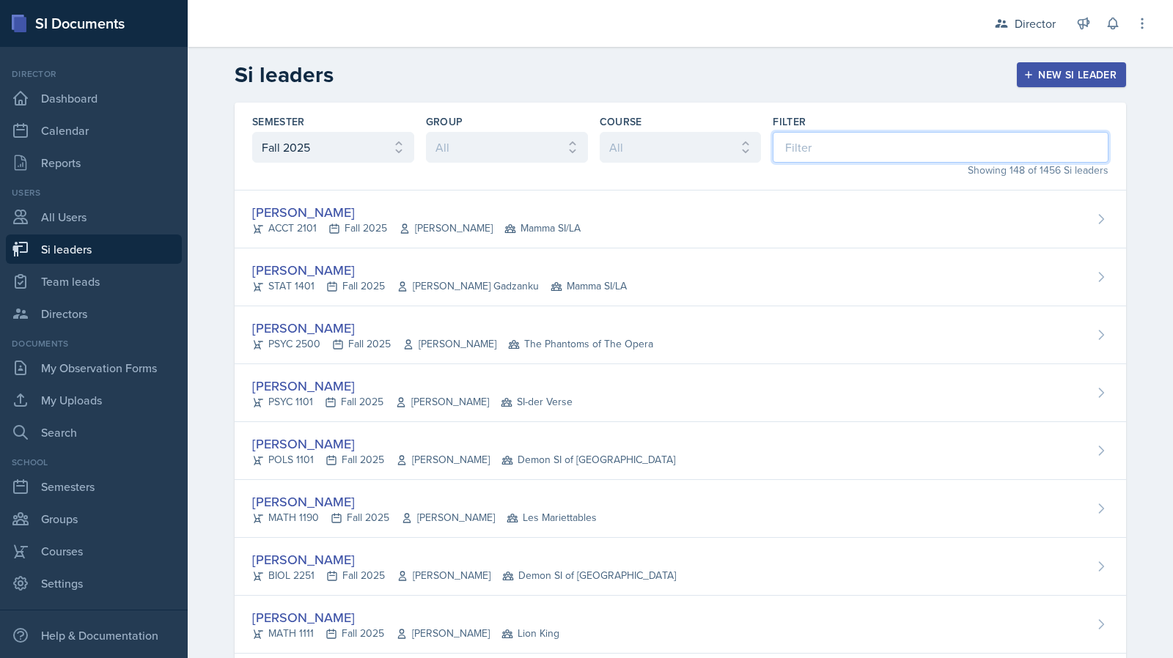
click at [789, 155] on input at bounding box center [940, 147] width 336 height 31
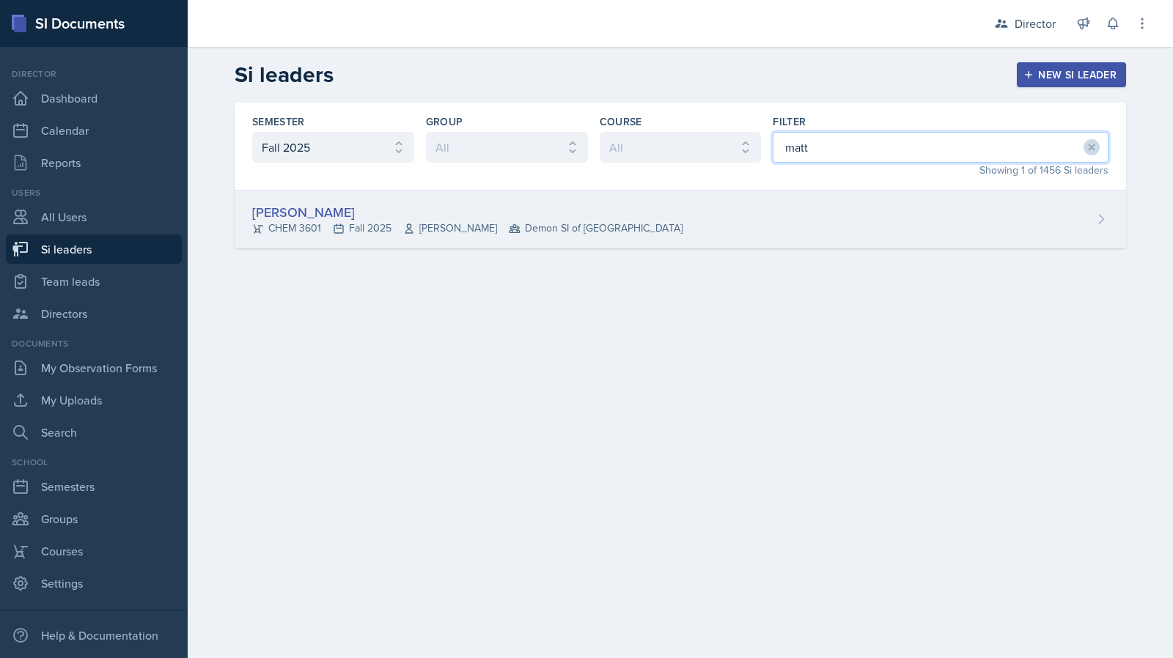
type input "matt"
click at [728, 241] on div "Matt Mineo CHEM 3601 Fall 2025 Mark Mitchell Demon SI of Fleet Street" at bounding box center [680, 220] width 891 height 58
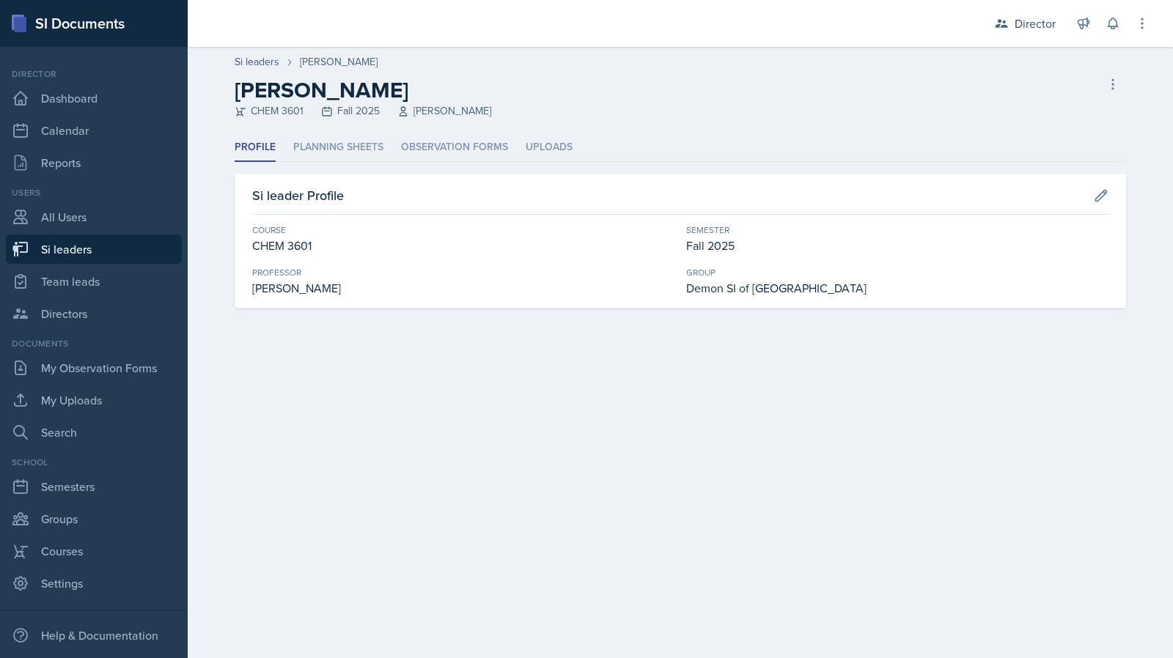
click at [463, 130] on header "Si leaders Matt Mineo Matt Mineo CHEM 3601 Fall 2025 Mark Mitchell Delete Si le…" at bounding box center [680, 90] width 985 height 86
click at [457, 154] on li "Observation Forms" at bounding box center [454, 147] width 107 height 29
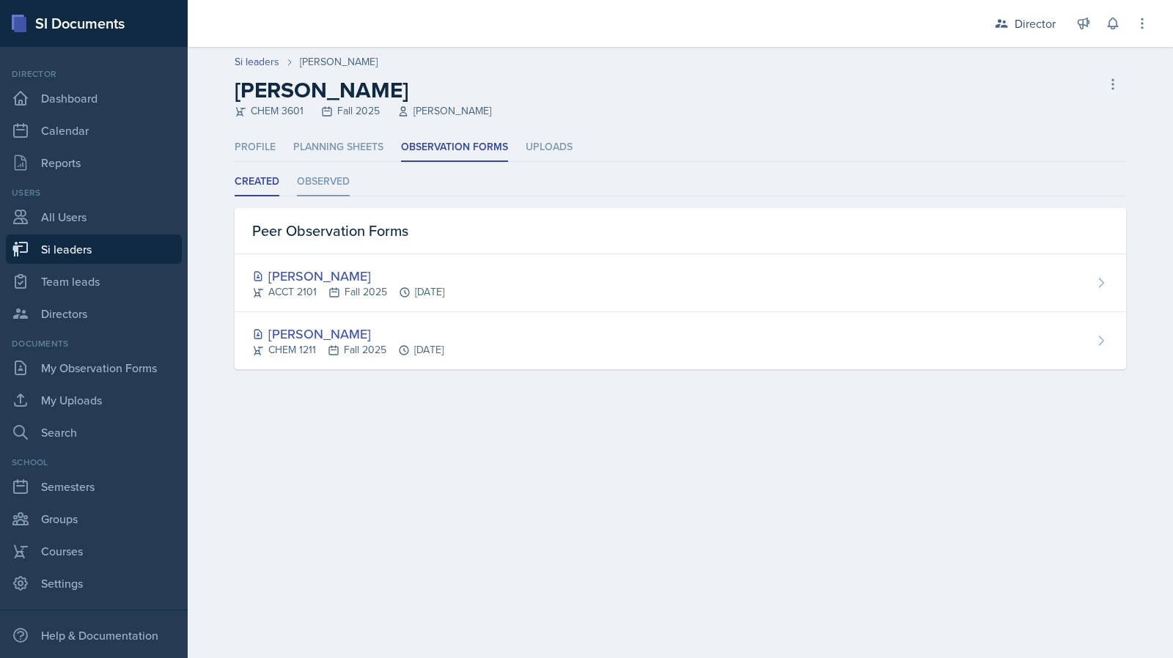
click at [333, 185] on li "Observed" at bounding box center [323, 182] width 53 height 29
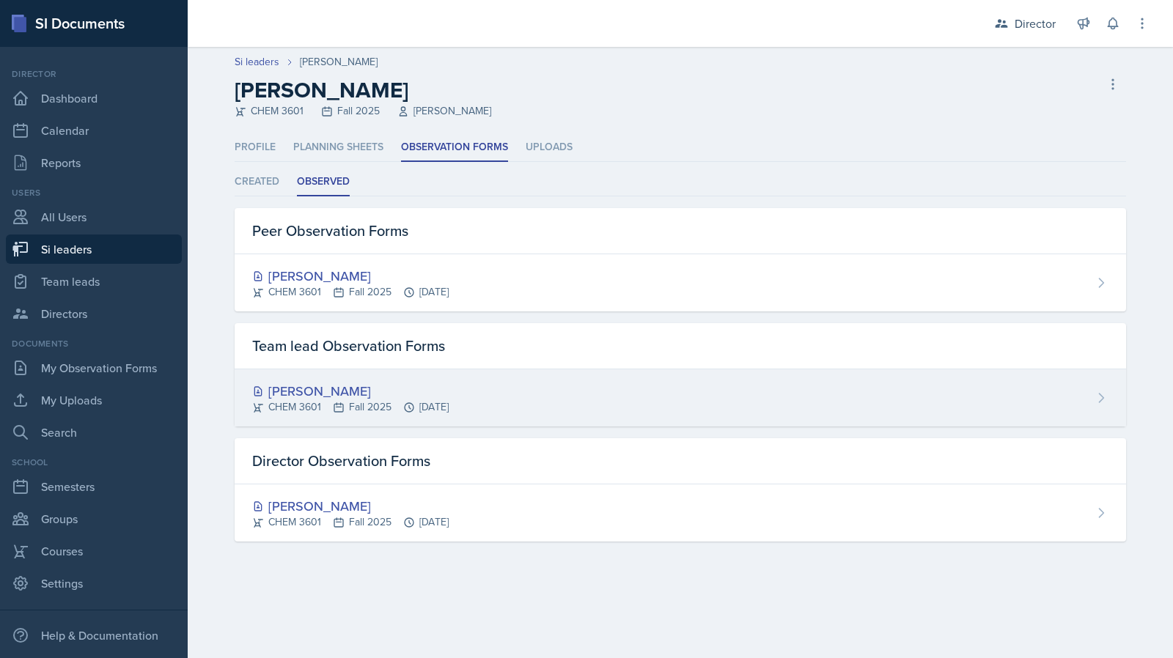
click at [449, 390] on div "Matt Mineo" at bounding box center [350, 391] width 196 height 20
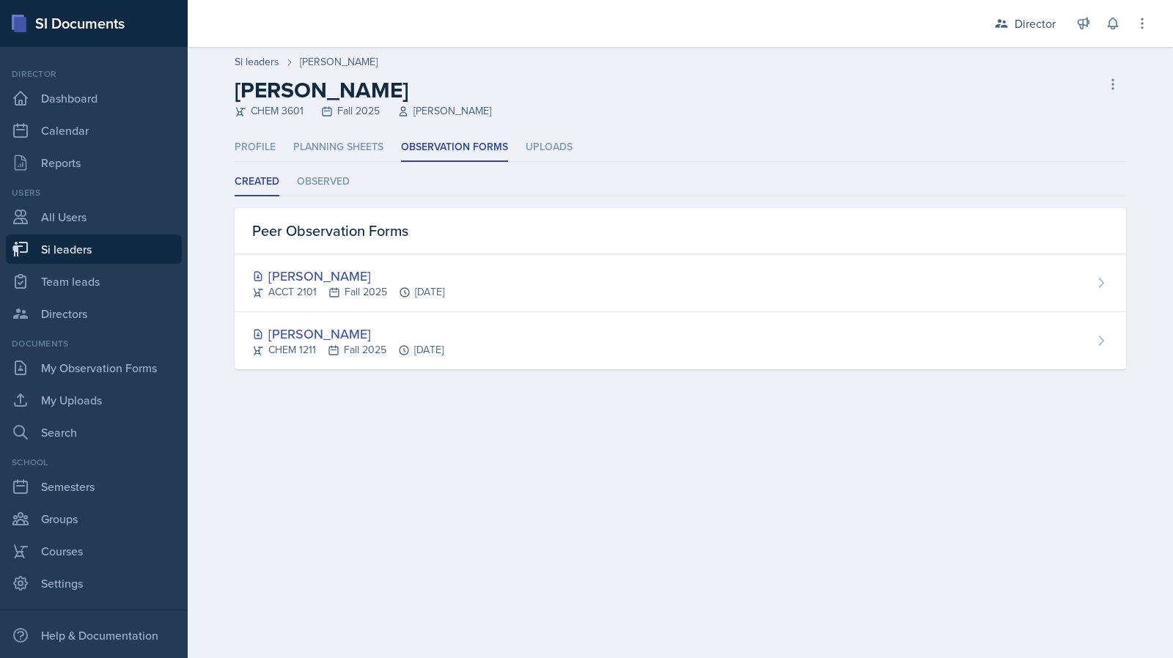
click at [346, 202] on div "Created Observed Created Observed Peer Observation Forms Mellayne Richards ACCT…" at bounding box center [680, 269] width 891 height 202
click at [320, 191] on li "Observed" at bounding box center [323, 182] width 53 height 29
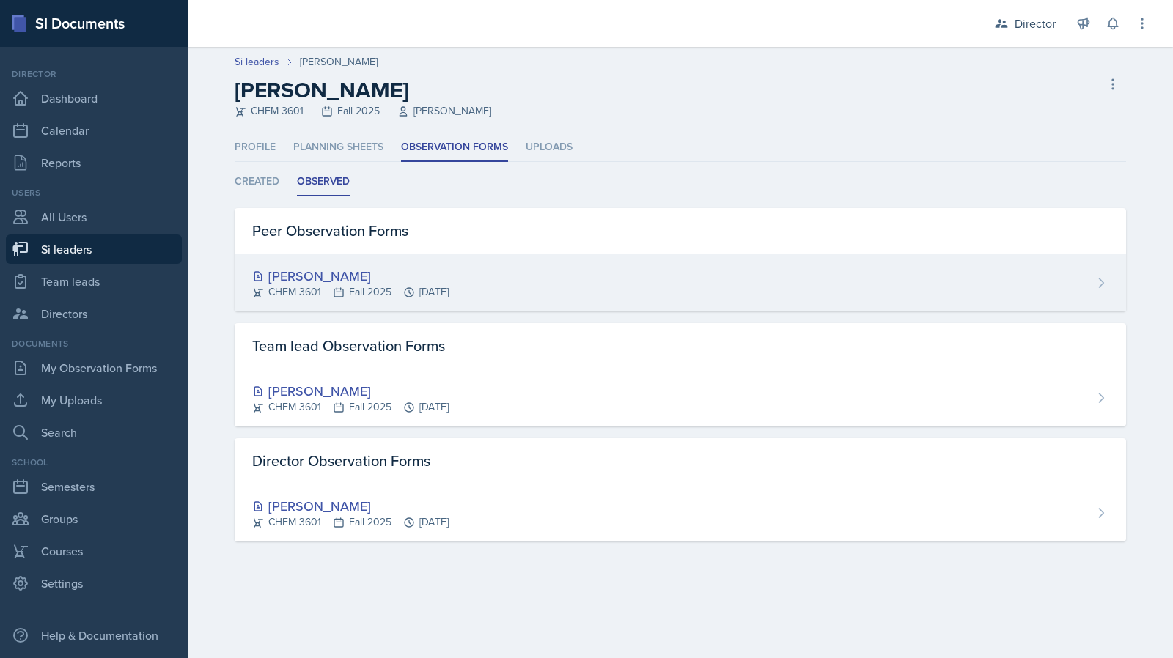
click at [328, 289] on div "CHEM 3601 Fall 2025 Sep 18th, 2025" at bounding box center [350, 291] width 196 height 15
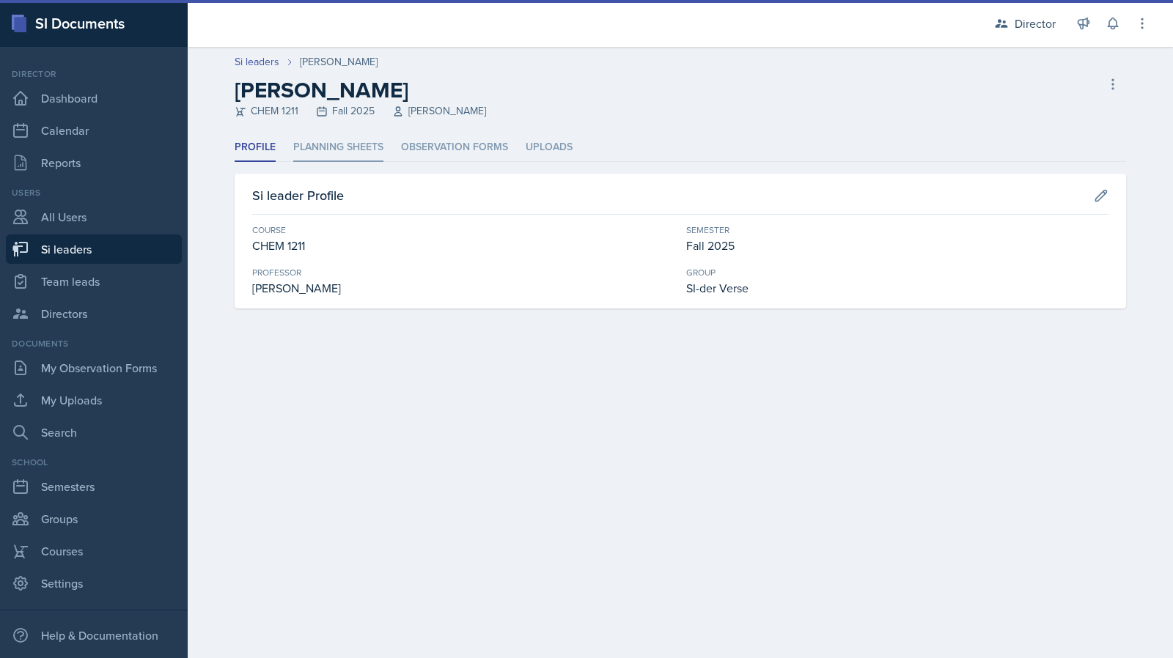
click at [337, 157] on li "Planning Sheets" at bounding box center [338, 147] width 90 height 29
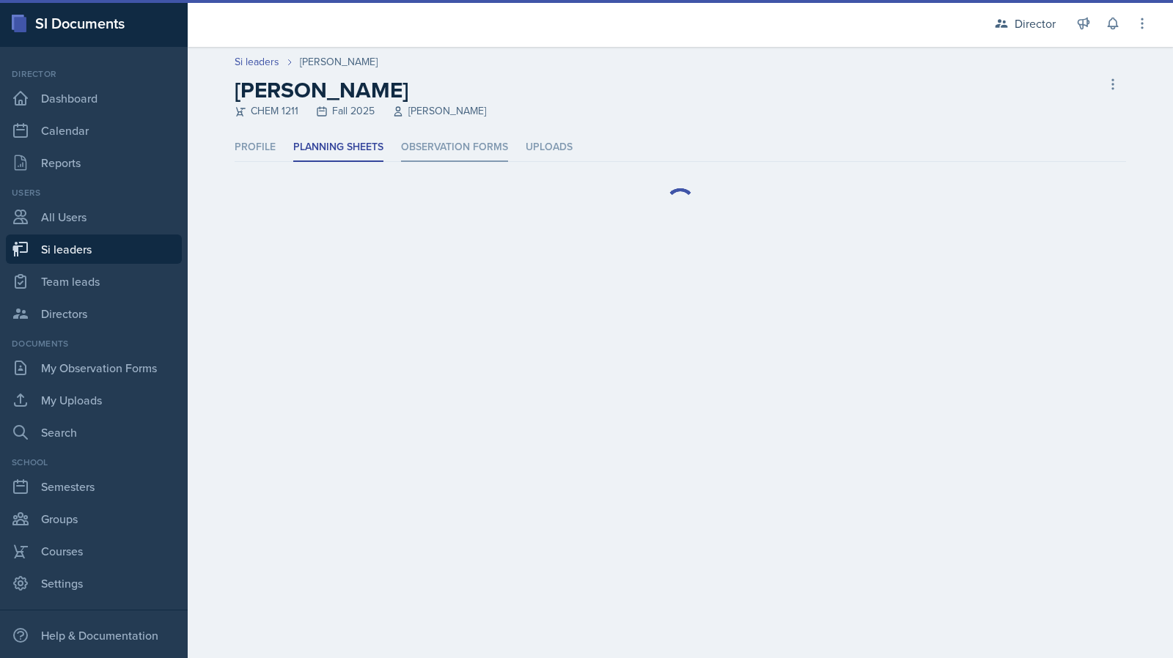
click at [421, 150] on li "Observation Forms" at bounding box center [454, 147] width 107 height 29
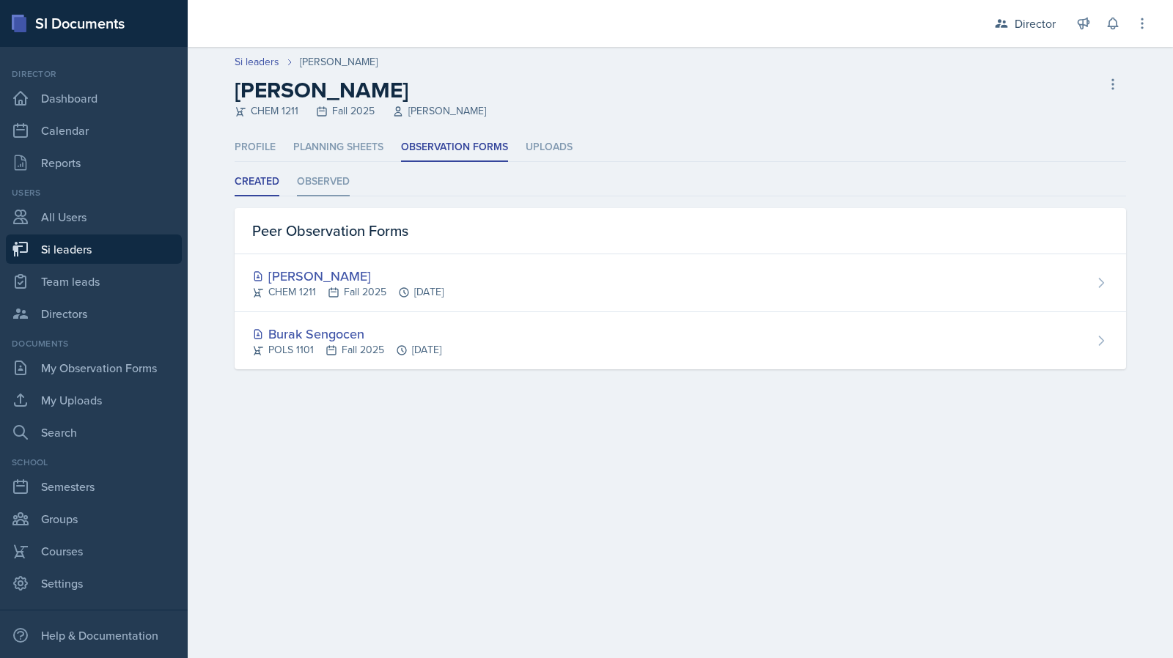
click at [309, 190] on li "Observed" at bounding box center [323, 182] width 53 height 29
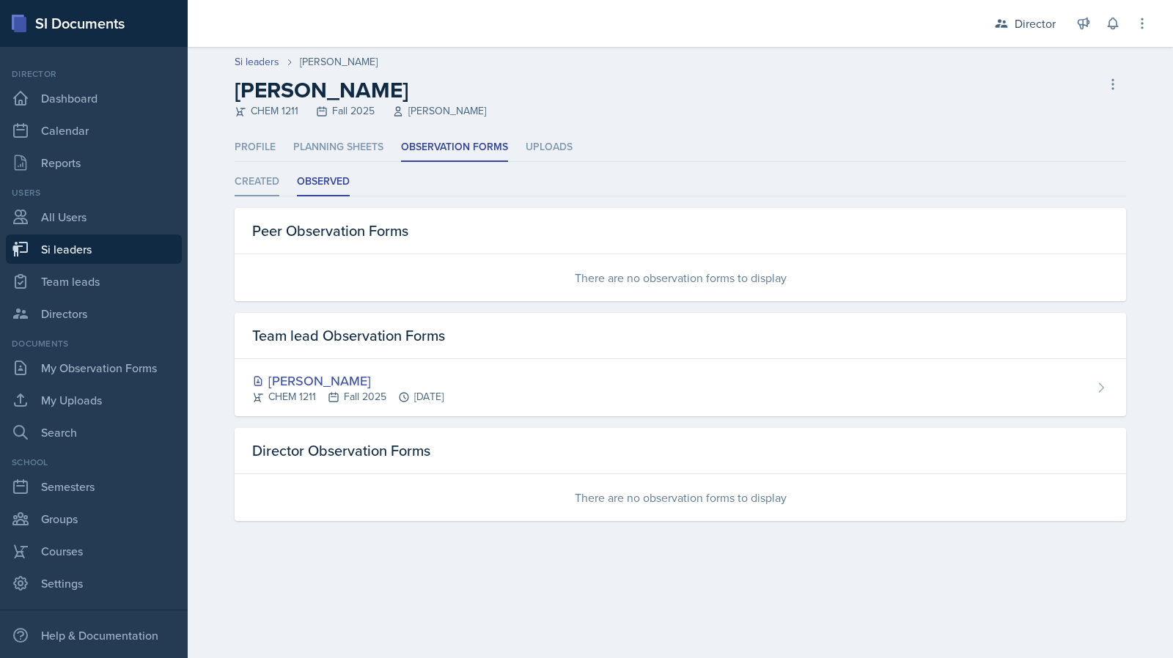
click at [253, 188] on li "Created" at bounding box center [257, 182] width 45 height 29
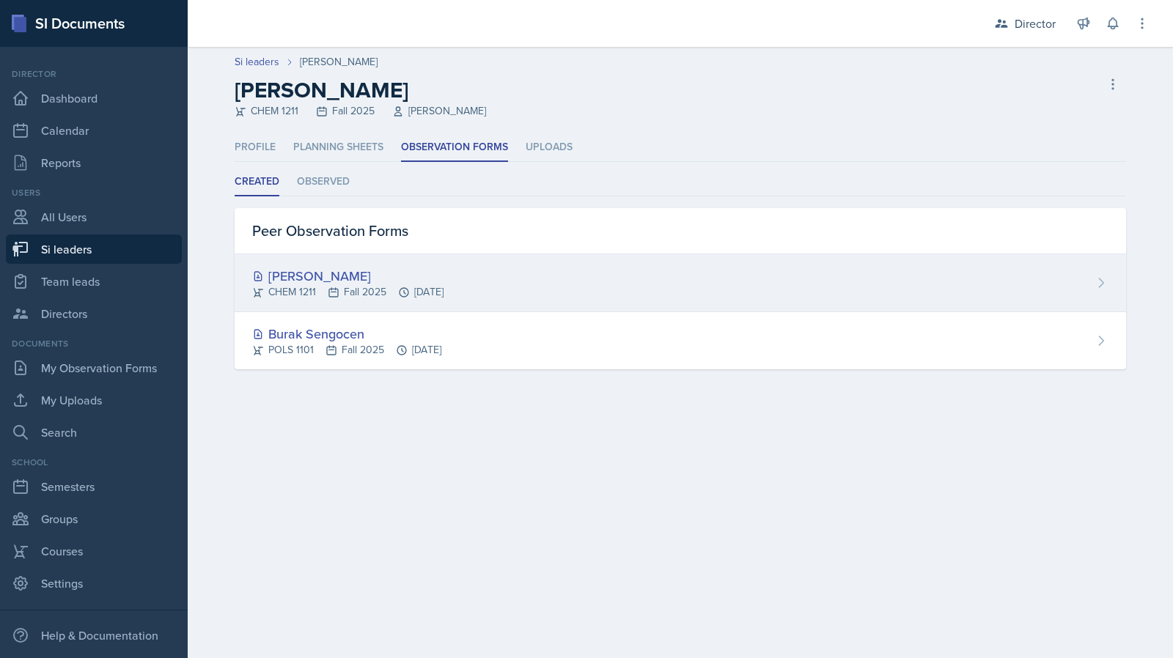
click at [411, 291] on div "CHEM 1211 Fall 2025 [DATE]" at bounding box center [347, 291] width 191 height 15
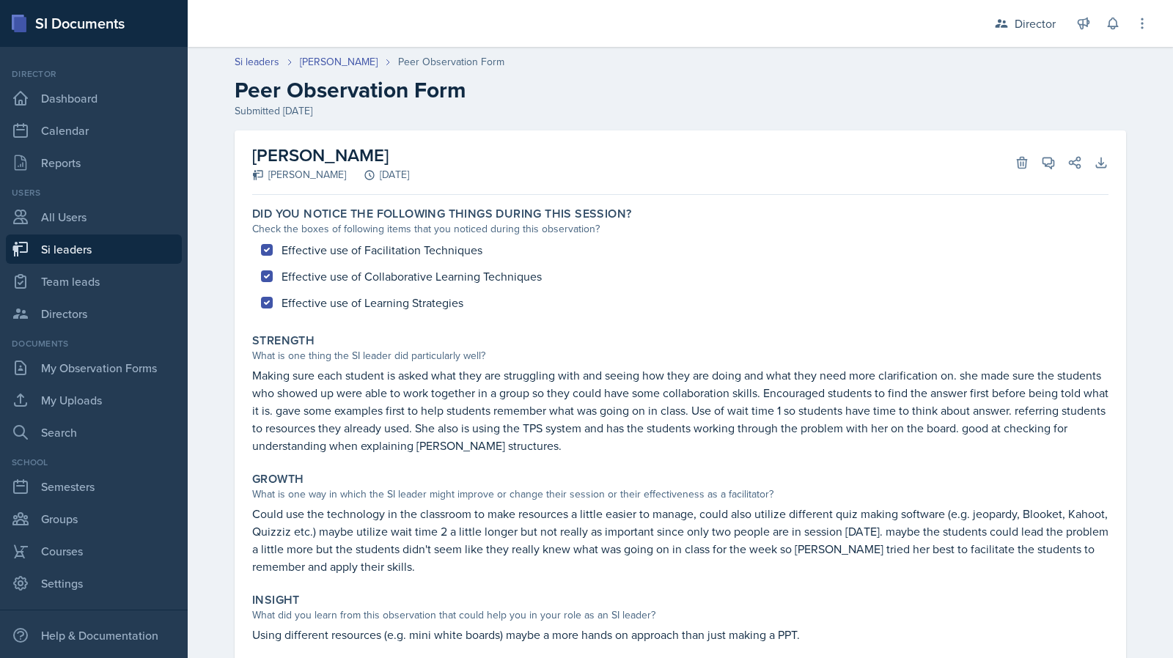
click at [295, 178] on div "Grant Buettner" at bounding box center [299, 174] width 94 height 15
copy div "Grant Buettner"
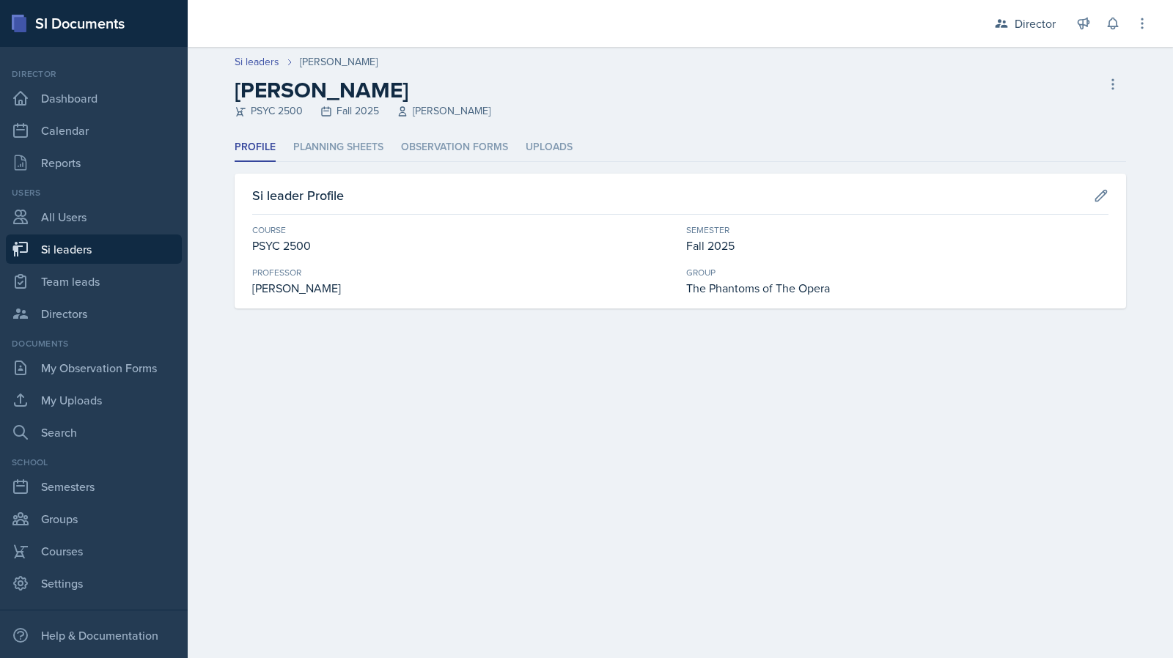
click at [462, 162] on div "Profile Planning Sheets Observation Forms Uploads Profile Planning Sheets Obser…" at bounding box center [680, 220] width 891 height 175
click at [460, 139] on li "Observation Forms" at bounding box center [454, 147] width 107 height 29
click at [473, 162] on div "Profile Planning Sheets Observation Forms Uploads Profile Planning Sheets Obser…" at bounding box center [680, 220] width 891 height 175
click at [460, 150] on li "Observation Forms" at bounding box center [454, 147] width 107 height 29
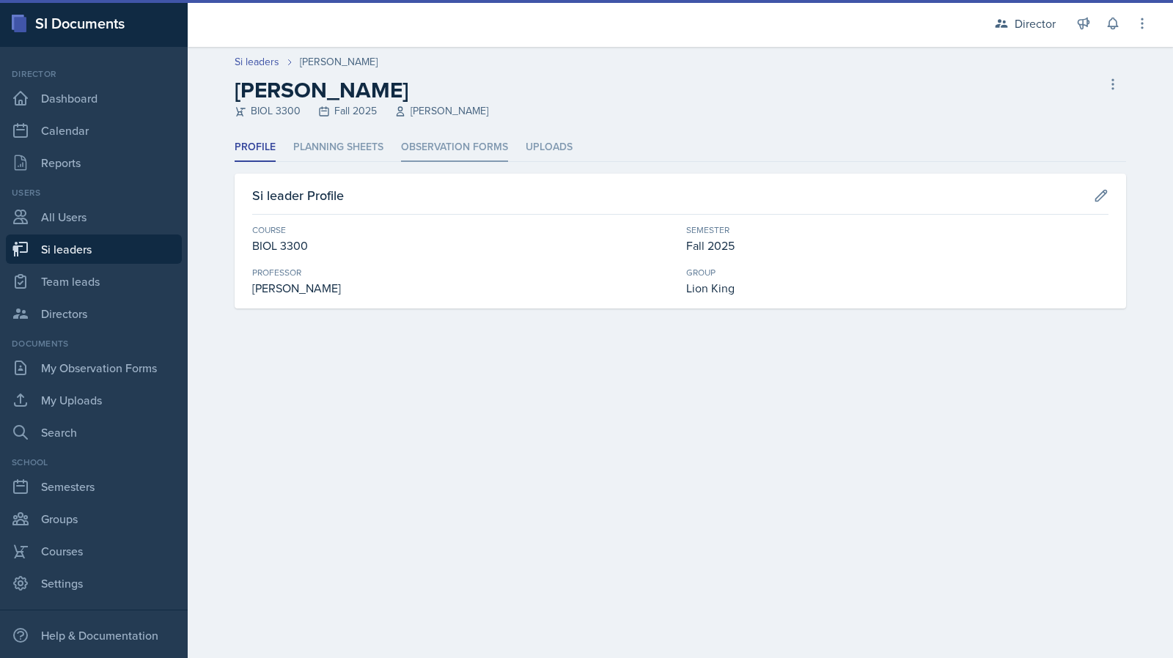
click at [467, 151] on li "Observation Forms" at bounding box center [454, 147] width 107 height 29
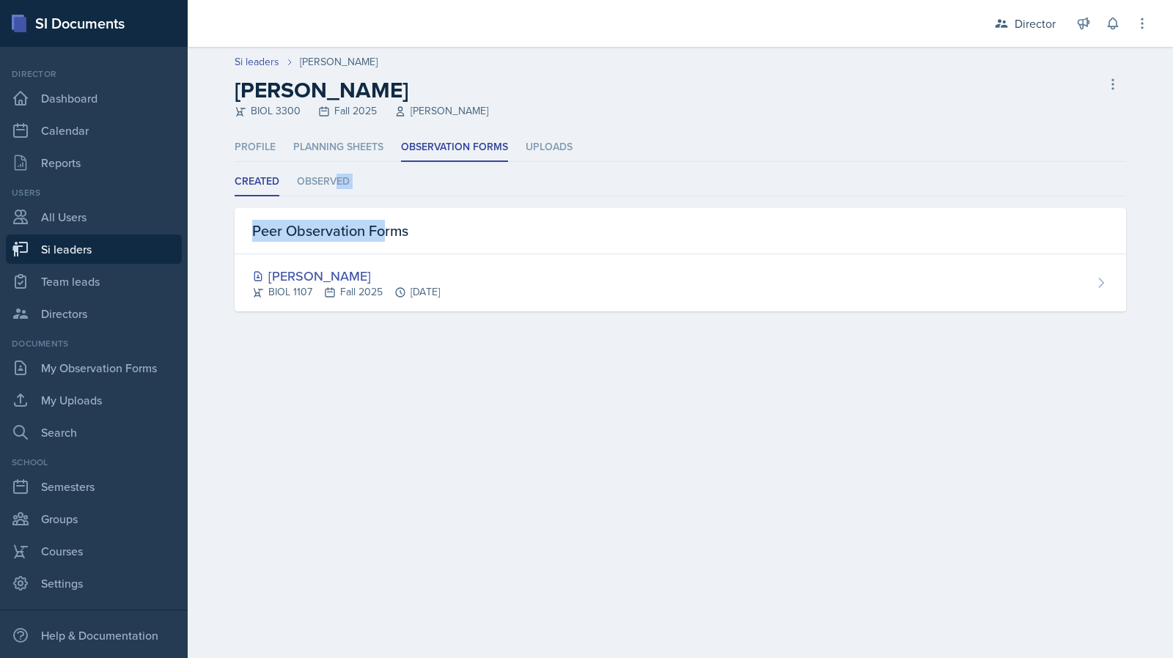
drag, startPoint x: 333, startPoint y: 182, endPoint x: 386, endPoint y: 224, distance: 67.4
click at [386, 224] on div "Created Observed Created Observed Peer Observation Forms Armon Khoshneviszadeh …" at bounding box center [680, 240] width 891 height 144
click at [386, 224] on div "Peer Observation Forms" at bounding box center [680, 231] width 891 height 46
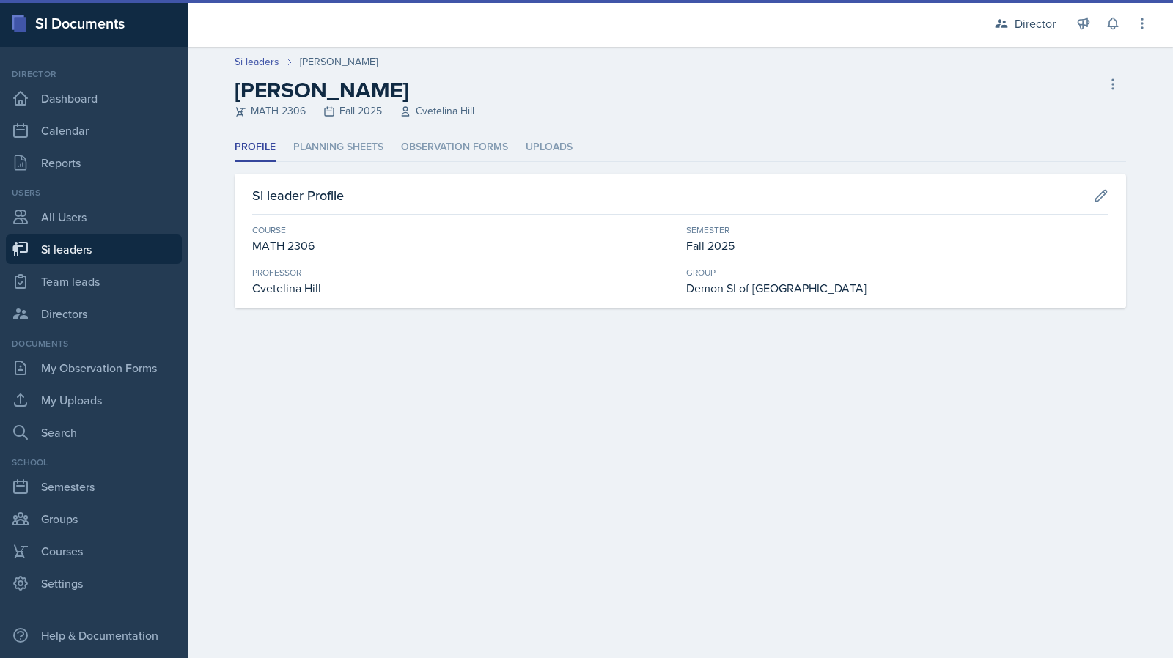
click at [401, 128] on header "Si leaders Julian Jahde Julian Jahde MATH 2306 Fall 2025 Cvetelina Hill Delete …" at bounding box center [680, 90] width 985 height 86
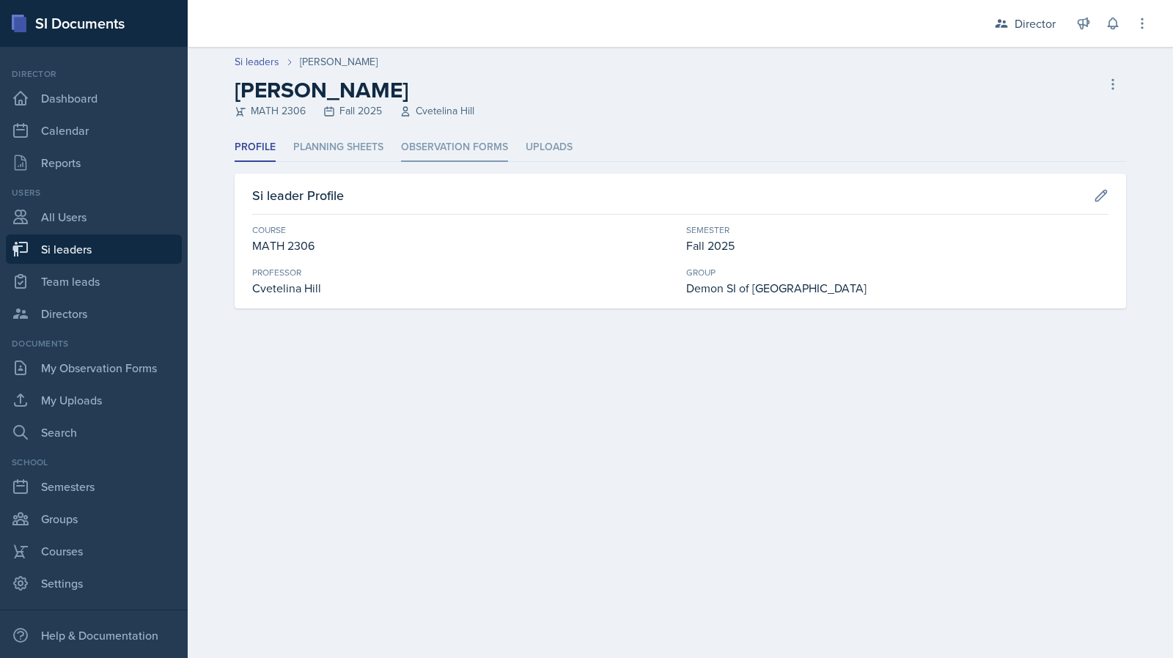
click at [410, 144] on li "Observation Forms" at bounding box center [454, 147] width 107 height 29
click at [451, 131] on header "Si leaders [PERSON_NAME] [PERSON_NAME] BIOL 3300 Fall 2025 [PERSON_NAME] Si lea…" at bounding box center [680, 90] width 985 height 86
click at [434, 163] on div "Profile Planning Sheets Observation Forms Uploads Profile Planning Sheets Obser…" at bounding box center [680, 220] width 891 height 175
click at [451, 149] on li "Observation Forms" at bounding box center [454, 147] width 107 height 29
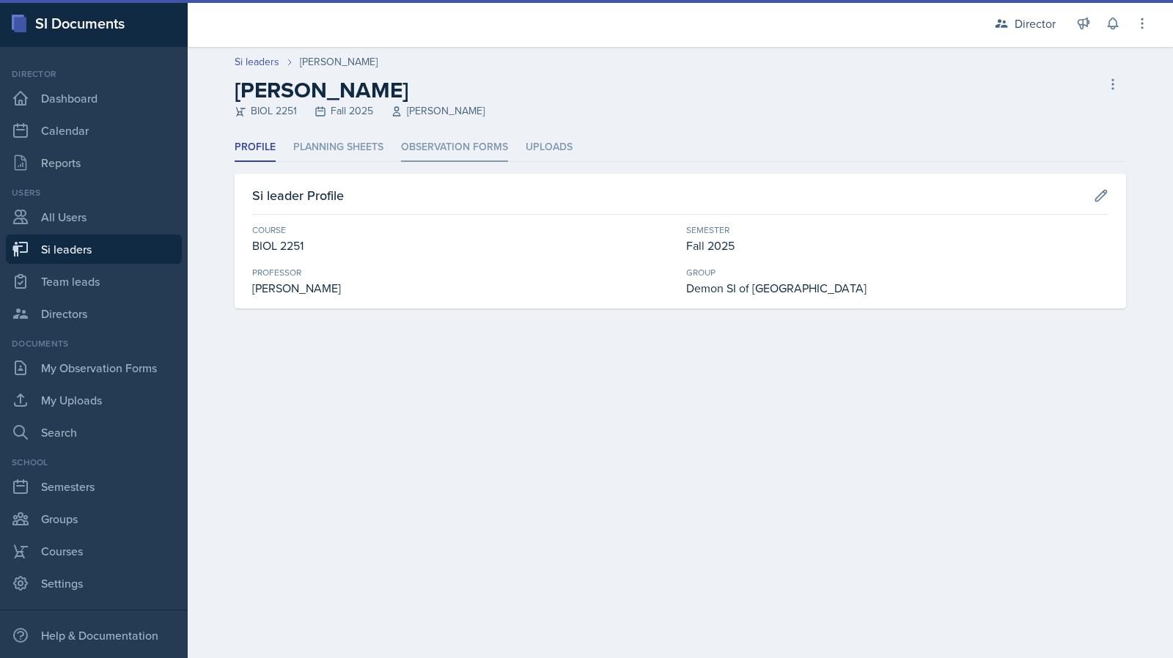
click at [427, 160] on li "Observation Forms" at bounding box center [454, 147] width 107 height 29
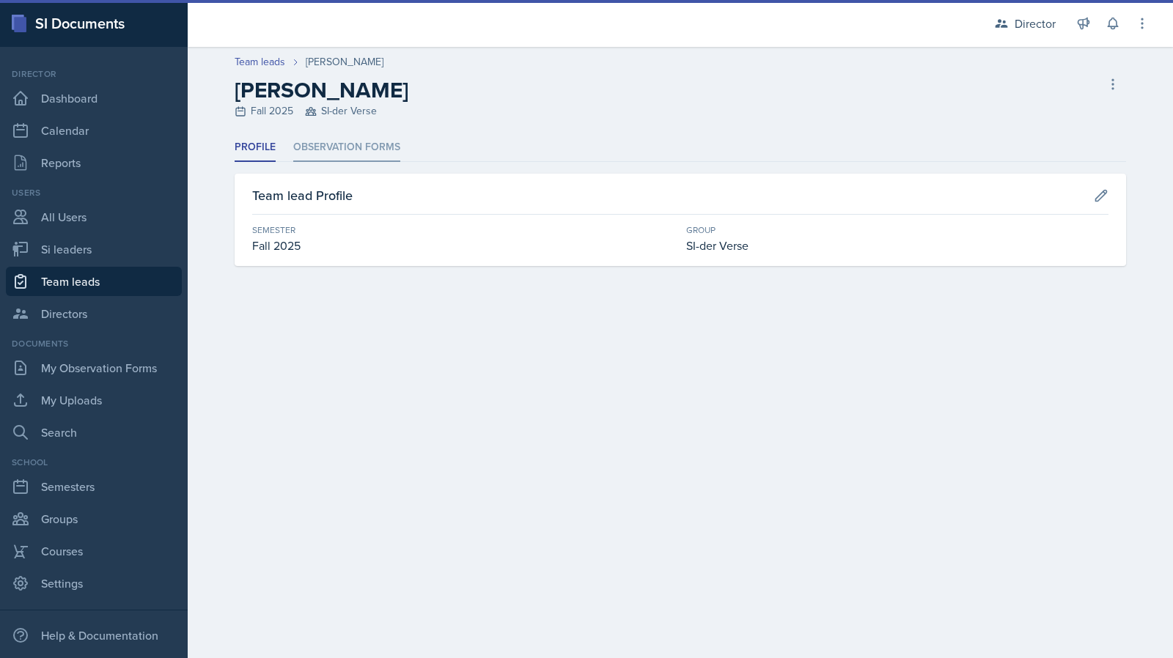
click at [363, 160] on li "Observation Forms" at bounding box center [346, 147] width 107 height 29
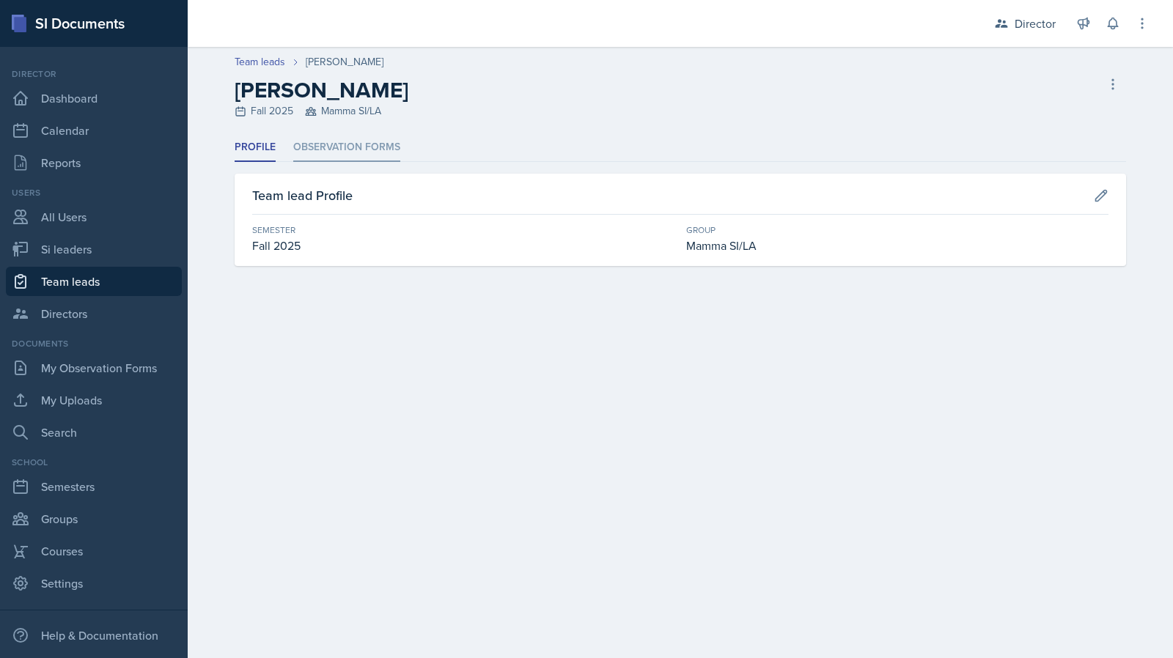
click at [337, 160] on li "Observation Forms" at bounding box center [346, 147] width 107 height 29
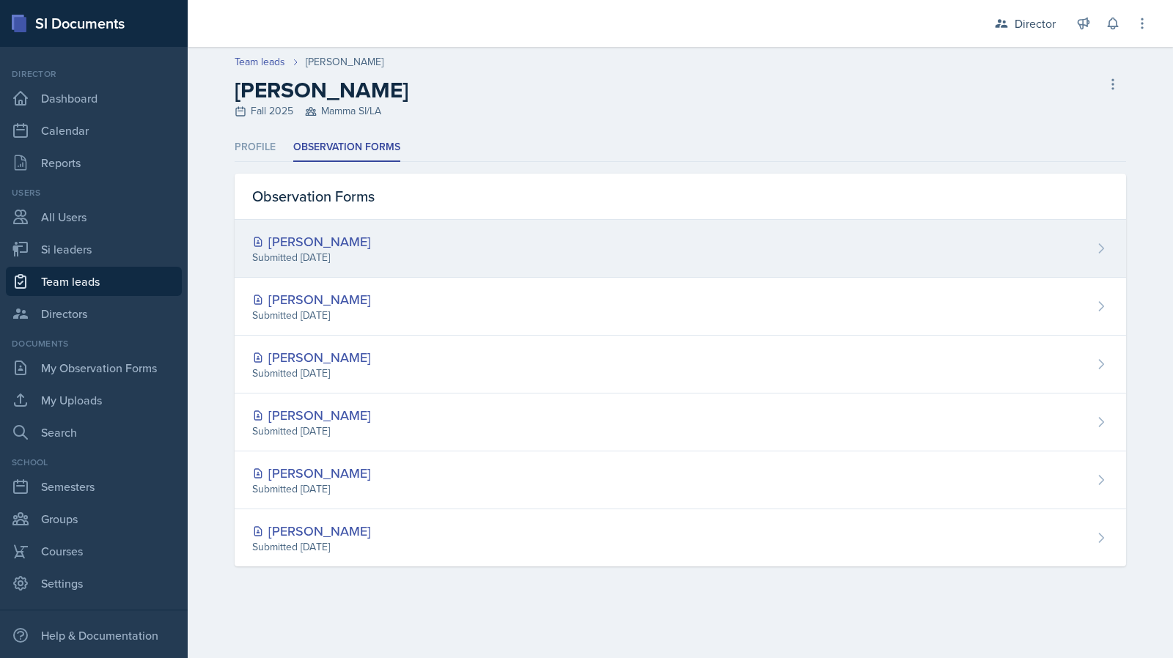
click at [347, 241] on div "Micayla Courtland" at bounding box center [311, 242] width 119 height 20
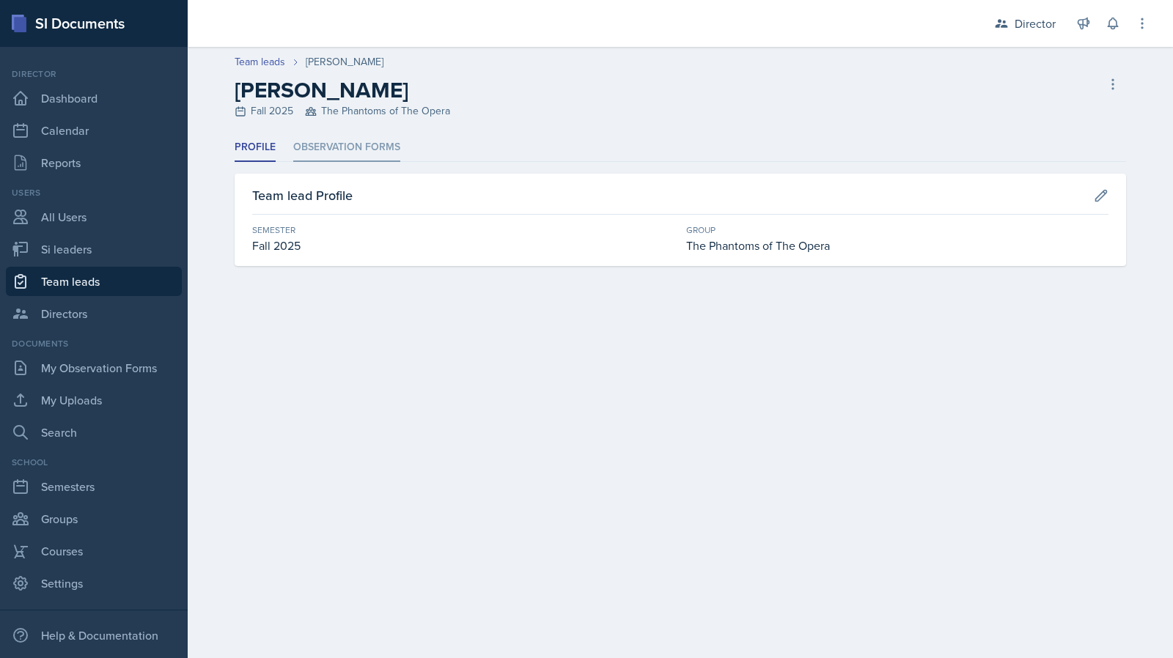
click at [345, 155] on li "Observation Forms" at bounding box center [346, 147] width 107 height 29
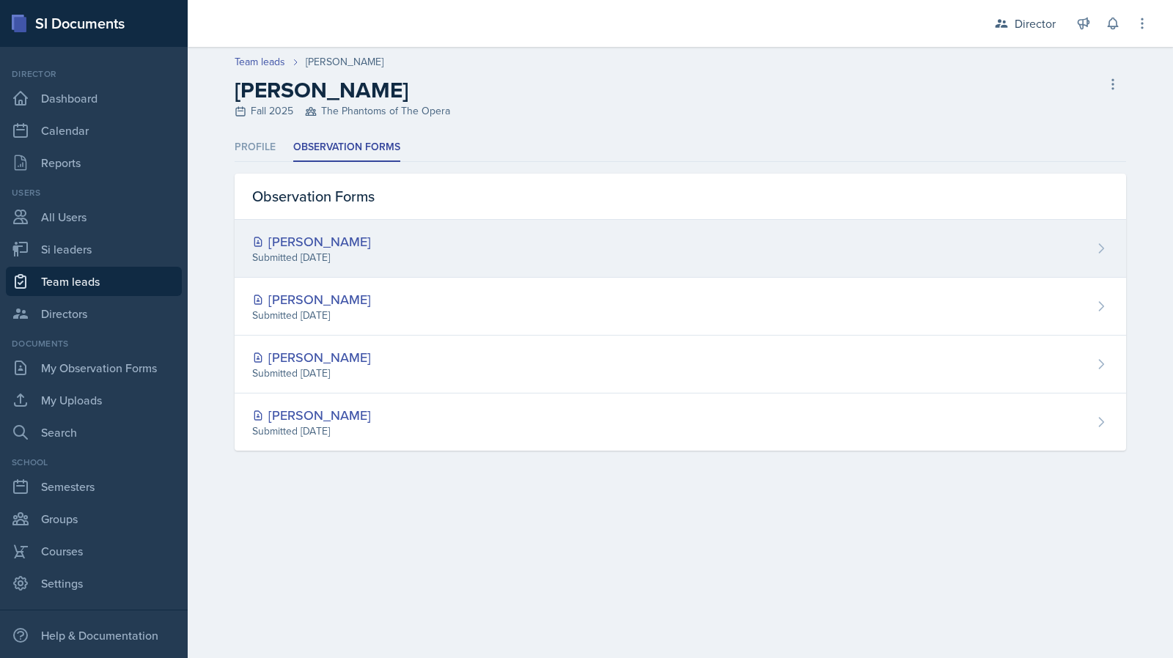
click at [378, 250] on div "Kendall Gibson Submitted Sep 17th, 2025" at bounding box center [680, 249] width 891 height 58
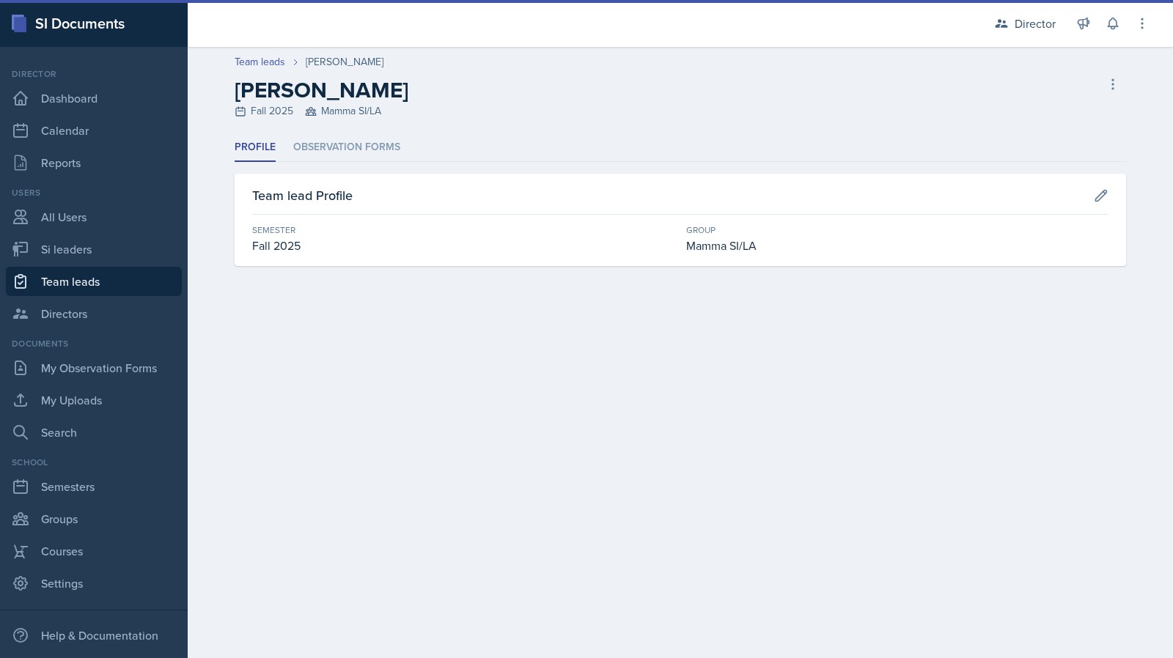
click at [361, 168] on div "Profile Observation Forms Profile Observation Forms Team lead Profile Semester …" at bounding box center [680, 199] width 891 height 133
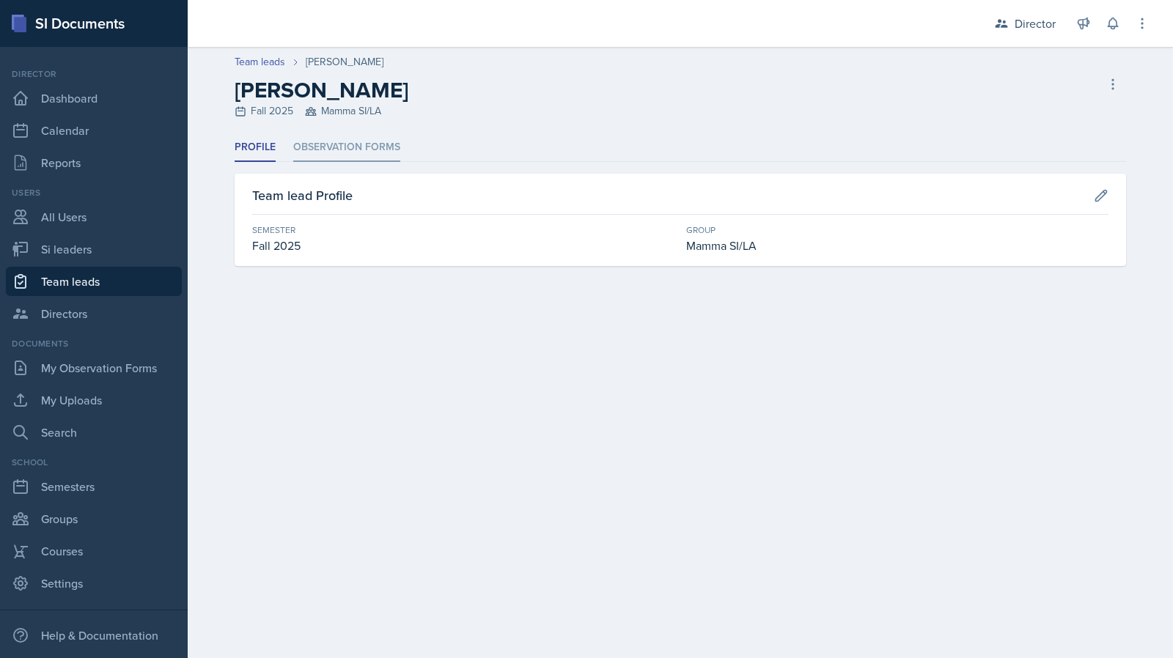
click at [361, 143] on li "Observation Forms" at bounding box center [346, 147] width 107 height 29
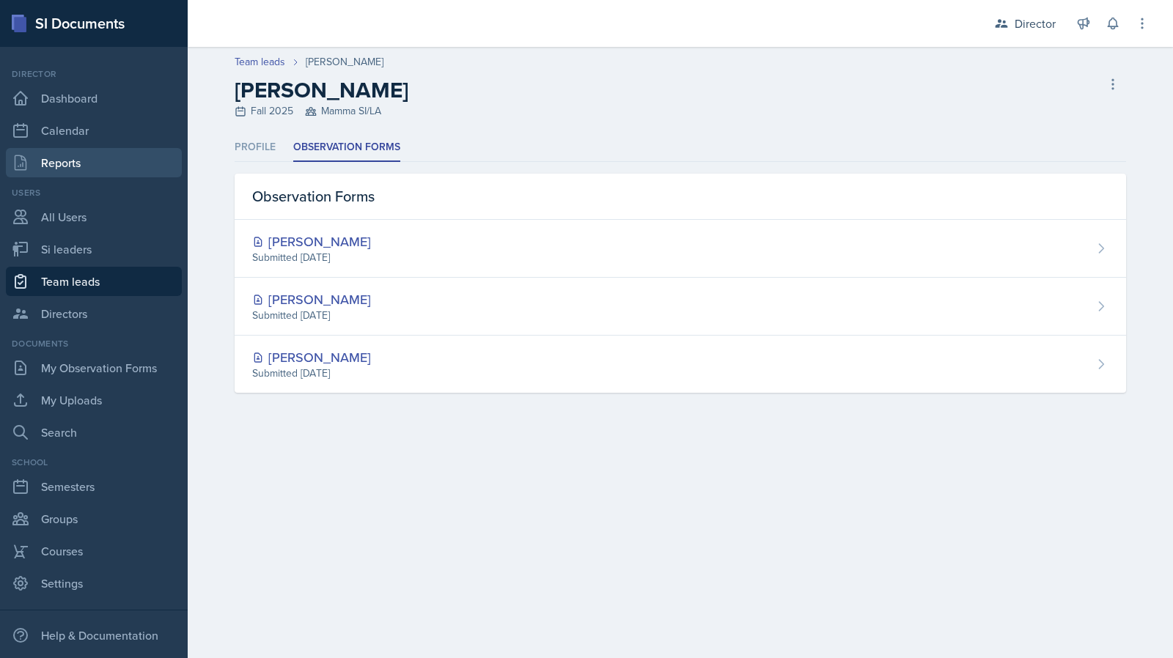
click at [93, 159] on link "Reports" at bounding box center [94, 162] width 176 height 29
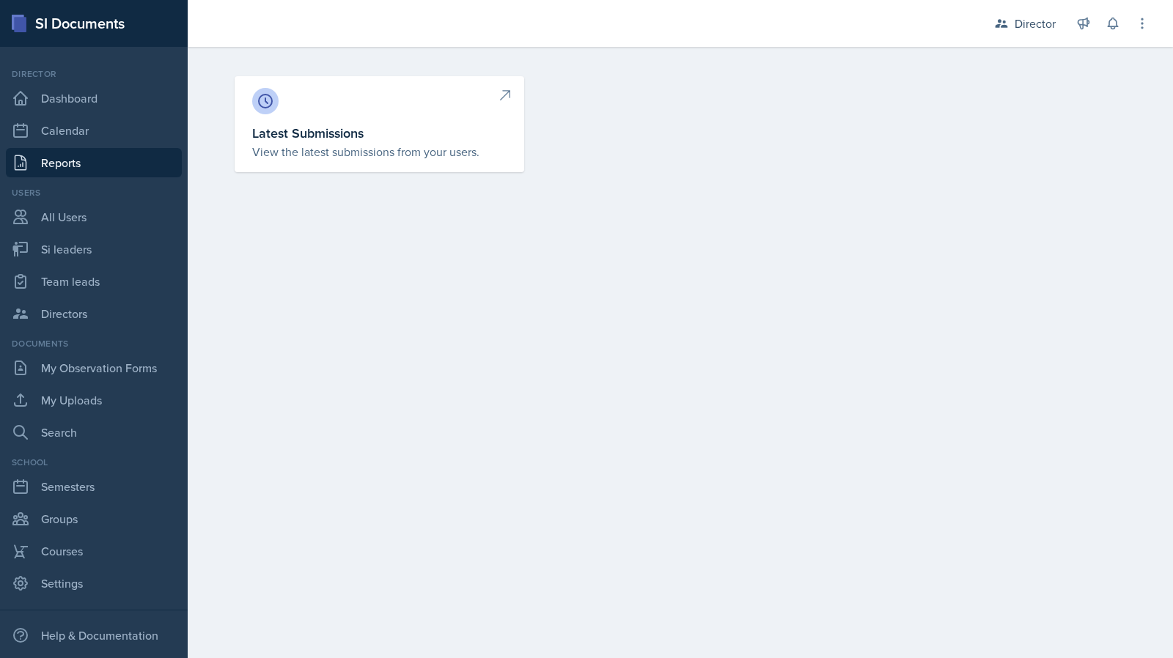
click at [188, 141] on div "Latest Submissions View the latest submissions from your users." at bounding box center [680, 127] width 985 height 160
click at [251, 142] on link "Latest Submissions View the latest submissions from your users." at bounding box center [379, 124] width 289 height 96
select select "1"
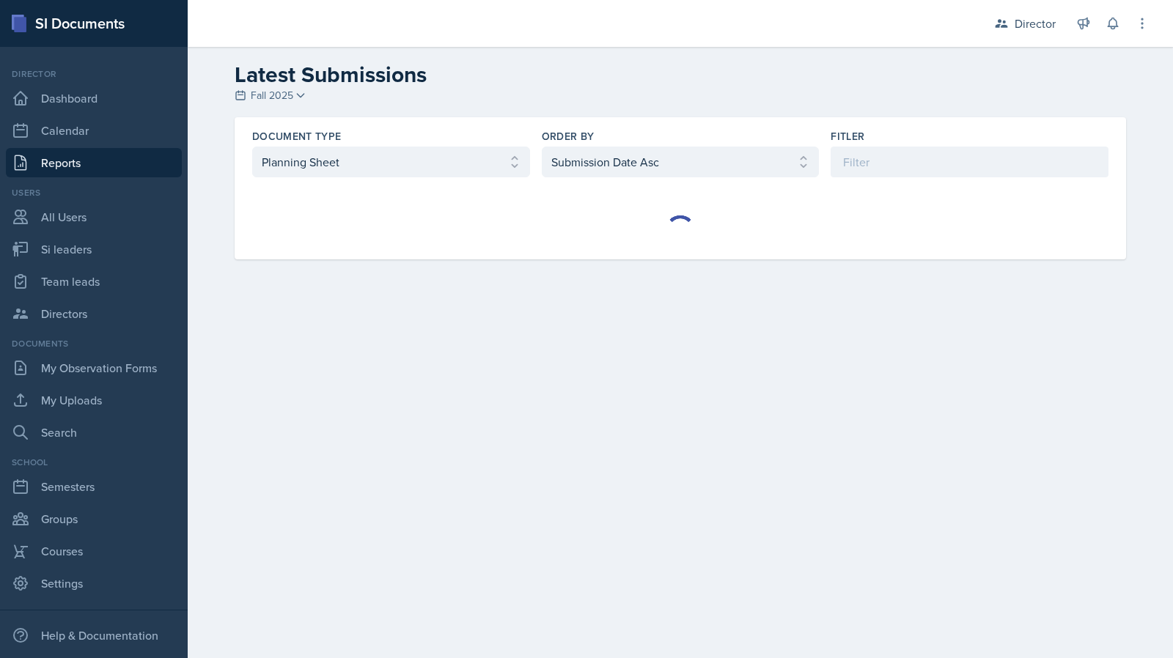
click at [377, 180] on div "Document Type Select document type Planning Sheet Peer Observation Form Team le…" at bounding box center [680, 153] width 891 height 72
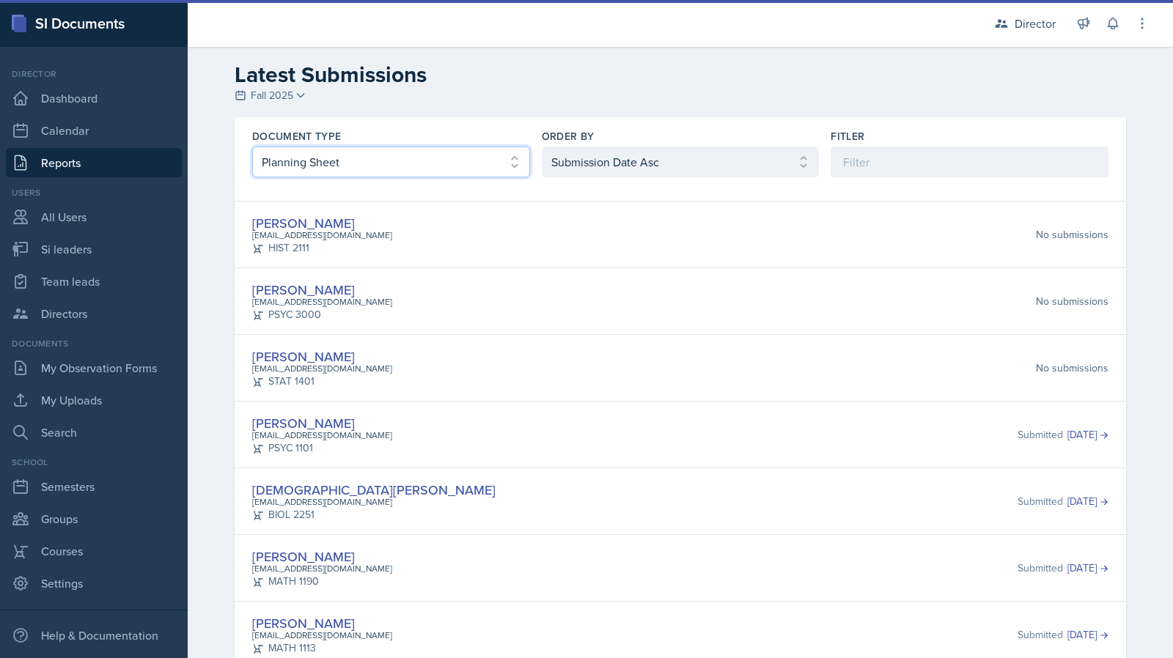
click at [394, 153] on select "Select document type Planning Sheet Peer Observation Form Team lead Observation…" at bounding box center [391, 162] width 278 height 31
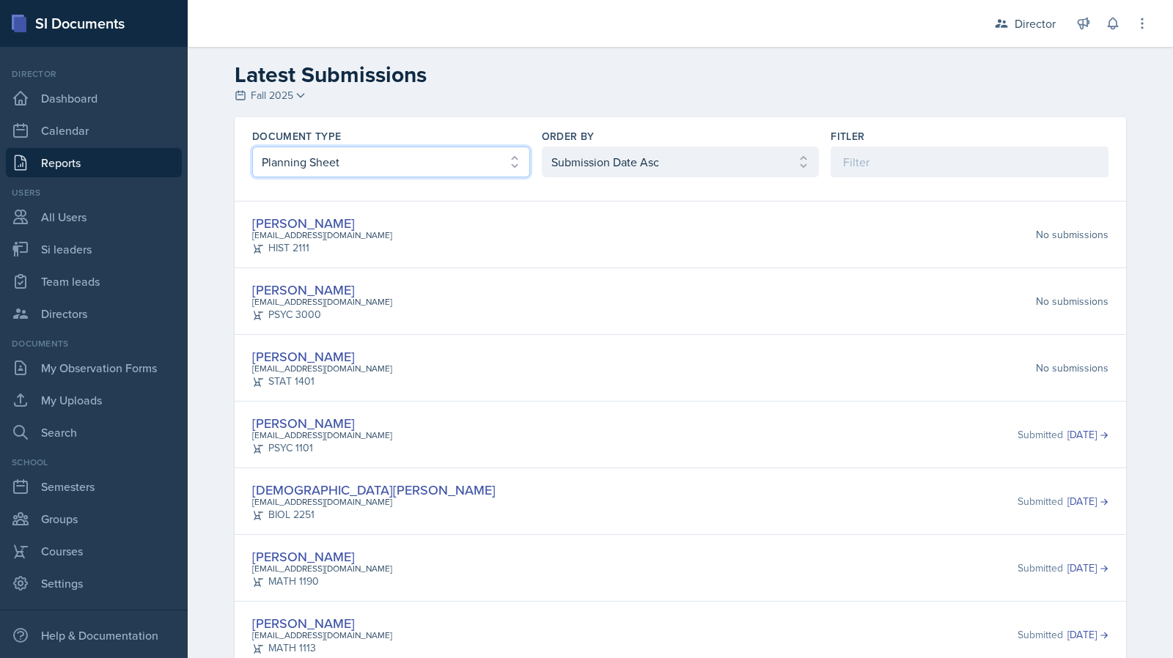
select select "2"
click at [252, 147] on select "Select document type Planning Sheet Peer Observation Form Team lead Observation…" at bounding box center [391, 162] width 278 height 31
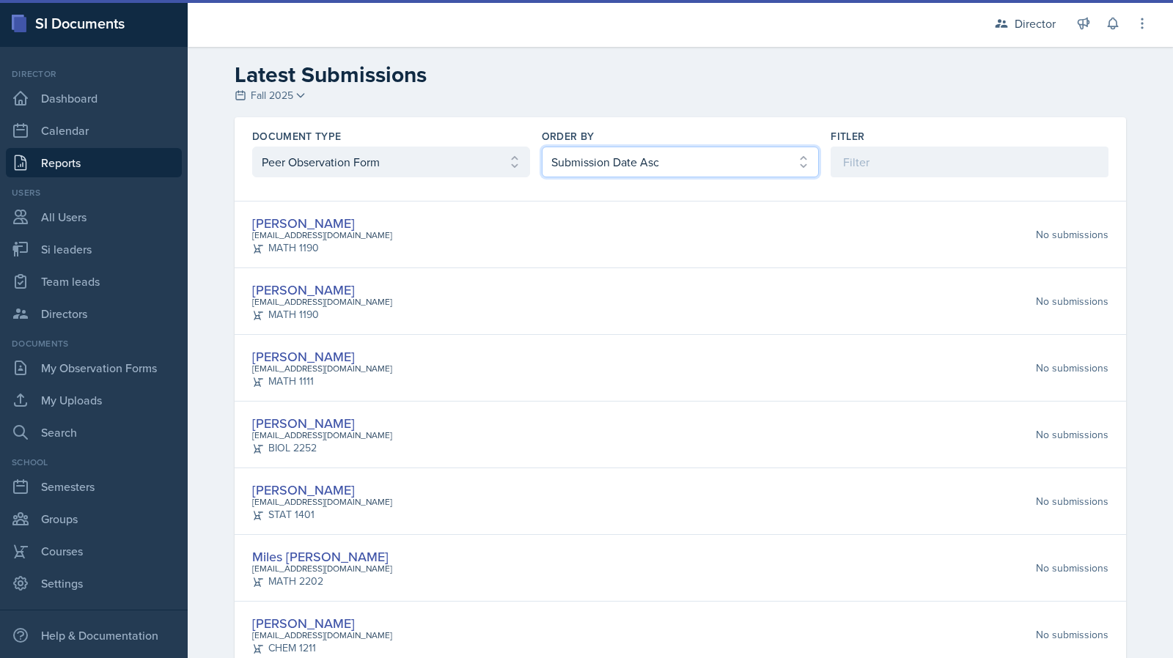
click at [603, 174] on select "Select order by Submission Date Asc Submission Date Desc User Last Name" at bounding box center [681, 162] width 278 height 31
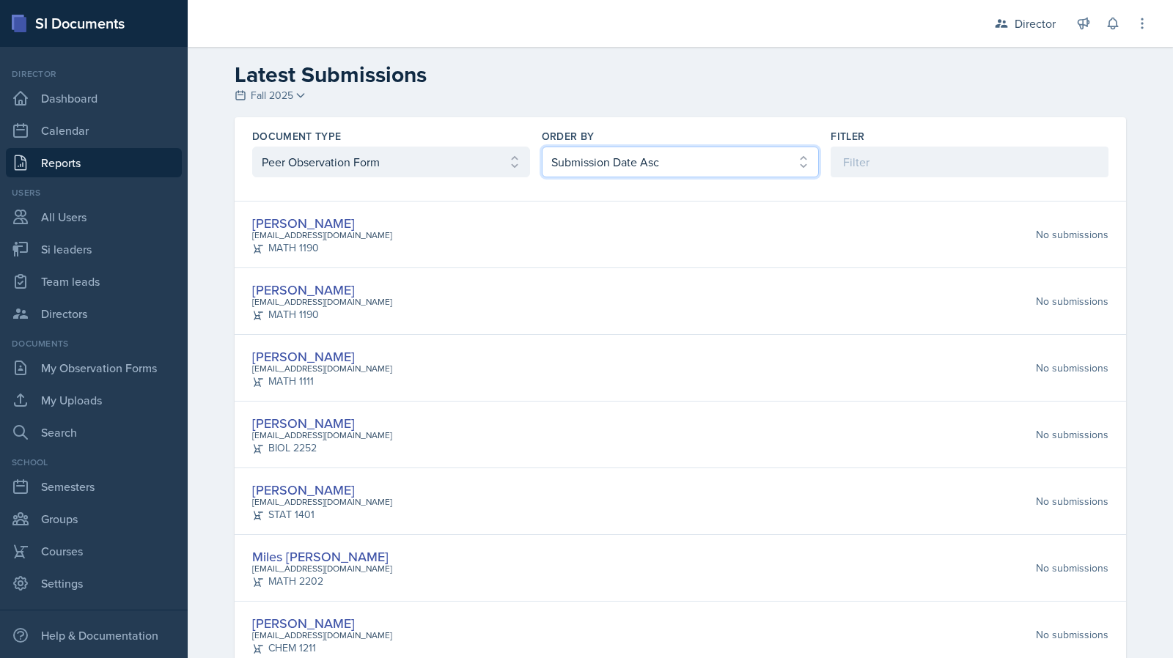
select select "2"
click at [542, 147] on select "Select order by Submission Date Asc Submission Date Desc User Last Name" at bounding box center [681, 162] width 278 height 31
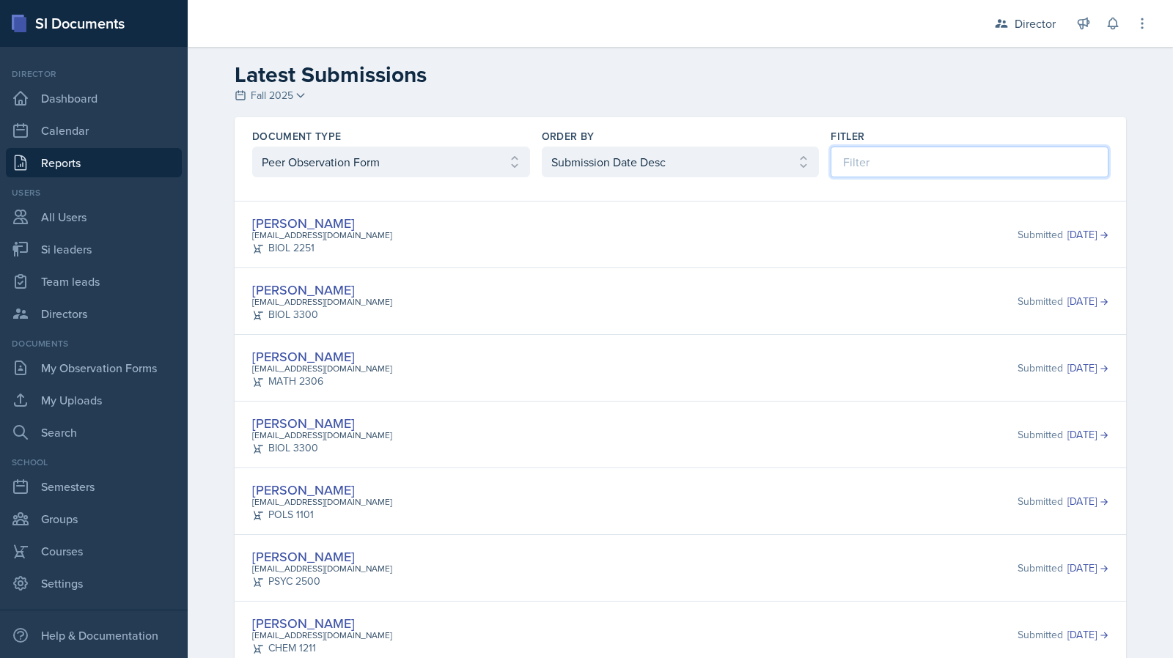
click at [857, 169] on input at bounding box center [969, 162] width 278 height 31
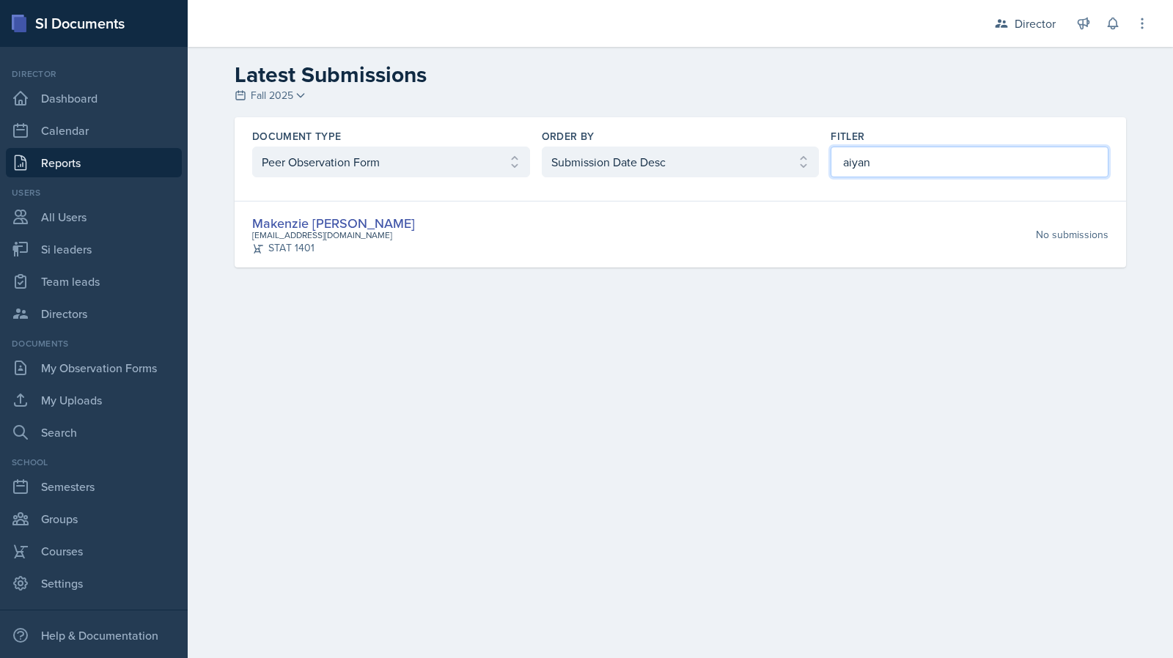
type input "aiyana"
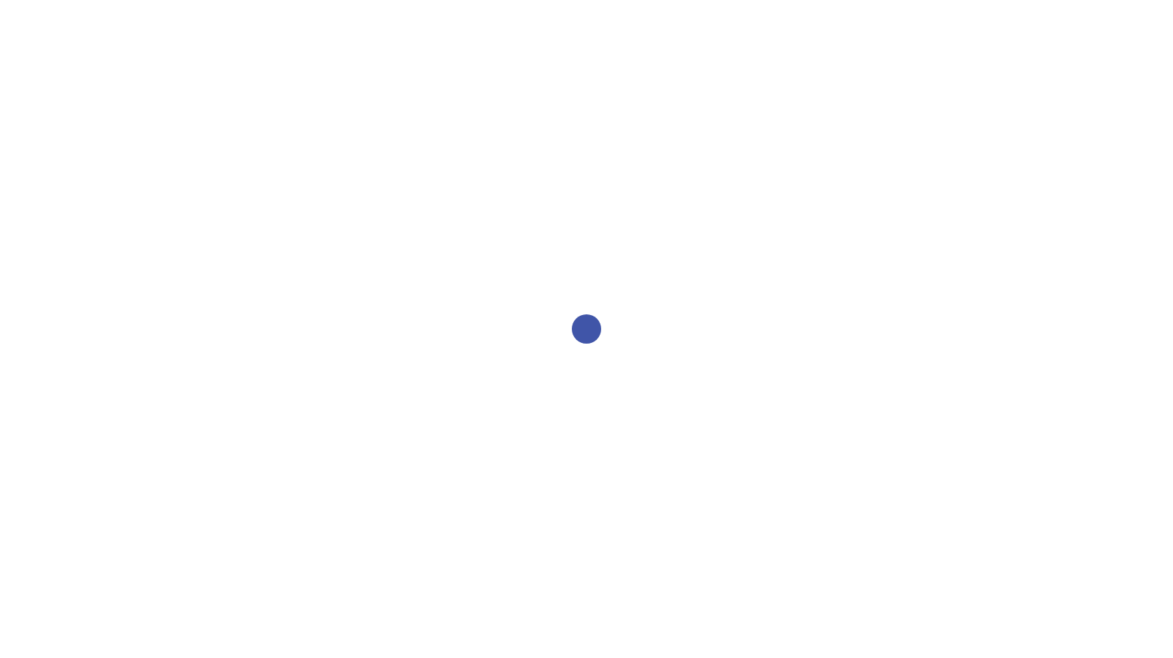
select select "2bed604d-1099-4043-b1bc-2365e8740244"
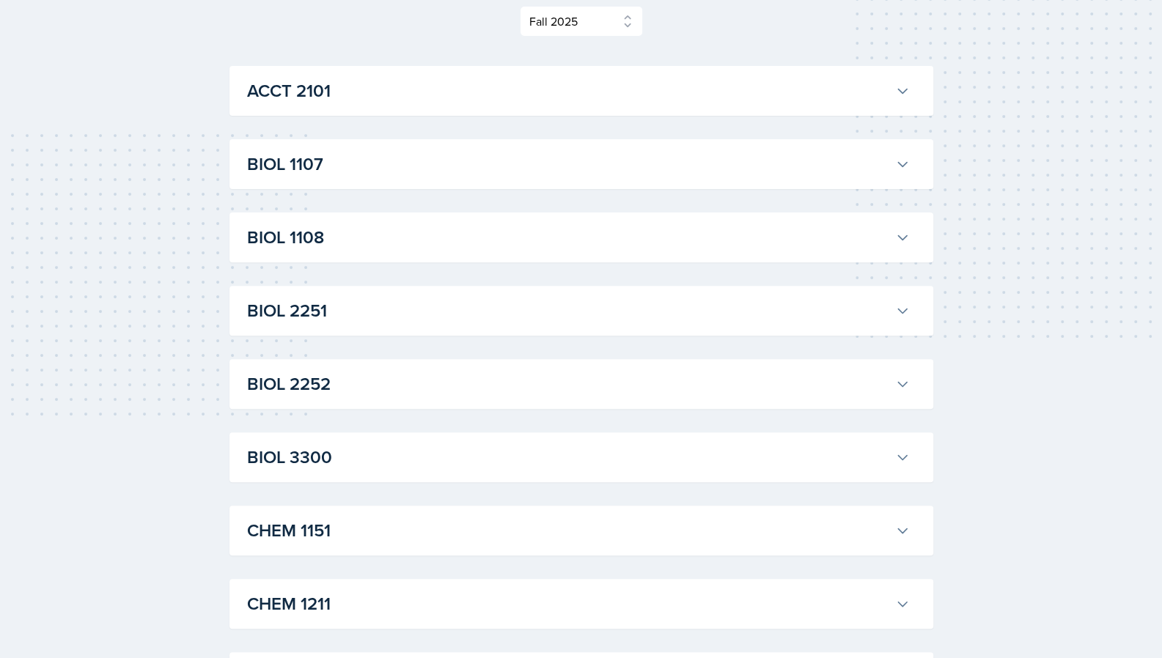
scroll to position [215, 0]
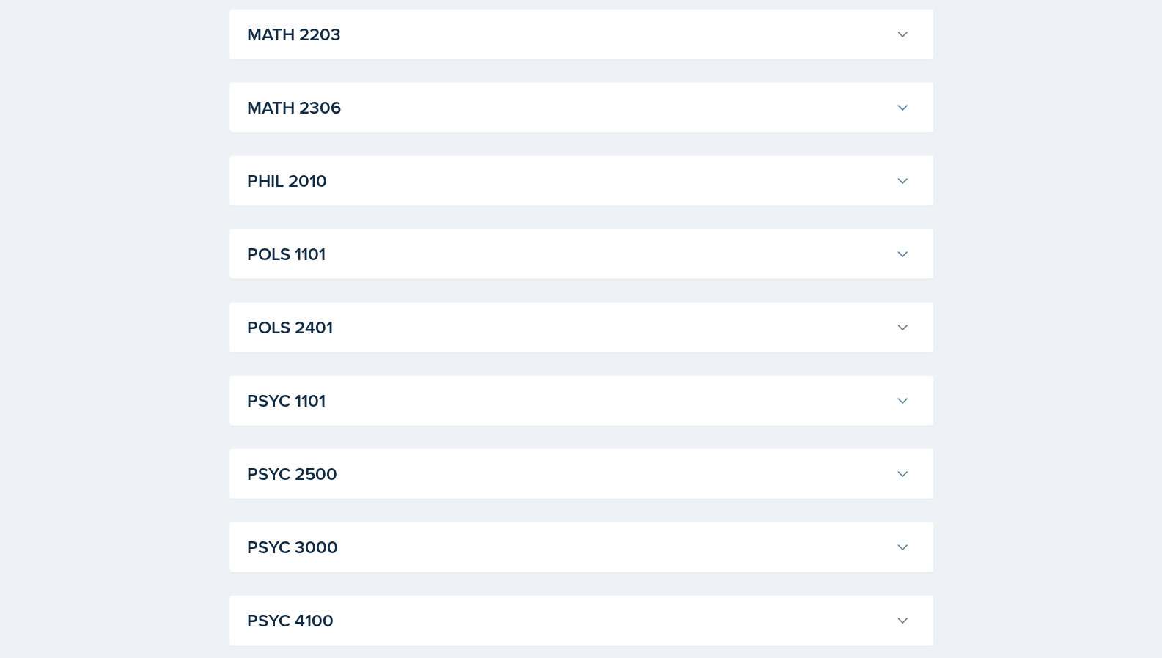
scroll to position [1963, 0]
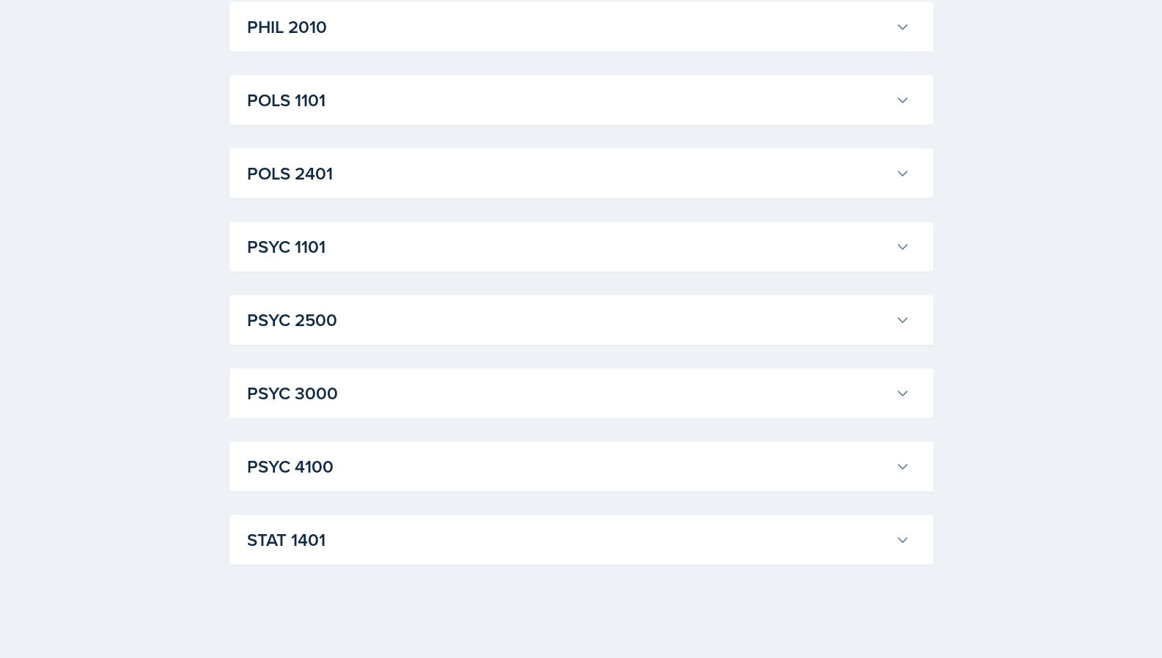
click at [443, 451] on button "PSYC 4100" at bounding box center [578, 467] width 668 height 32
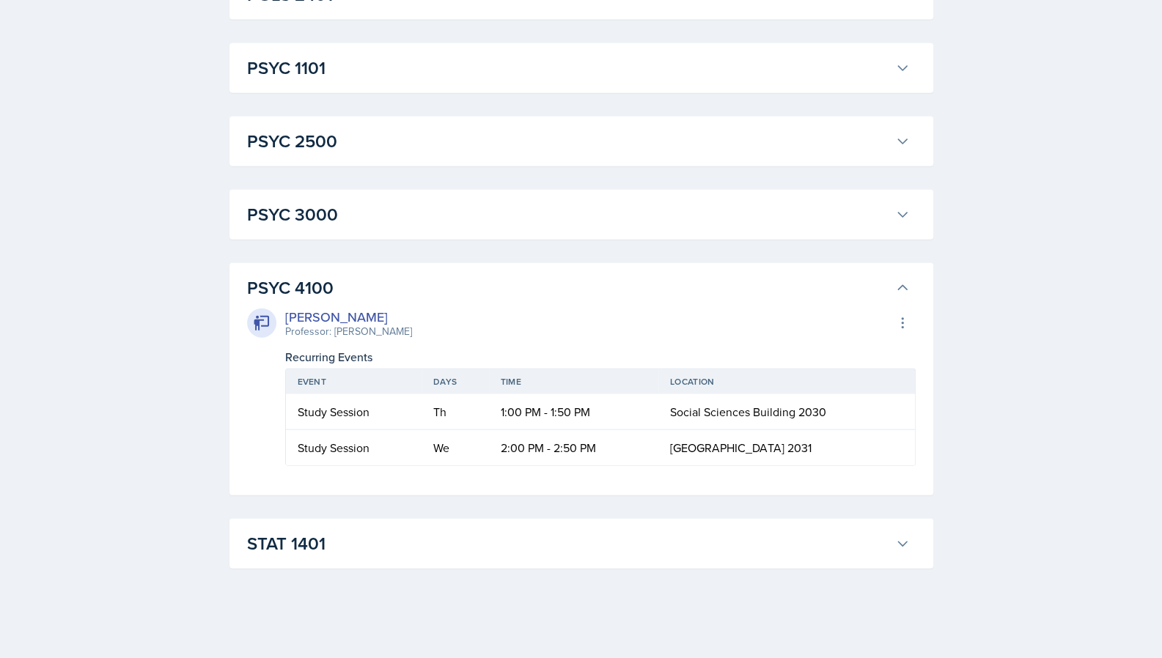
scroll to position [2144, 0]
click at [445, 445] on td "We" at bounding box center [454, 444] width 67 height 35
click at [453, 445] on td "We" at bounding box center [454, 444] width 67 height 35
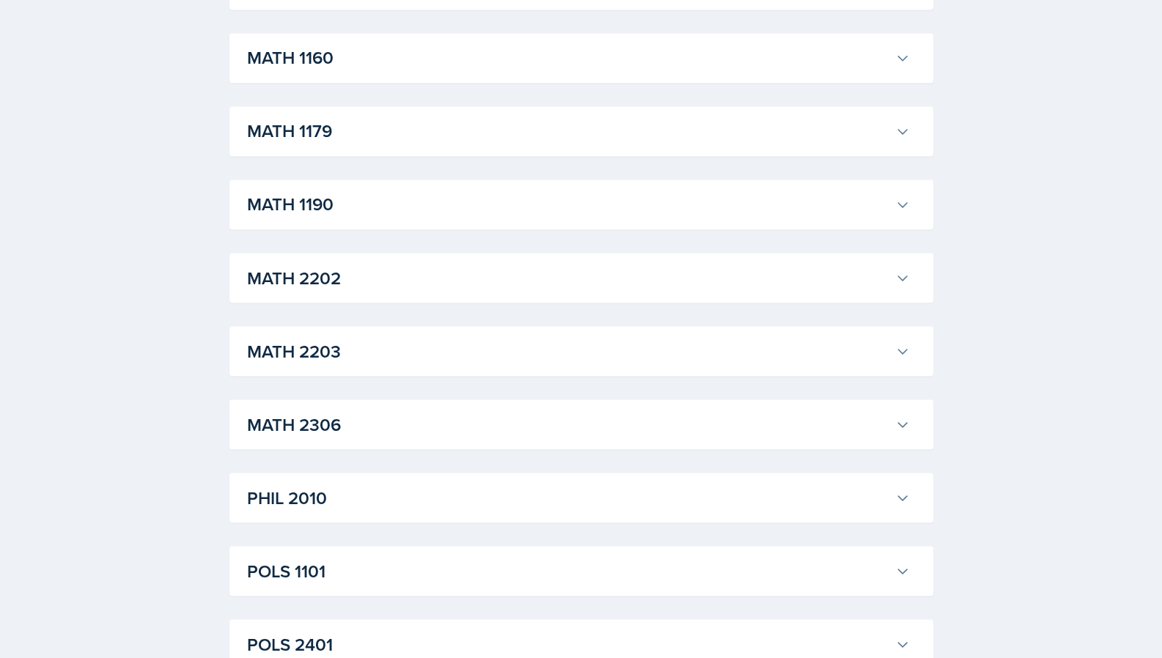
scroll to position [1473, 0]
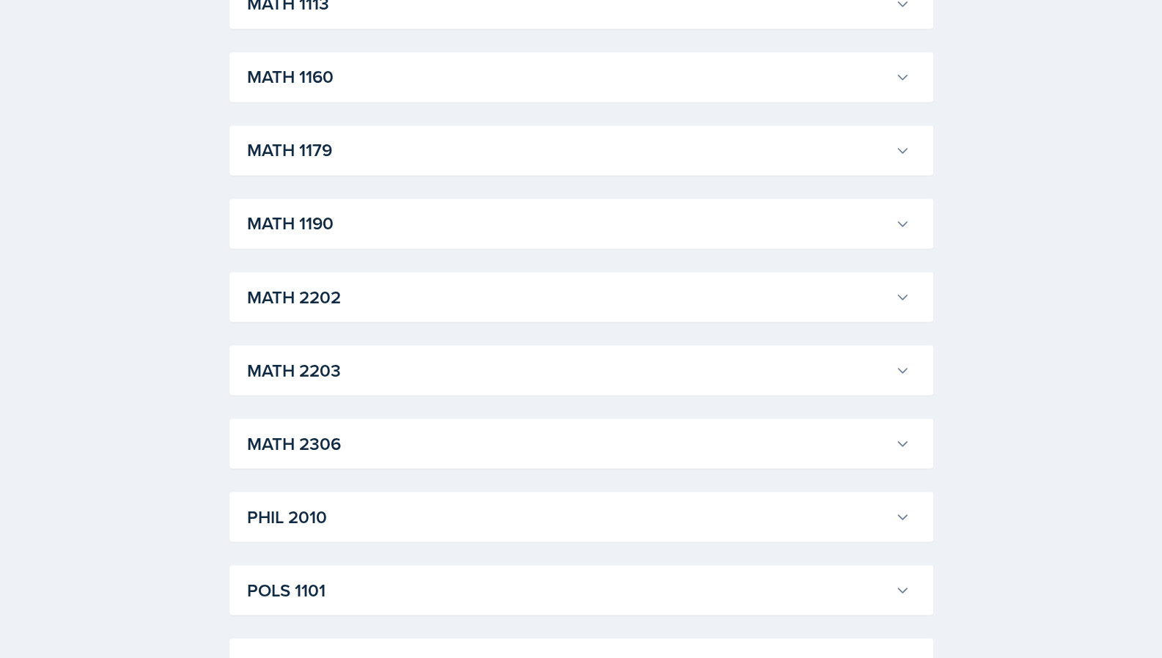
click at [350, 225] on h3 "MATH 1190" at bounding box center [568, 223] width 642 height 26
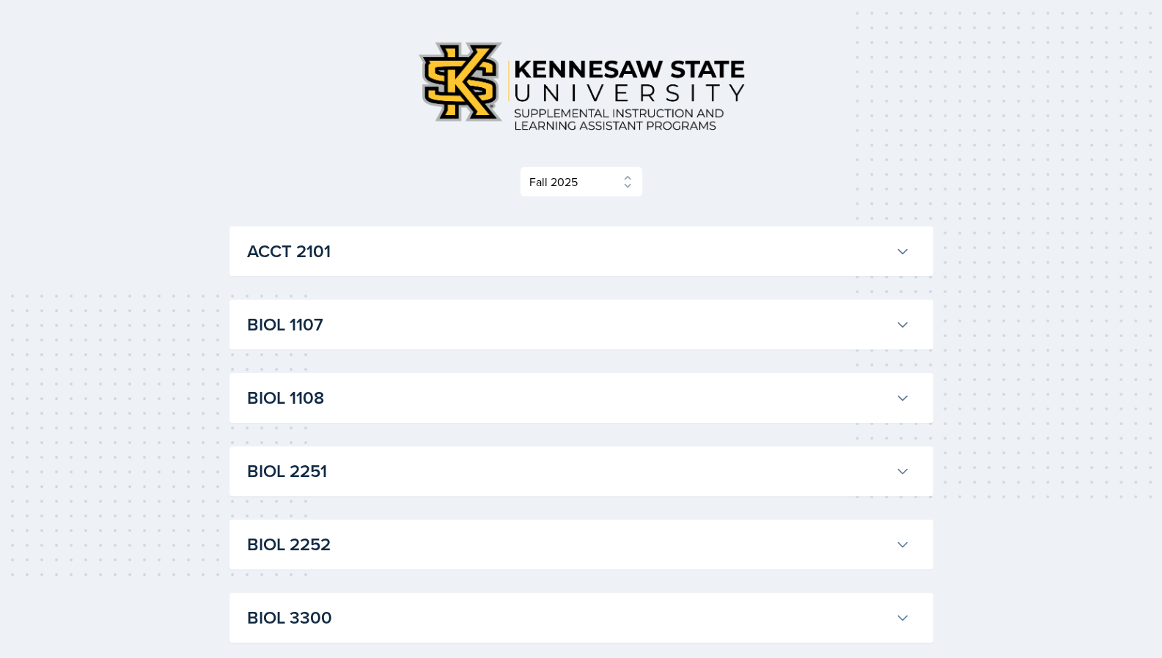
click at [424, 314] on h3 "BIOL 1107" at bounding box center [568, 324] width 642 height 26
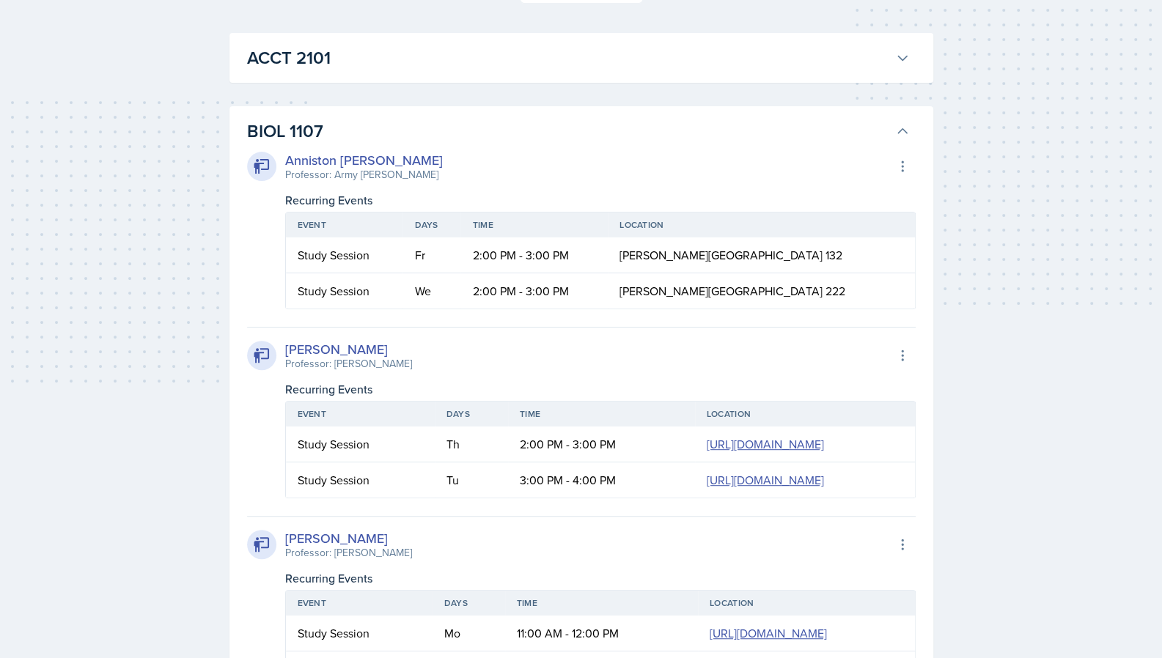
scroll to position [243, 0]
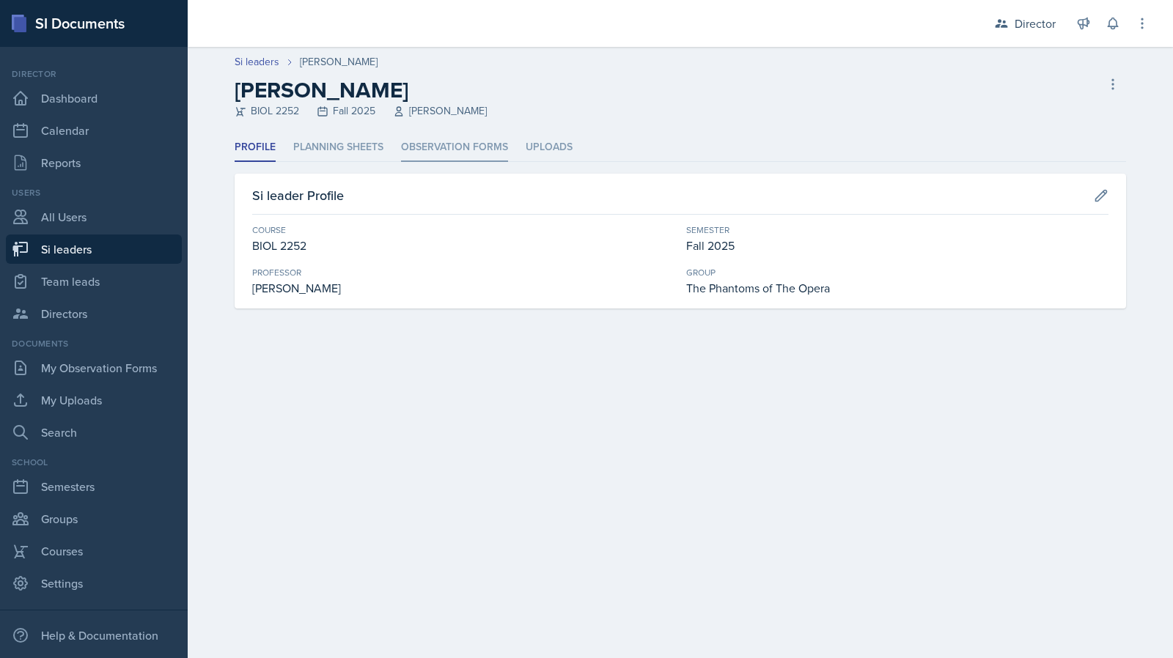
click at [449, 144] on li "Observation Forms" at bounding box center [454, 147] width 107 height 29
click at [454, 156] on li "Observation Forms" at bounding box center [454, 147] width 107 height 29
click at [435, 140] on li "Observation Forms" at bounding box center [454, 147] width 107 height 29
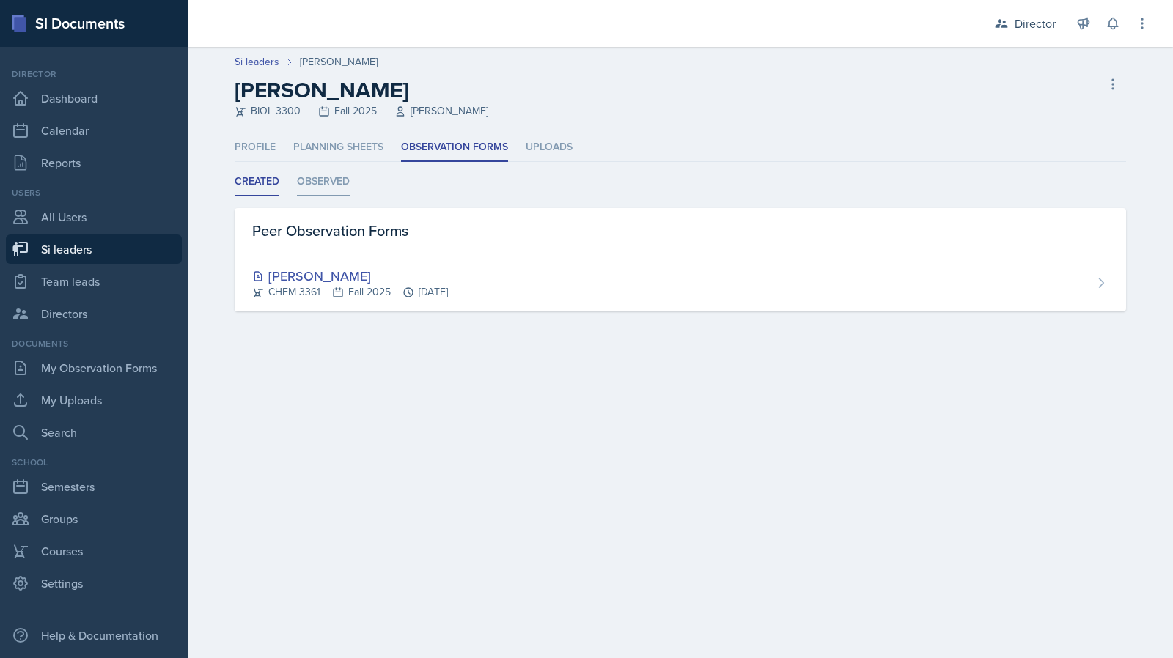
click at [328, 189] on li "Observed" at bounding box center [323, 182] width 53 height 29
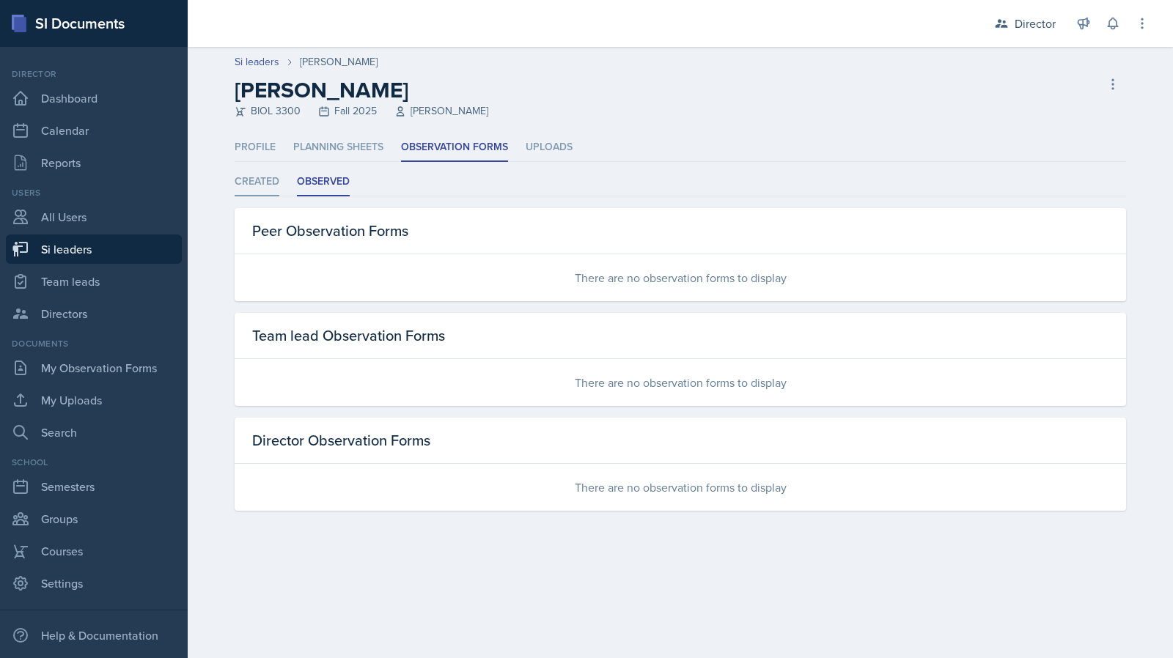
click at [245, 188] on li "Created" at bounding box center [257, 182] width 45 height 29
